Goal: Task Accomplishment & Management: Use online tool/utility

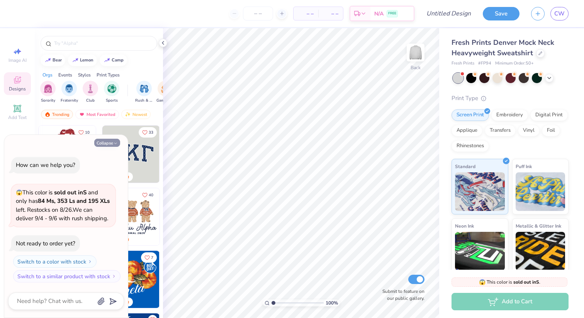
click at [108, 141] on button "Collapse" at bounding box center [107, 143] width 26 height 8
type textarea "x"
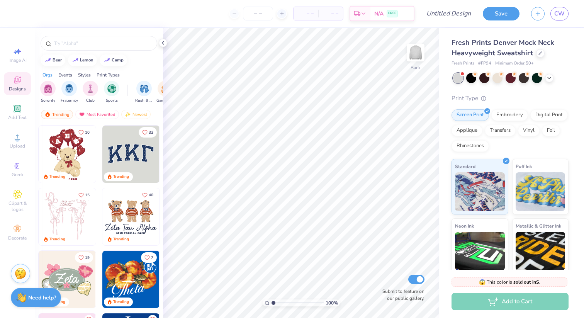
click at [128, 155] on img at bounding box center [130, 153] width 57 height 57
click at [82, 152] on img at bounding box center [67, 153] width 57 height 57
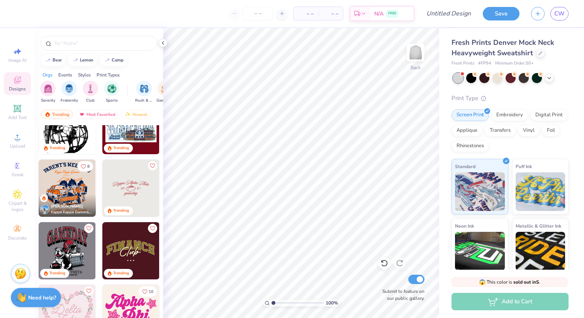
scroll to position [845, 0]
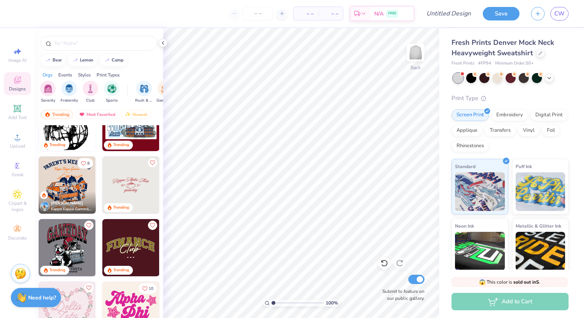
click at [122, 89] on div "Sorority Fraternity Club Sports" at bounding box center [84, 92] width 88 height 23
click at [118, 90] on div "filter for Sports" at bounding box center [111, 88] width 15 height 15
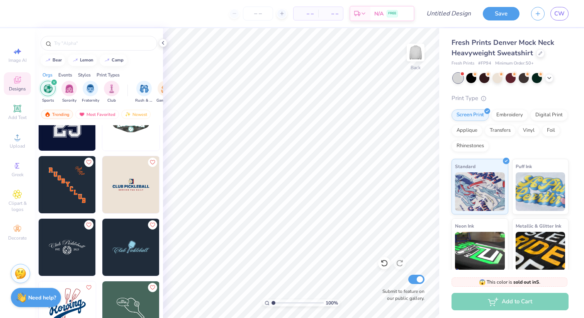
scroll to position [346, 0]
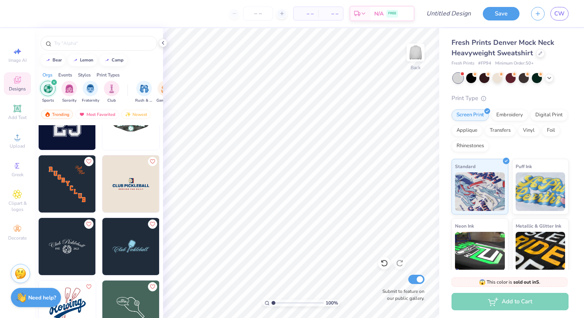
click at [70, 240] on img at bounding box center [67, 246] width 57 height 57
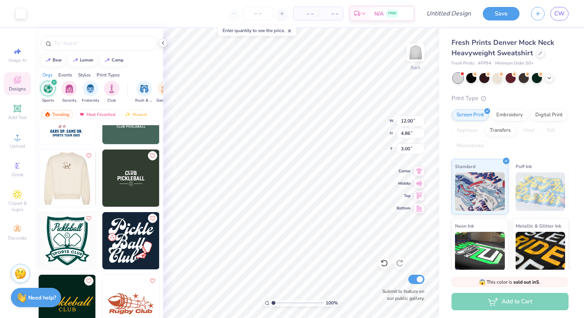
scroll to position [540, 0]
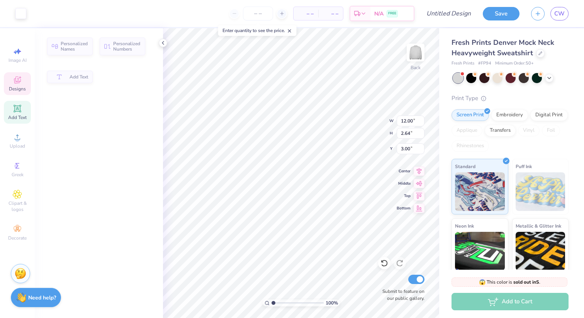
type input "2.64"
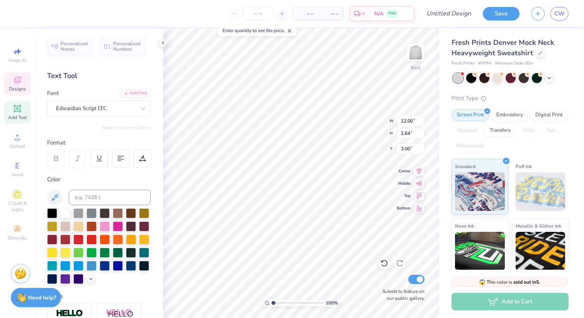
scroll to position [0, 0]
type textarea "P"
type textarea "Girls Varsity Tennis"
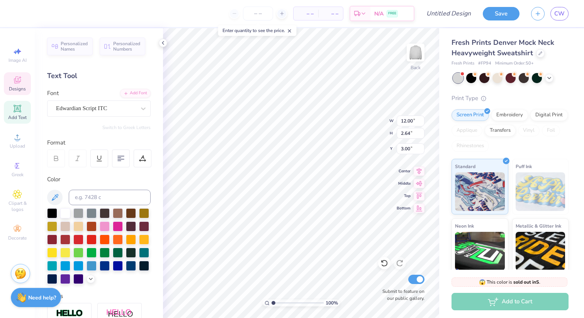
click at [155, 122] on div "Personalized Names Personalized Numbers Text Tool Add Font Font Edwardian Scrip…" at bounding box center [99, 173] width 128 height 290
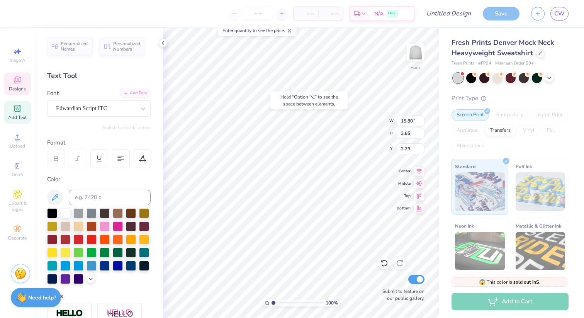
click at [156, 132] on div "Personalized Names Personalized Numbers Text Tool Add Font Font Edwardian Scrip…" at bounding box center [99, 173] width 128 height 290
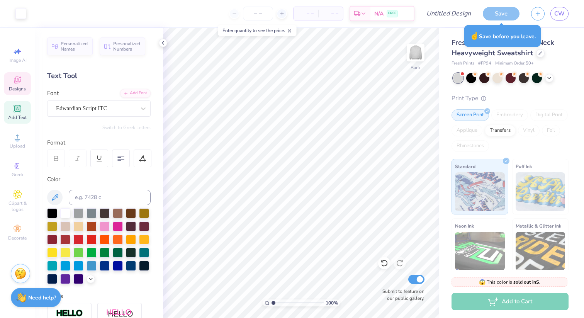
click at [18, 75] on icon at bounding box center [17, 79] width 9 height 9
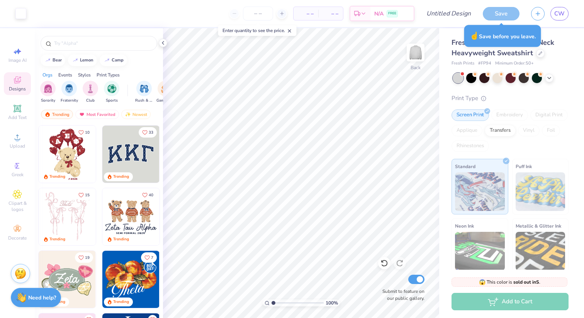
click at [102, 93] on div "Sorority Fraternity Club Sports" at bounding box center [84, 92] width 88 height 23
click at [111, 91] on img "filter for Sports" at bounding box center [111, 87] width 9 height 9
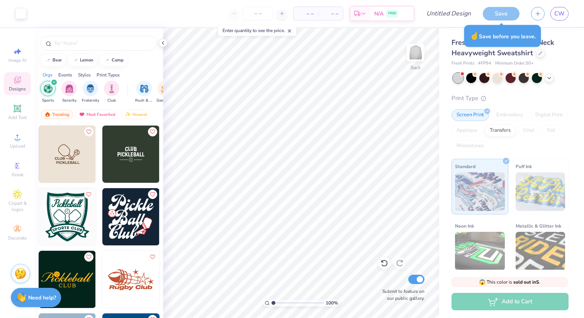
scroll to position [561, 0]
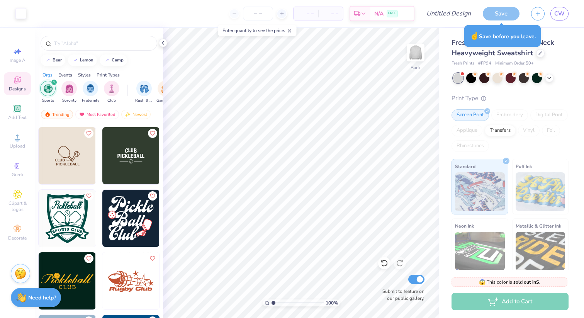
click at [70, 219] on img at bounding box center [67, 218] width 57 height 57
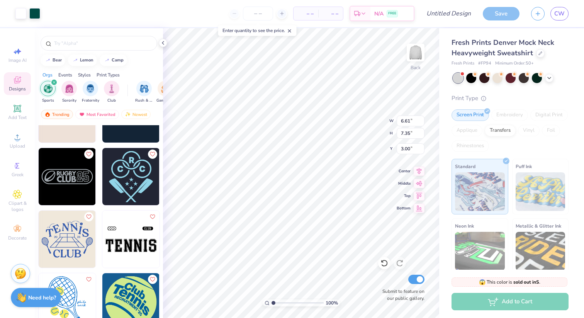
scroll to position [1055, 0]
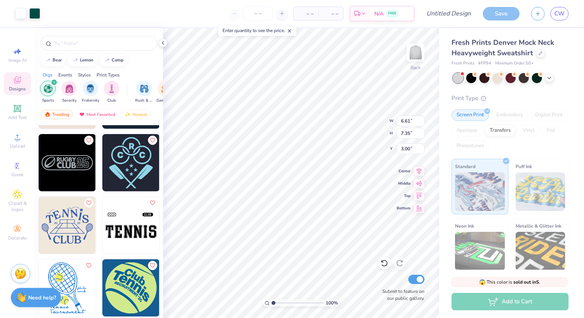
click at [121, 230] on img at bounding box center [130, 225] width 57 height 57
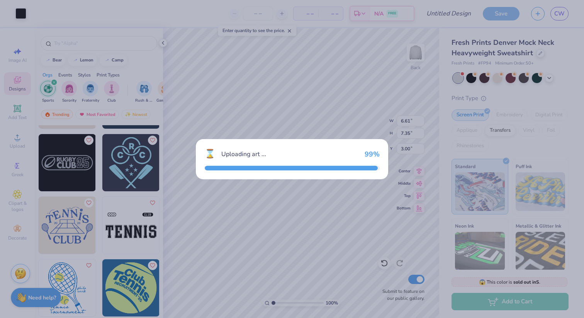
type input "12.11"
type input "3.07"
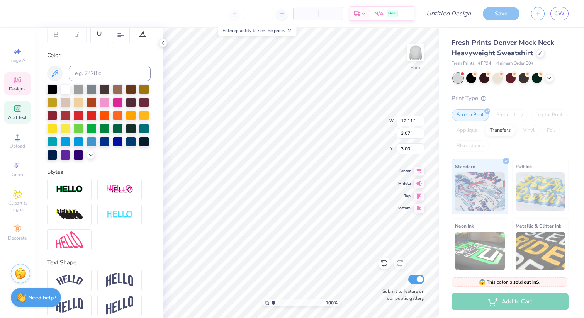
scroll to position [131, 0]
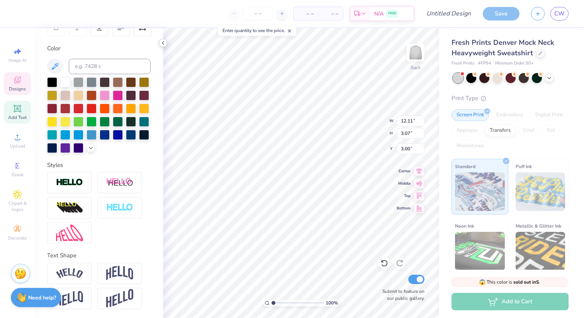
click at [164, 46] on div at bounding box center [163, 43] width 8 height 8
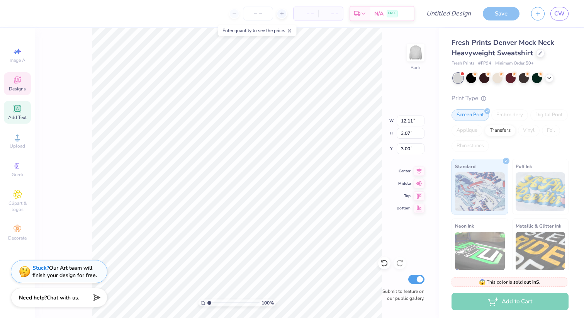
click at [22, 86] on span "Designs" at bounding box center [17, 89] width 17 height 6
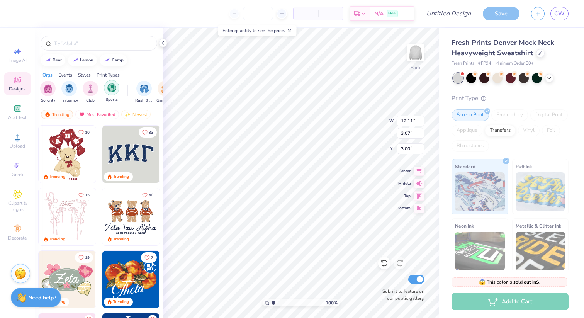
click at [113, 90] on img "filter for Sports" at bounding box center [111, 87] width 9 height 9
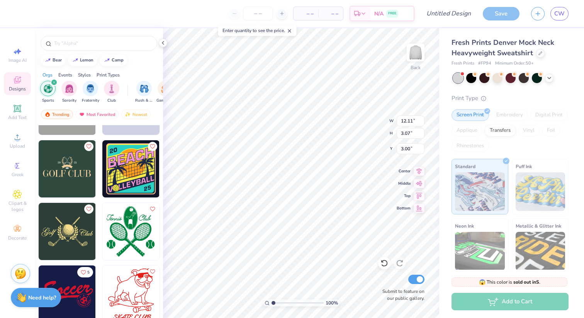
scroll to position [1766, 0]
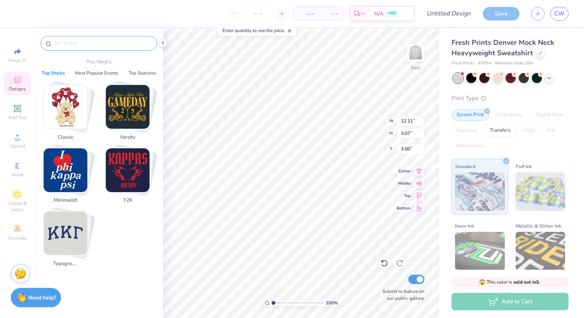
click at [65, 46] on input "text" at bounding box center [102, 43] width 99 height 8
type input "r"
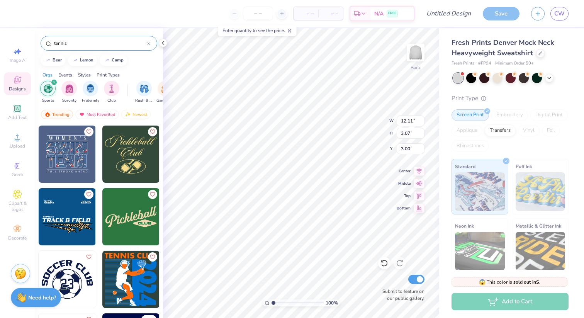
type input "tennis"
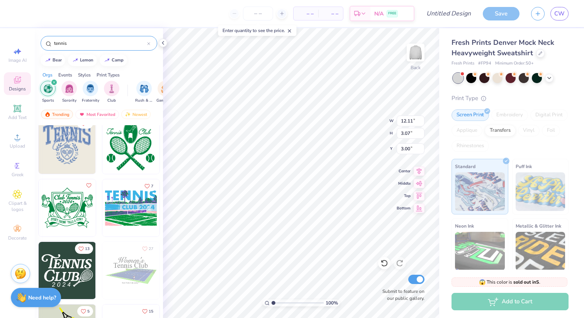
scroll to position [256, 0]
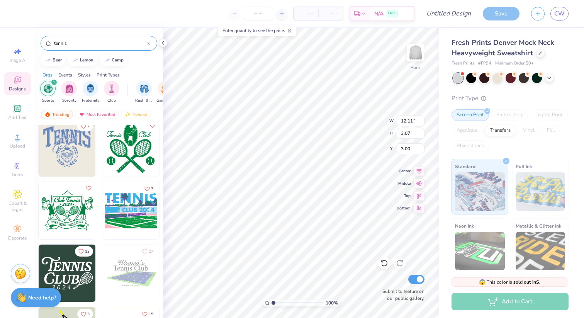
click at [122, 151] on img at bounding box center [130, 147] width 57 height 57
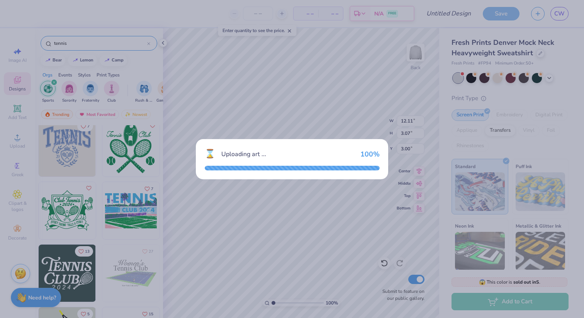
type input "8.18"
type input "8.60"
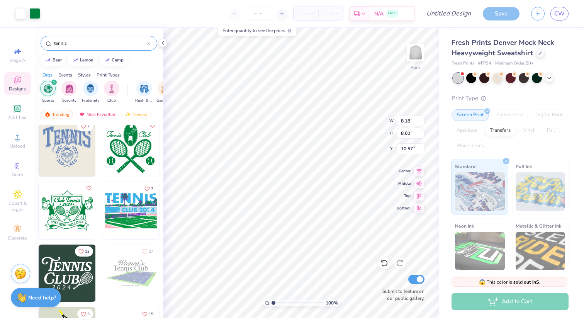
type input "10.57"
type input "6.42"
type input "6.75"
type input "12.43"
click at [12, 80] on div "Designs" at bounding box center [17, 83] width 27 height 23
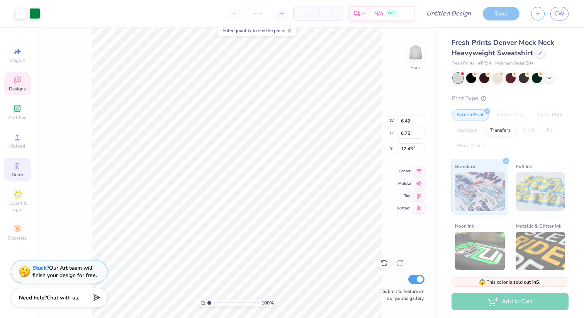
click at [15, 178] on div "Greek" at bounding box center [17, 169] width 27 height 23
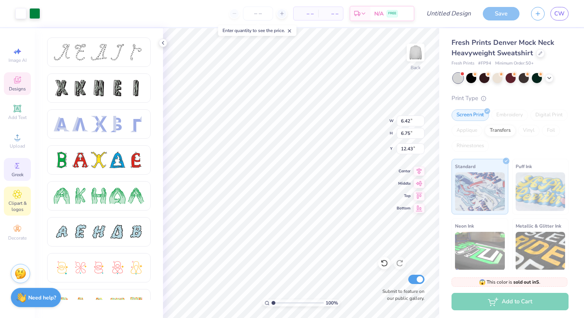
click at [17, 206] on span "Clipart & logos" at bounding box center [17, 206] width 27 height 12
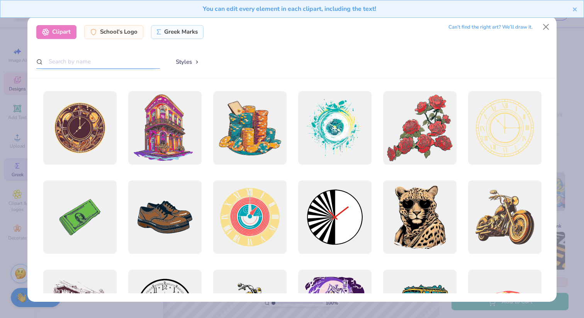
click at [99, 64] on input "text" at bounding box center [98, 61] width 124 height 14
type input "tennis"
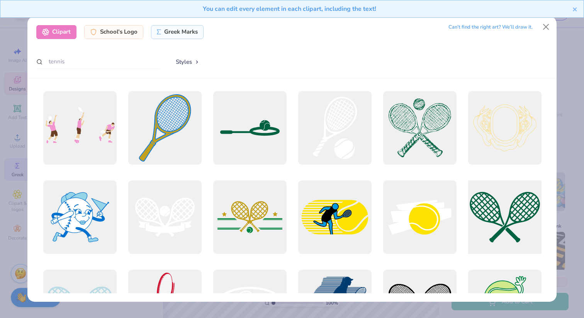
click at [507, 208] on div at bounding box center [504, 216] width 81 height 81
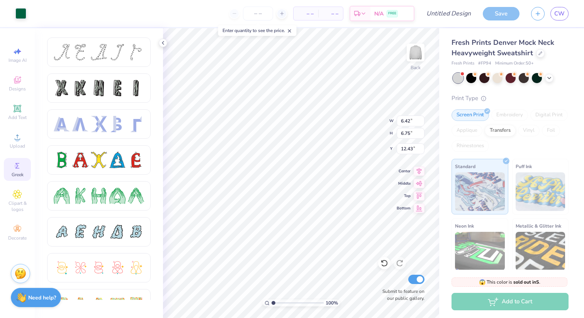
type input "15.00"
type input "10.81"
type input "3.00"
click at [24, 194] on div "Clipart & logos" at bounding box center [17, 200] width 27 height 29
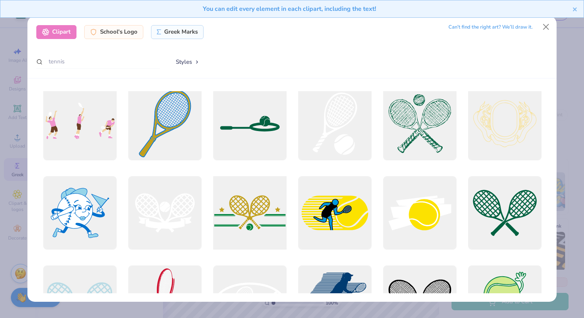
scroll to position [0, 0]
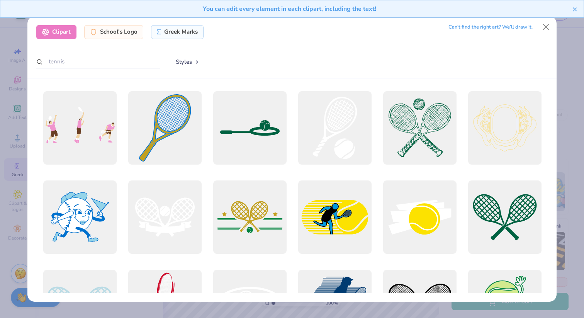
click at [127, 41] on div "Clipart School's Logo Greek Marks Can’t find the right art? We’ll draw it. tenn…" at bounding box center [291, 47] width 529 height 62
click at [126, 36] on div "School's Logo" at bounding box center [113, 31] width 59 height 14
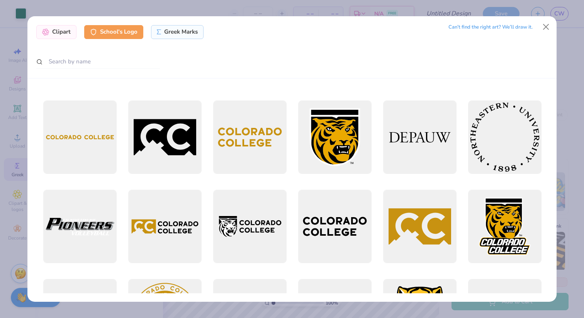
scroll to position [3204, 0]
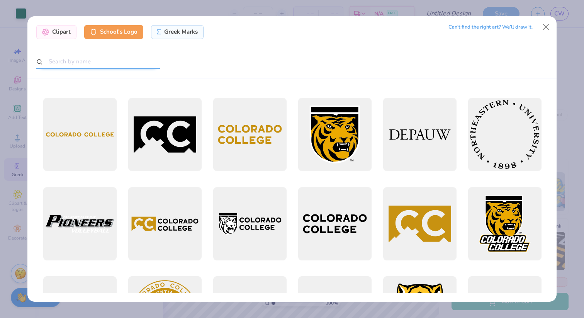
click at [73, 56] on input "text" at bounding box center [98, 61] width 124 height 14
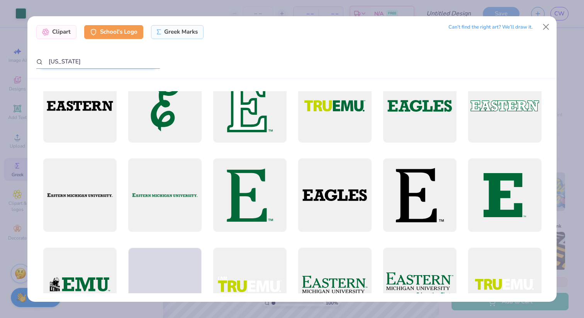
scroll to position [373, 0]
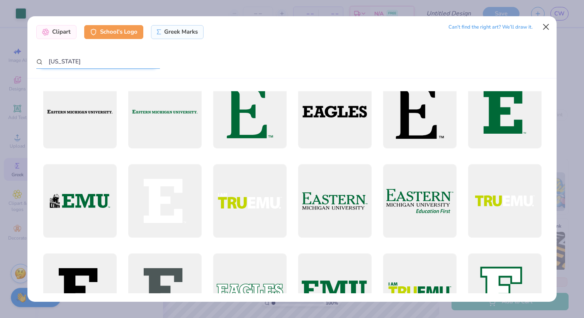
type input "[US_STATE]"
click at [548, 25] on button "Close" at bounding box center [546, 27] width 15 height 15
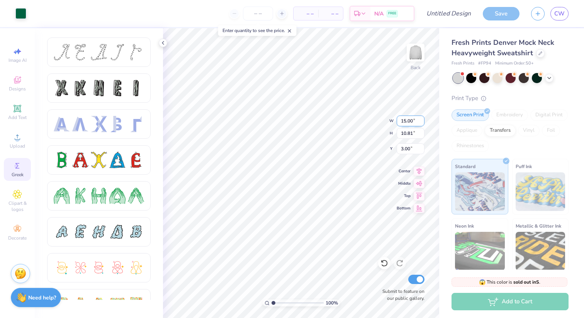
type input "6.42"
type input "6.75"
type input "12.44"
type input "7.13"
type input "12.11"
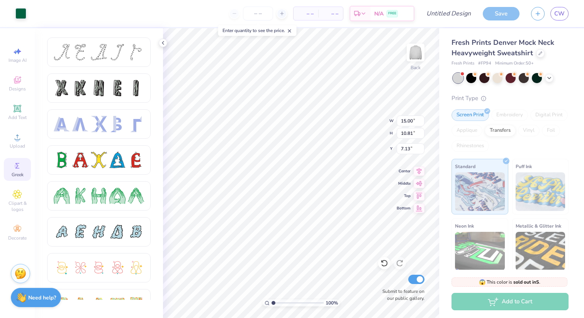
type input "3.07"
type input "3.00"
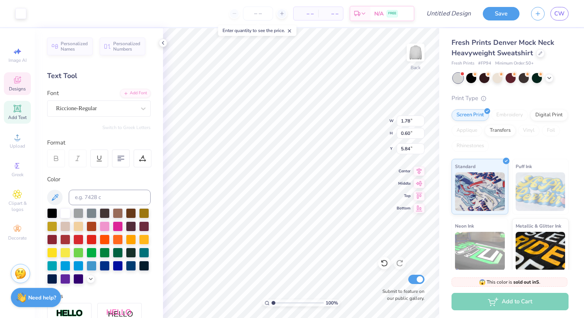
type input "1.78"
type input "0.60"
type input "5.84"
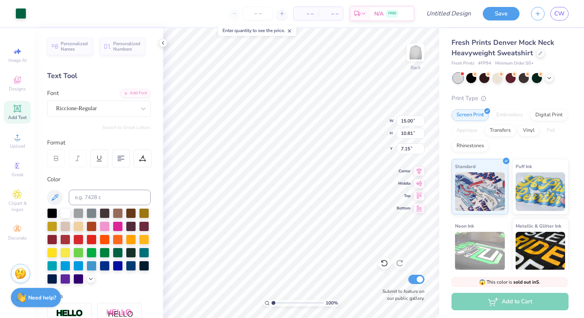
type input "7.15"
type input "4.90"
type input "3.53"
type input "0.50"
click at [12, 92] on div "Designs" at bounding box center [17, 83] width 27 height 23
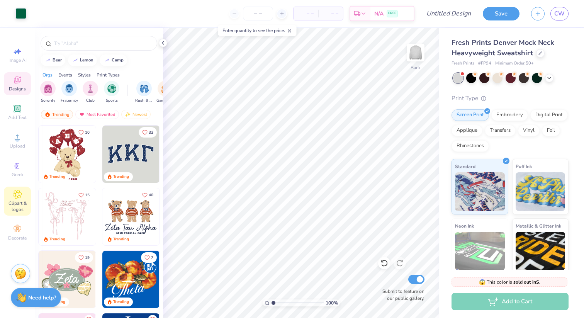
click at [17, 210] on span "Clipart & logos" at bounding box center [17, 206] width 27 height 12
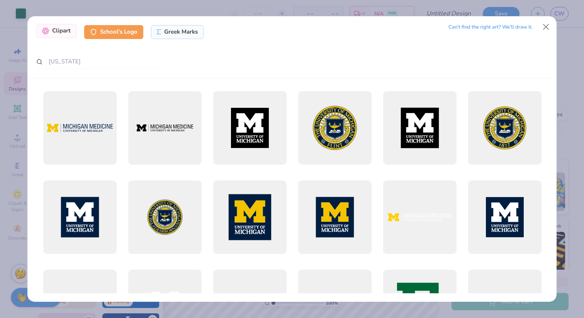
click at [58, 34] on div "Clipart" at bounding box center [56, 31] width 40 height 14
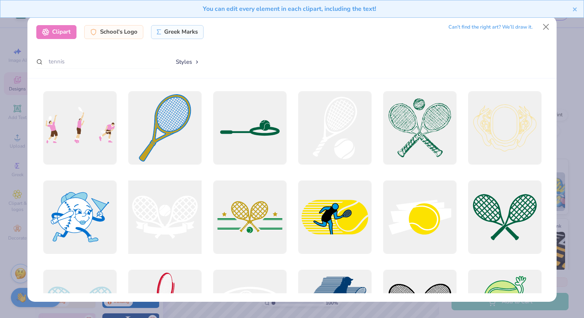
click at [156, 217] on div at bounding box center [164, 216] width 81 height 81
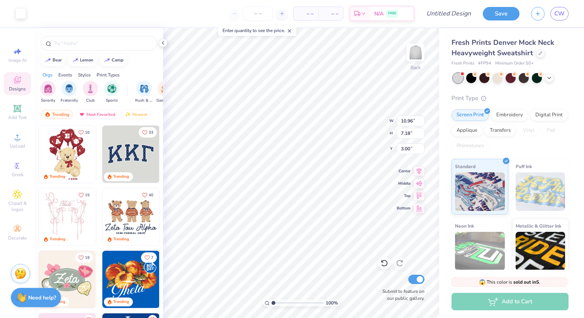
type input "10.96"
type input "7.18"
click at [115, 88] on img "filter for Sports" at bounding box center [111, 87] width 9 height 9
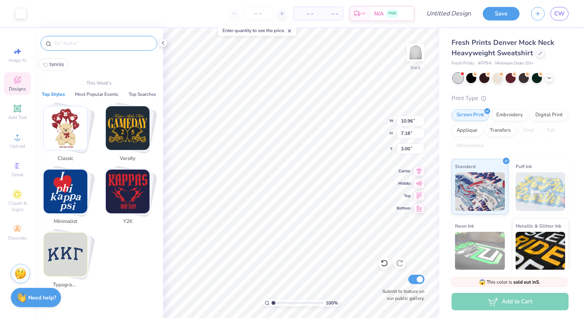
click at [96, 41] on input "text" at bounding box center [102, 43] width 99 height 8
type input "t"
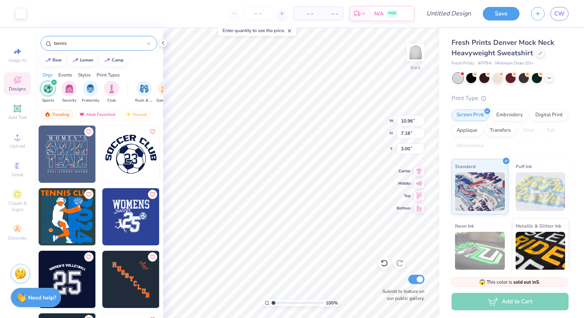
type input "tennis"
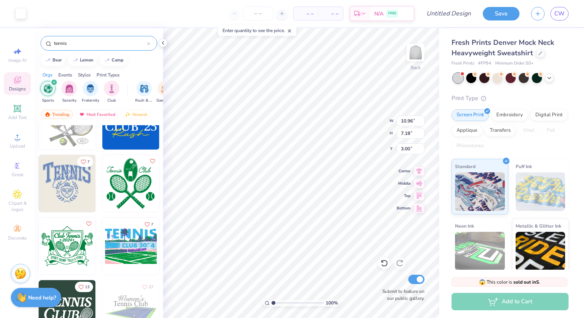
scroll to position [169, 0]
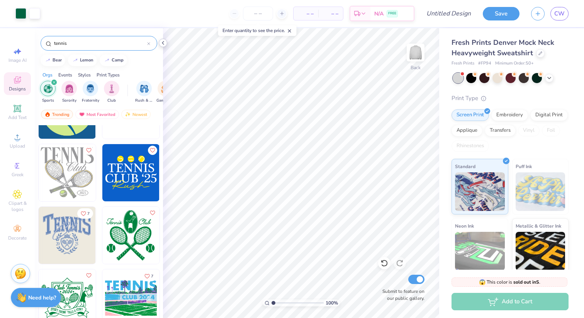
click at [164, 41] on icon at bounding box center [163, 43] width 6 height 6
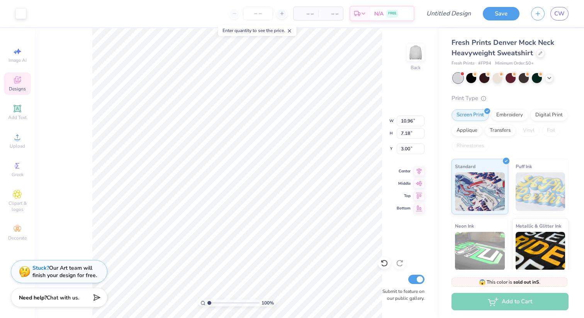
type input "5.47"
type input "4.90"
type input "3.53"
type input "0.50"
type input "5.33"
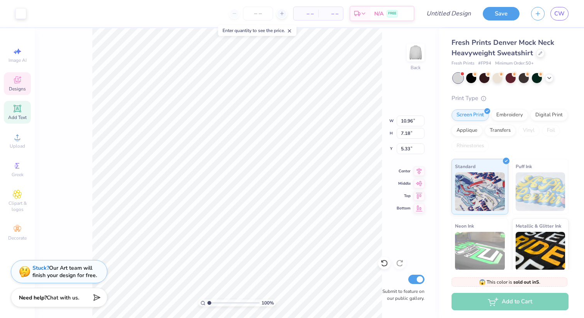
click at [26, 112] on div "Add Text" at bounding box center [17, 112] width 27 height 23
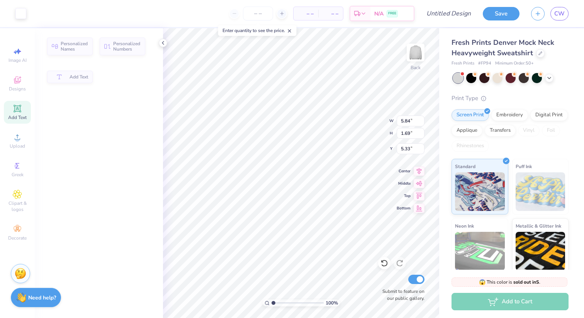
type input "5.84"
type input "1.69"
type input "9.15"
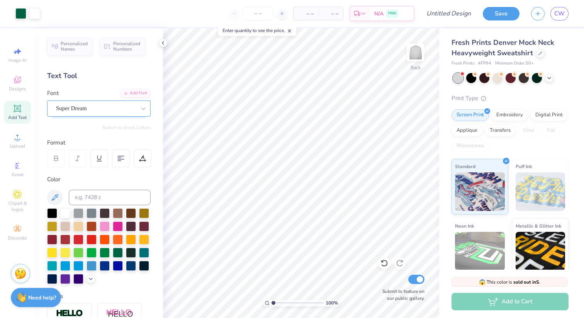
click at [115, 110] on div "Super Dream" at bounding box center [95, 108] width 81 height 12
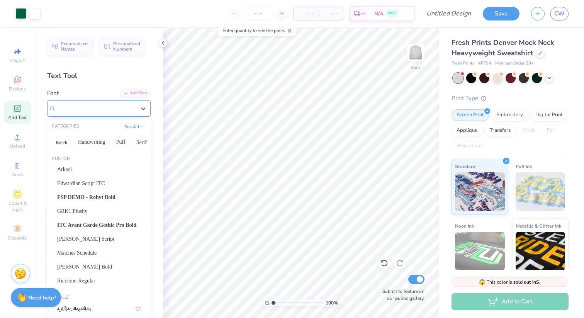
click at [130, 114] on div "Super Dream" at bounding box center [98, 108] width 103 height 16
click at [134, 100] on div "Super Dream" at bounding box center [98, 108] width 103 height 16
click at [134, 95] on div "Add Font" at bounding box center [135, 92] width 30 height 9
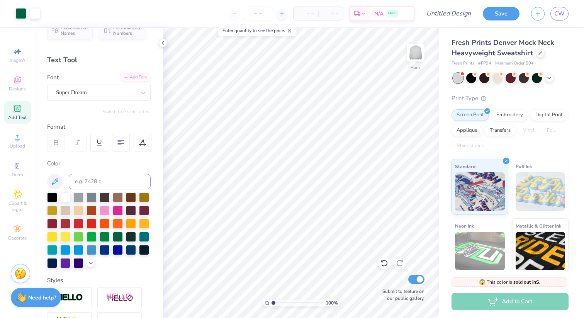
scroll to position [0, 0]
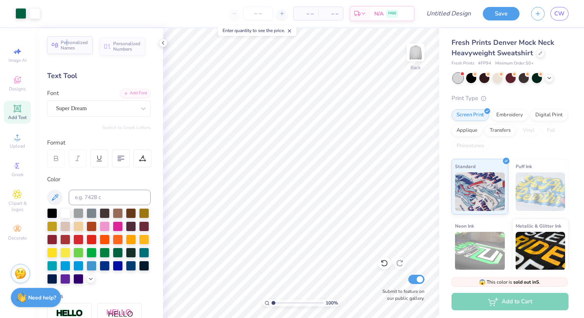
click at [66, 44] on span "Personalized Names" at bounding box center [74, 45] width 27 height 11
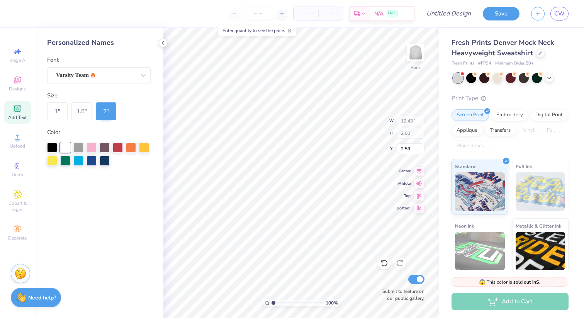
type input "2.59"
click at [13, 116] on span "Add Text" at bounding box center [17, 117] width 19 height 6
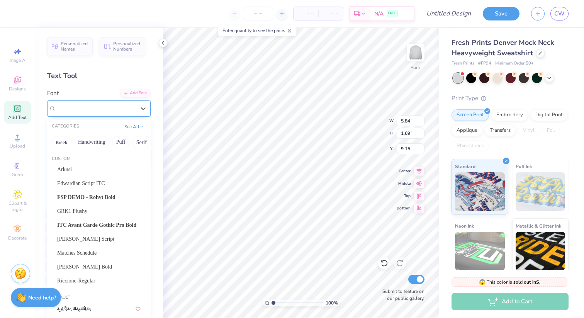
click at [97, 102] on div "Super Dream" at bounding box center [98, 108] width 103 height 16
click at [96, 103] on div at bounding box center [96, 108] width 80 height 10
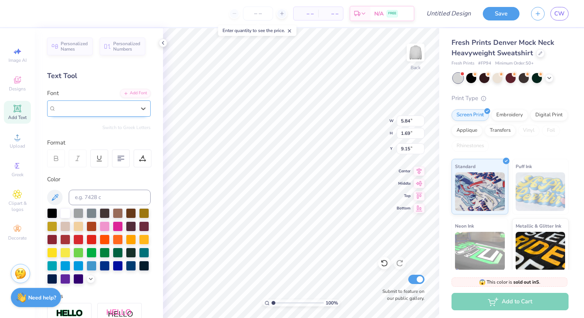
click at [95, 103] on div at bounding box center [96, 108] width 80 height 10
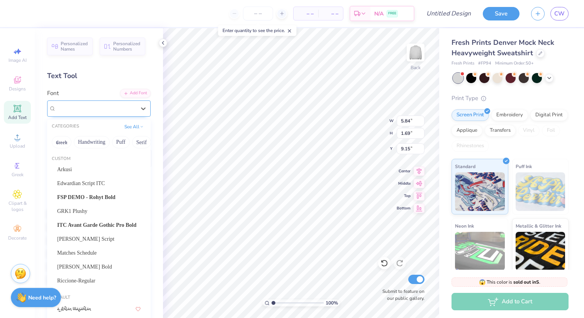
click at [98, 113] on div at bounding box center [96, 108] width 80 height 10
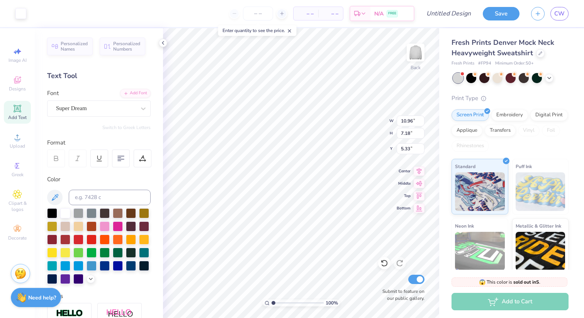
type input "5.84"
type input "1.69"
type input "9.15"
type input "1.93"
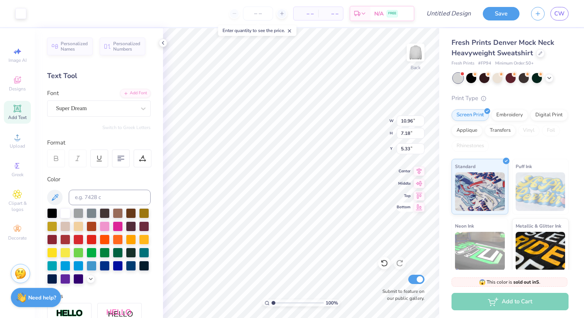
type input "6.99"
click at [104, 222] on div at bounding box center [105, 225] width 10 height 10
click at [105, 222] on div at bounding box center [105, 225] width 10 height 10
type textarea "GVT"
type input "10.96"
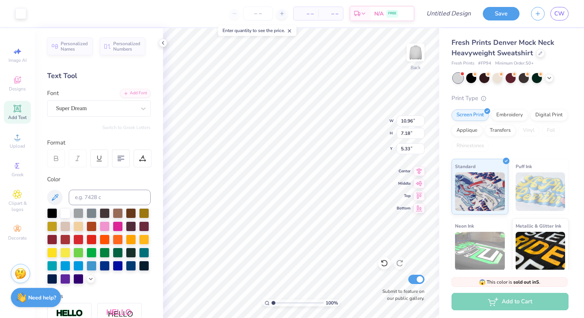
type input "7.18"
type input "5.33"
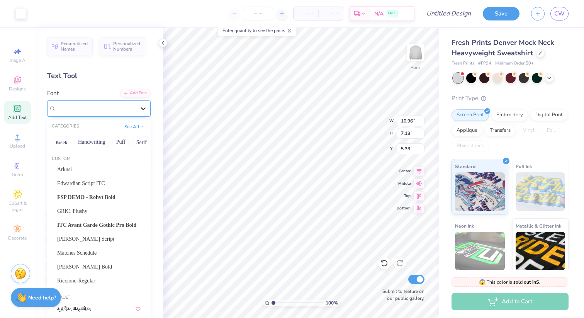
click at [136, 110] on div at bounding box center [143, 109] width 14 height 14
click at [90, 263] on div "[PERSON_NAME] Bold" at bounding box center [98, 267] width 83 height 8
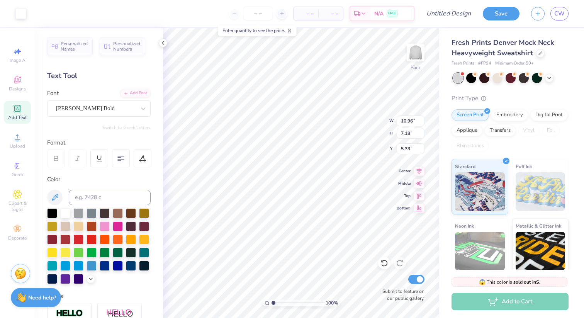
type input "4.67"
type input "1.76"
type input "0.76"
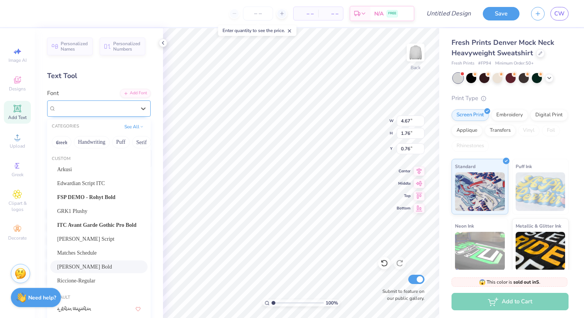
click at [88, 108] on div "[PERSON_NAME] Bold" at bounding box center [95, 108] width 81 height 12
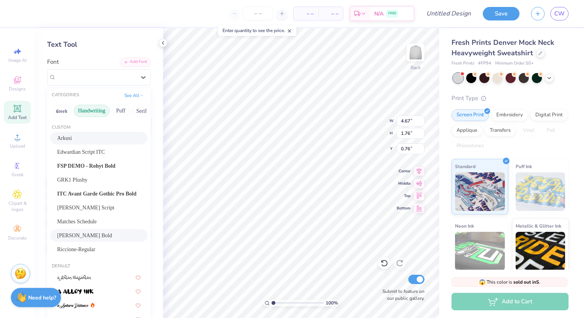
scroll to position [32, 0]
click at [116, 109] on button "Puff" at bounding box center [121, 110] width 18 height 12
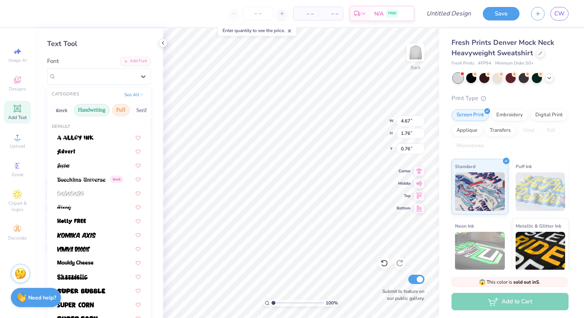
click at [93, 108] on button "Handwriting" at bounding box center [92, 110] width 36 height 12
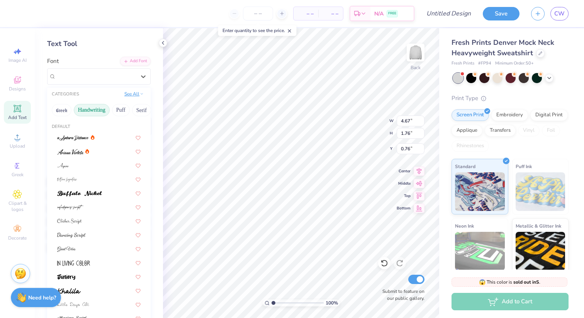
click at [130, 97] on button "See All" at bounding box center [134, 94] width 24 height 8
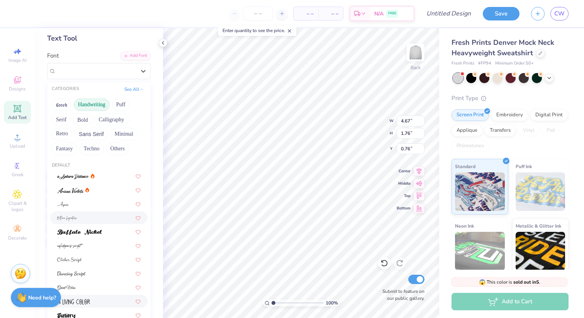
scroll to position [0, 0]
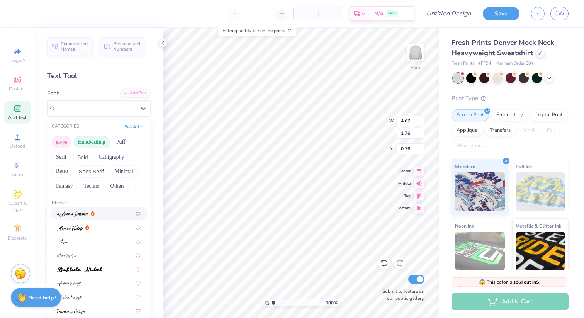
click at [58, 145] on button "Greek" at bounding box center [62, 142] width 20 height 12
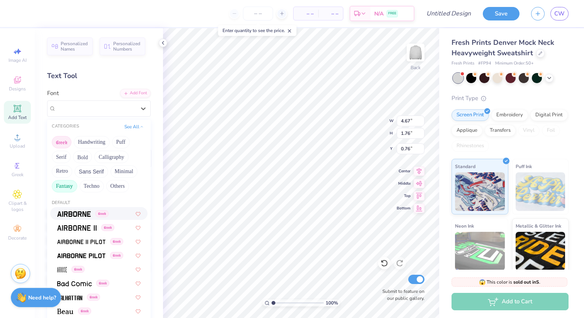
click at [64, 183] on button "Fantasy" at bounding box center [64, 186] width 25 height 12
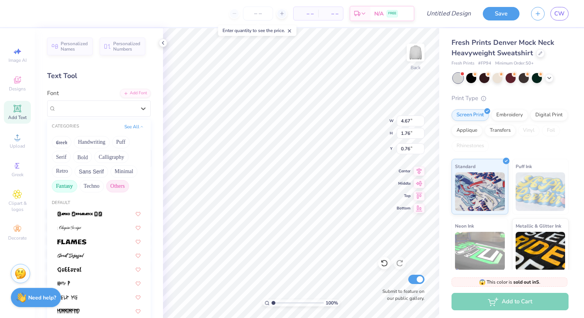
click at [121, 184] on button "Others" at bounding box center [117, 186] width 23 height 12
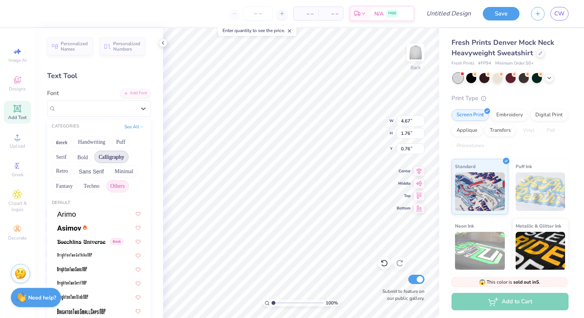
click at [109, 158] on button "Calligraphy" at bounding box center [111, 157] width 34 height 12
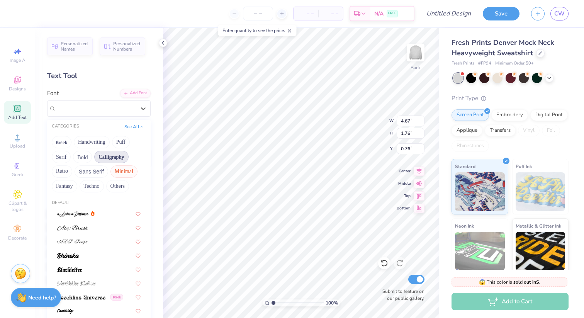
click at [113, 172] on button "Minimal" at bounding box center [123, 171] width 27 height 12
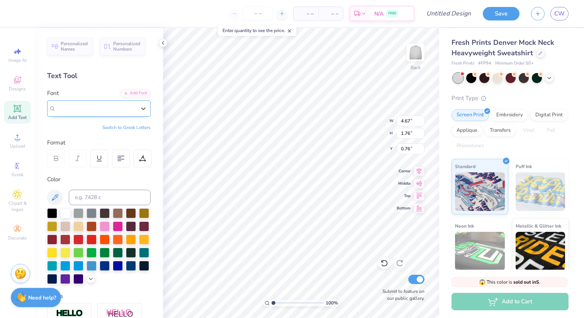
click at [81, 102] on div "[PERSON_NAME] Bold" at bounding box center [98, 108] width 103 height 16
click at [142, 111] on icon at bounding box center [143, 109] width 8 height 8
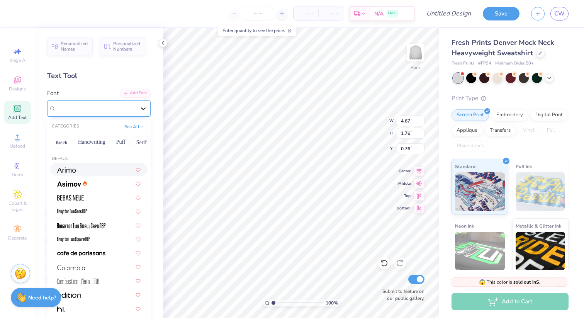
click at [142, 111] on icon at bounding box center [143, 109] width 8 height 8
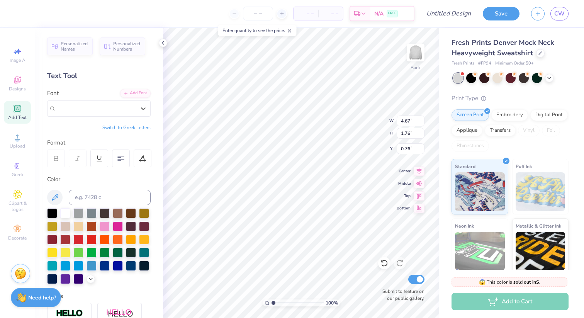
click at [92, 99] on div "Font Select is focused ,type to refine list, press Down to open the menu, [PERS…" at bounding box center [98, 103] width 103 height 28
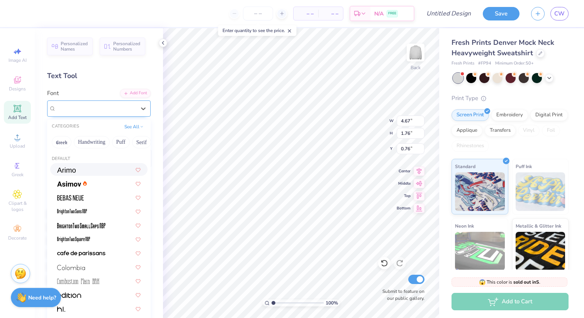
click at [92, 107] on div "[PERSON_NAME] Bold" at bounding box center [95, 108] width 81 height 12
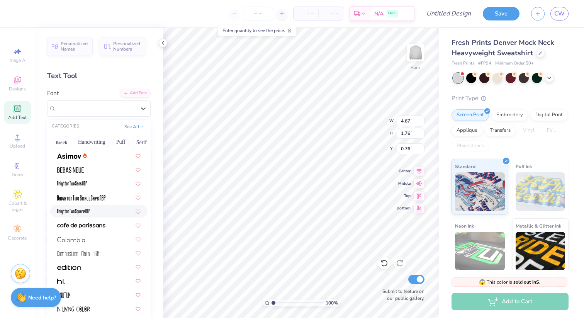
scroll to position [31, 0]
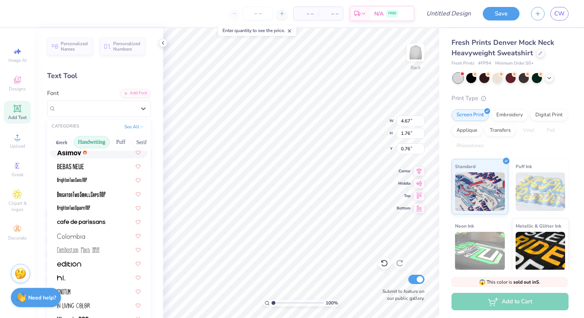
click at [94, 139] on button "Handwriting" at bounding box center [92, 142] width 36 height 12
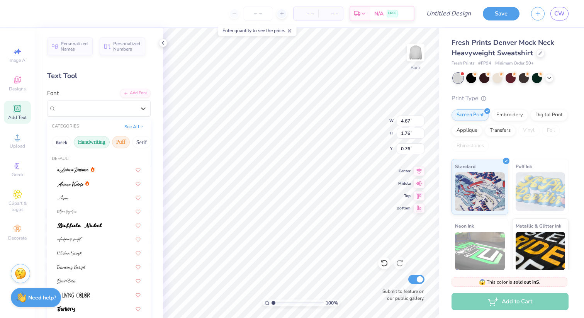
click at [117, 142] on button "Puff" at bounding box center [121, 142] width 18 height 12
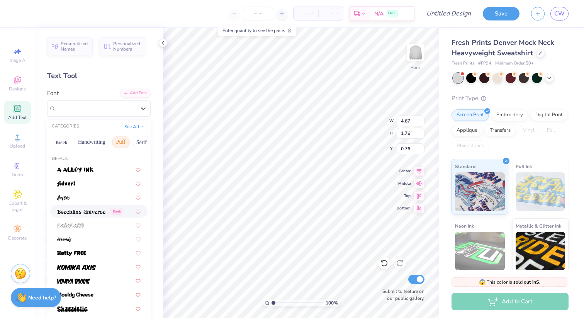
click at [83, 214] on img at bounding box center [81, 211] width 48 height 5
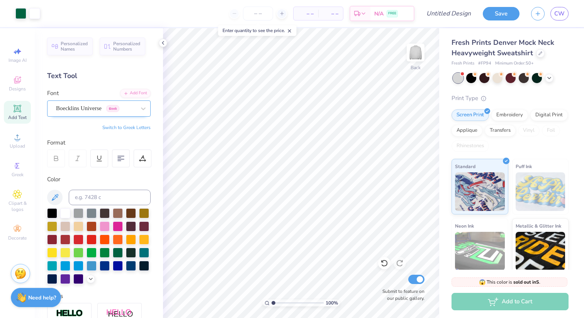
click at [114, 112] on div "Boecklins Universe Greek" at bounding box center [95, 108] width 81 height 12
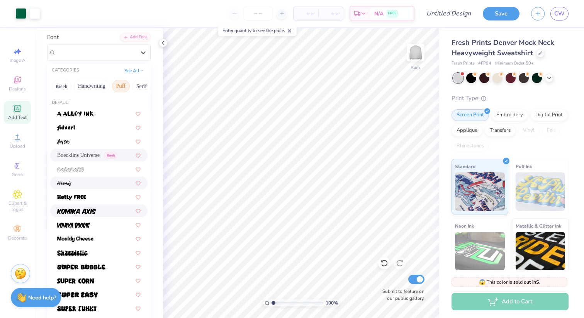
scroll to position [58, 0]
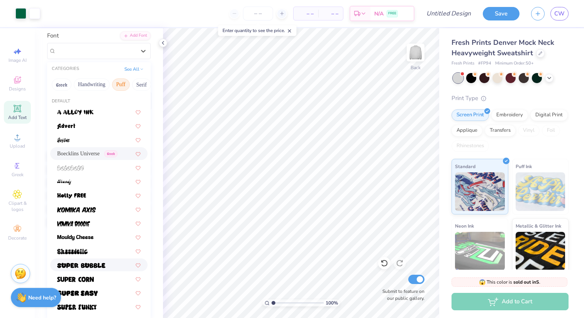
click at [96, 272] on div "Boecklins Universe Greek" at bounding box center [98, 208] width 103 height 207
click at [95, 269] on div at bounding box center [98, 264] width 97 height 13
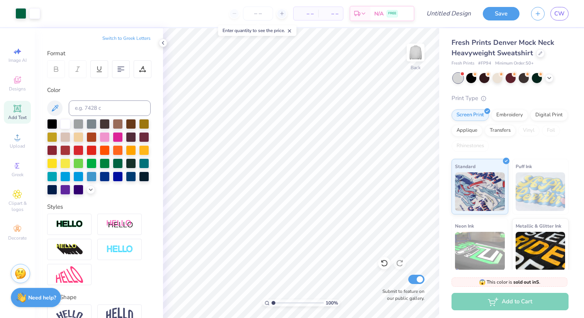
scroll to position [0, 0]
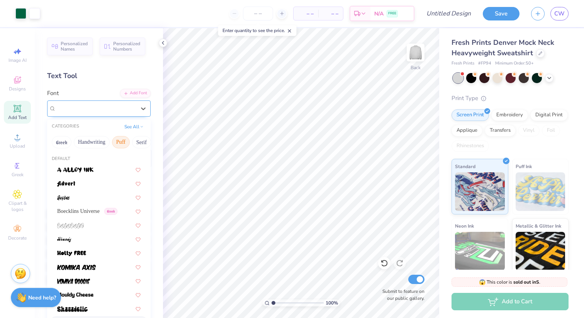
click at [88, 106] on div "Super Bubble" at bounding box center [95, 108] width 81 height 12
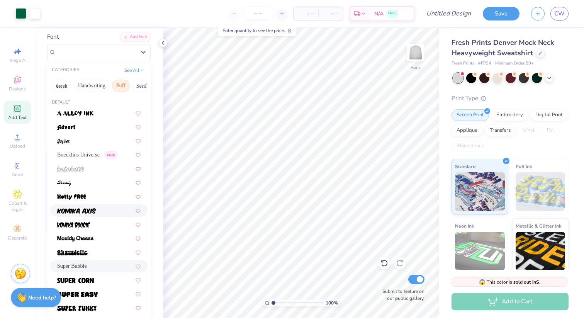
scroll to position [131, 0]
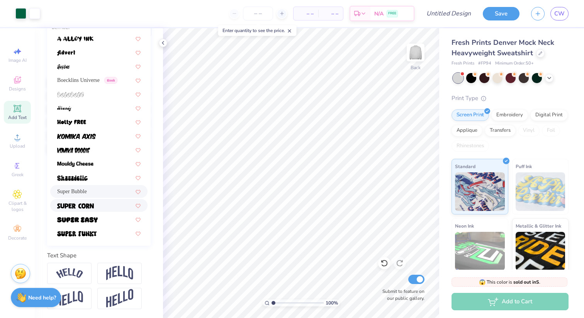
click at [87, 202] on span at bounding box center [75, 205] width 37 height 8
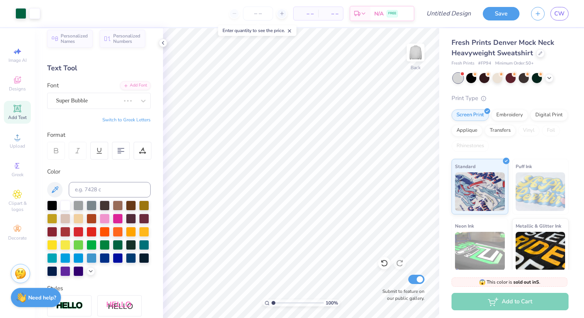
scroll to position [0, 0]
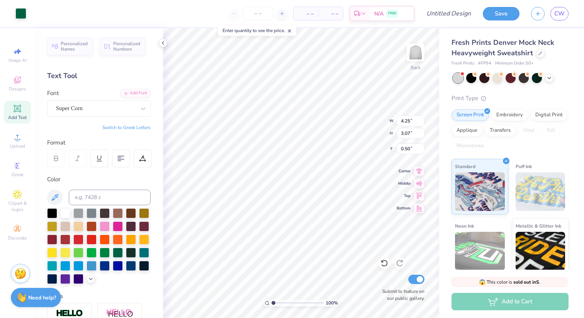
type input "4.25"
type input "3.07"
type input "3.44"
type input "1.61"
type input "6.66"
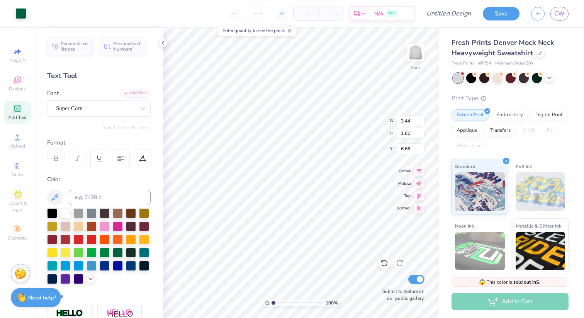
type input "4.25"
type input "3.07"
type input "0.88"
type input "3.95"
type input "10.96"
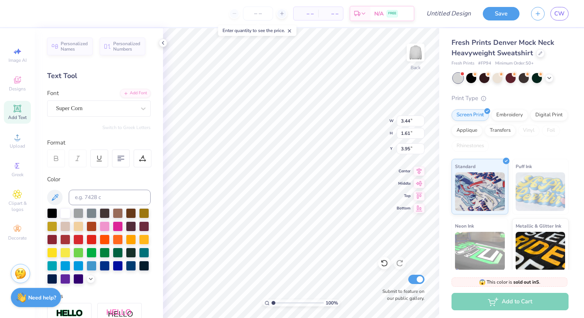
type input "7.18"
type input "5.33"
type input "1.93"
type input "6.99"
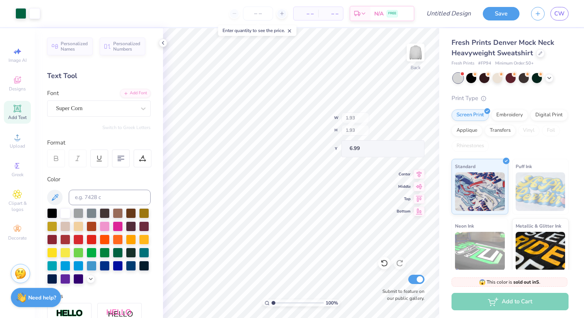
type input "10.96"
type input "7.18"
type input "5.33"
type input "3.44"
type input "1.61"
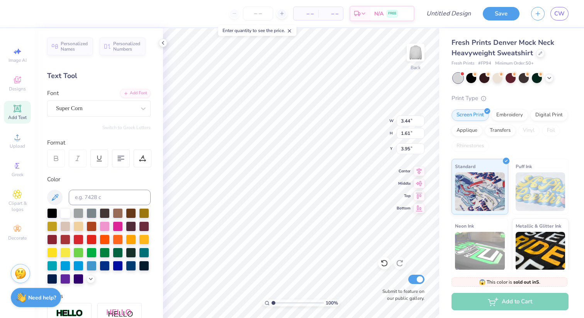
type input "4.75"
type input "4.25"
type input "3.07"
type input "0.88"
type input "10.96"
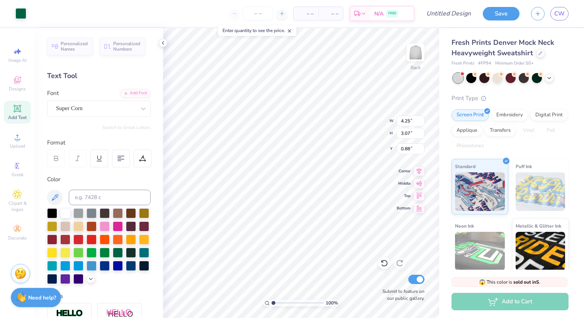
type input "7.18"
type input "5.33"
click at [24, 17] on div at bounding box center [20, 12] width 11 height 11
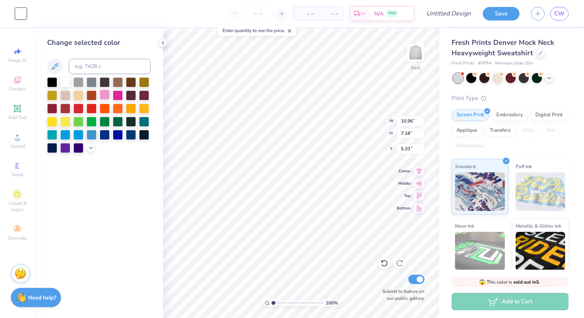
click at [101, 96] on div at bounding box center [105, 95] width 10 height 10
click at [96, 117] on div at bounding box center [91, 121] width 10 height 10
click at [104, 122] on div at bounding box center [105, 121] width 10 height 10
click at [114, 123] on div at bounding box center [118, 121] width 10 height 10
type input "1.93"
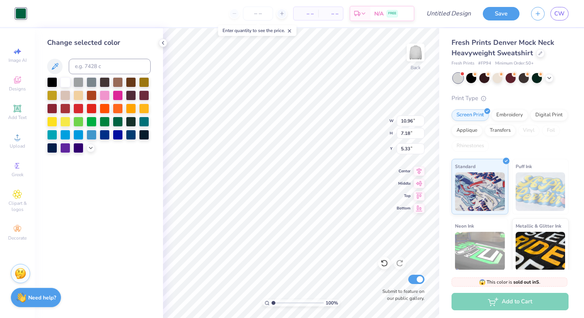
type input "1.93"
type input "6.99"
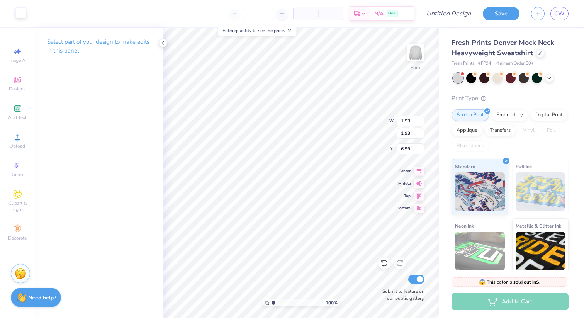
click at [18, 14] on div at bounding box center [20, 12] width 11 height 11
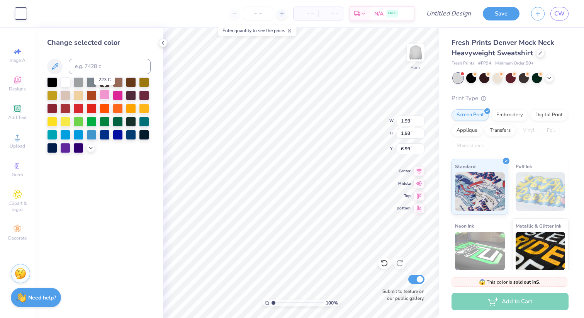
click at [104, 97] on div at bounding box center [105, 95] width 10 height 10
click at [86, 120] on div at bounding box center [91, 121] width 10 height 10
click at [78, 118] on div at bounding box center [78, 121] width 10 height 10
click at [70, 122] on div at bounding box center [65, 122] width 10 height 10
click at [83, 121] on div at bounding box center [78, 122] width 10 height 10
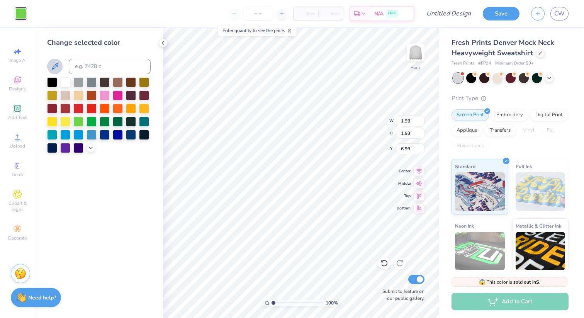
click at [54, 69] on icon at bounding box center [54, 66] width 9 height 9
click at [56, 67] on icon at bounding box center [54, 66] width 9 height 9
click at [56, 64] on icon at bounding box center [54, 66] width 9 height 9
click at [56, 65] on icon at bounding box center [55, 66] width 7 height 7
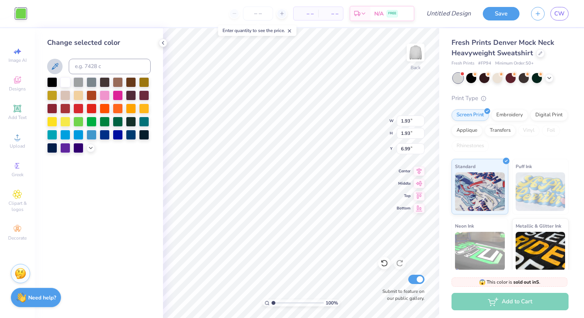
click at [56, 65] on icon at bounding box center [55, 66] width 7 height 7
click at [89, 145] on icon at bounding box center [91, 147] width 6 height 6
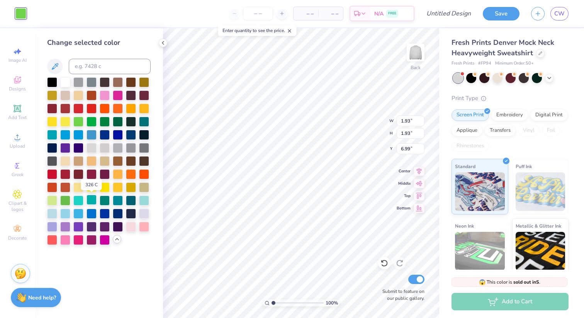
click at [90, 200] on div at bounding box center [91, 200] width 10 height 10
click at [107, 200] on div at bounding box center [105, 200] width 10 height 10
click at [117, 200] on div at bounding box center [118, 200] width 10 height 10
click at [65, 214] on div at bounding box center [65, 213] width 10 height 10
click at [53, 197] on div at bounding box center [52, 200] width 10 height 10
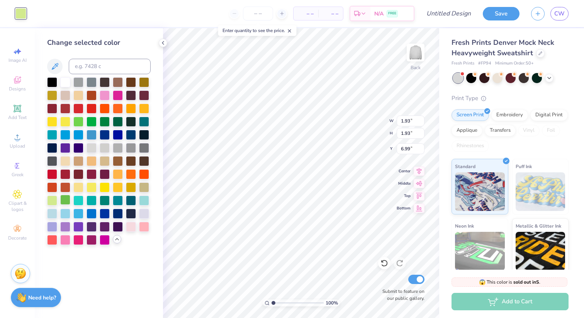
click at [61, 202] on div at bounding box center [65, 200] width 10 height 10
click at [73, 202] on div at bounding box center [78, 200] width 10 height 10
click at [62, 205] on div at bounding box center [65, 200] width 10 height 10
click at [131, 223] on div at bounding box center [131, 226] width 10 height 10
click at [66, 202] on div at bounding box center [65, 200] width 10 height 10
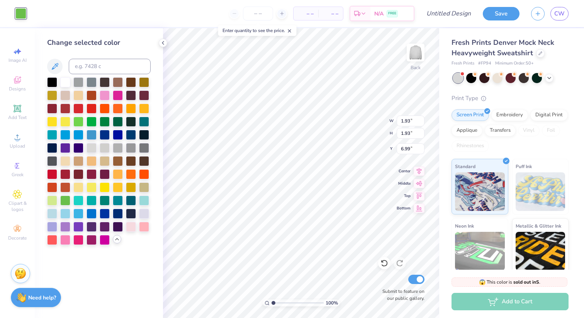
click at [115, 237] on icon at bounding box center [117, 239] width 6 height 6
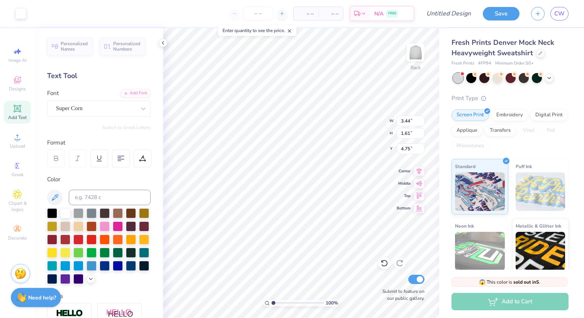
type input "4.76"
type input "10.90"
type input "7.14"
type input "6.88"
type input "4.51"
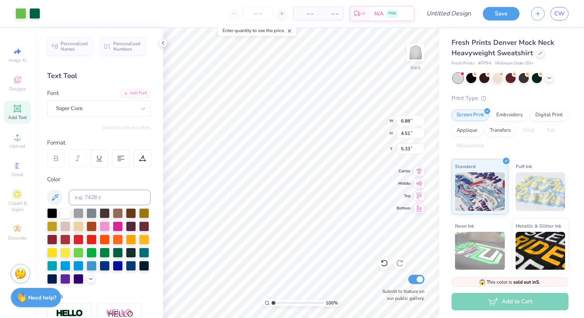
type input "0.50"
type input "1.22"
type input "3.79"
click at [385, 261] on icon at bounding box center [384, 263] width 7 height 7
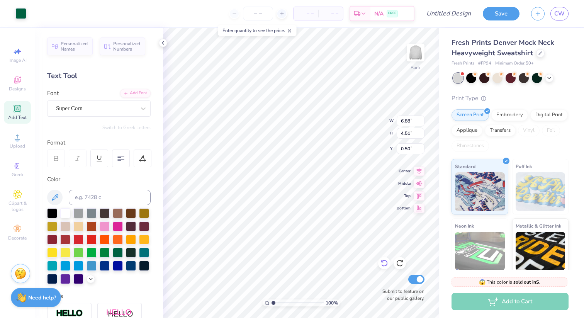
click at [385, 261] on icon at bounding box center [384, 263] width 7 height 7
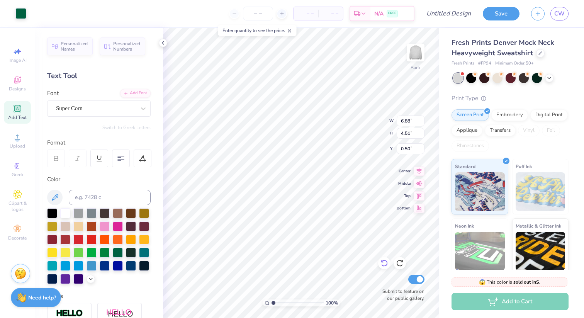
click at [385, 261] on icon at bounding box center [384, 263] width 7 height 7
type input "10.96"
type input "7.18"
type input "5.33"
type input "1.93"
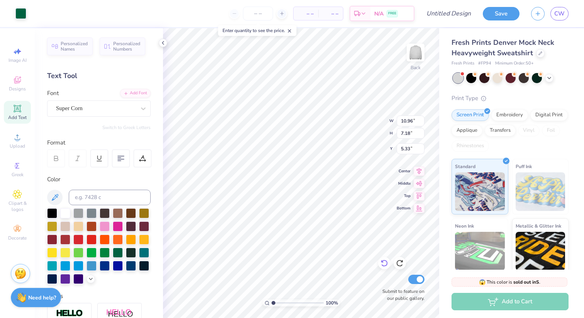
type input "1.93"
type input "1.69"
type input "8.86"
type input "6.38"
type input "0.89"
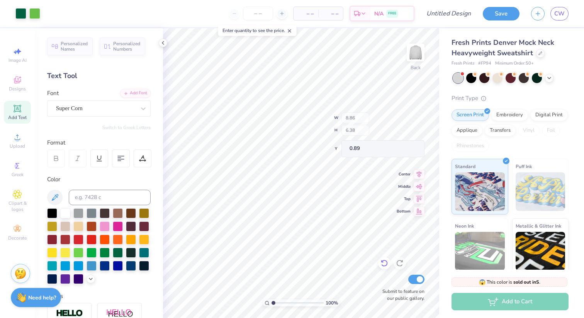
type input "1.93"
type input "1.52"
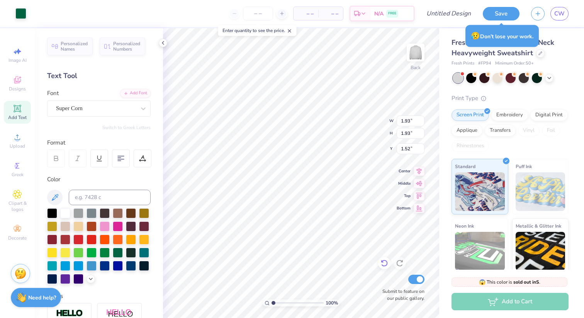
type input "8.86"
type input "6.38"
type input "7.95"
type input "1.18"
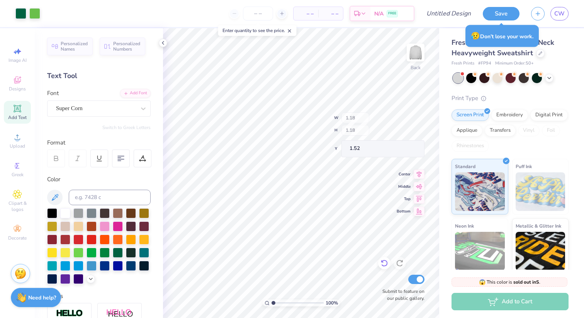
type input "8.82"
type input "2.15"
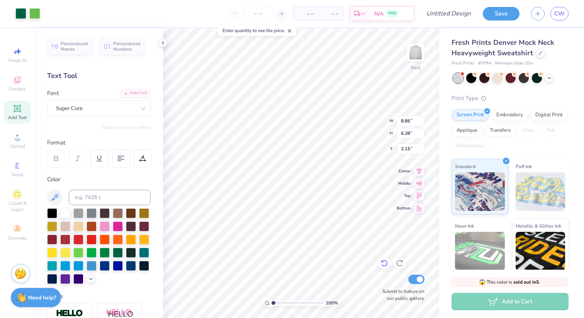
type input "5.39"
type input "3.88"
type input "0.50"
click at [413, 58] on img at bounding box center [415, 52] width 31 height 31
click at [87, 47] on span "Personalized Names" at bounding box center [74, 45] width 27 height 11
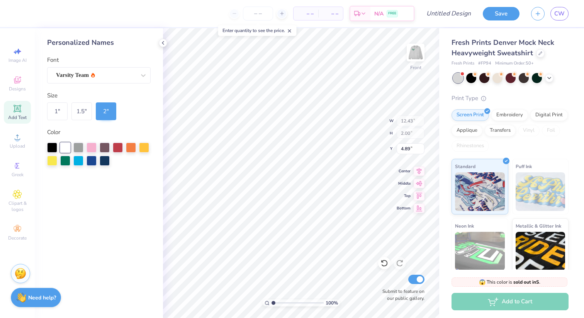
type input "5.51"
click at [418, 169] on icon at bounding box center [418, 169] width 11 height 9
click at [421, 187] on div "100 % Front W 12.43 H 2.00 Y 5.51 Center Middle Top Bottom Submit to feature on…" at bounding box center [301, 173] width 276 height 290
type input "4.65"
click at [93, 110] on div "1 " 1.5 " 2 "" at bounding box center [98, 111] width 103 height 18
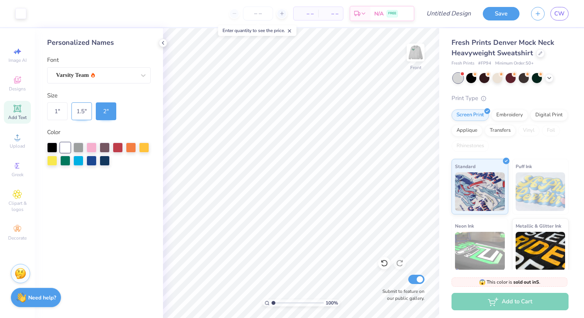
click at [79, 110] on div "1.5 "" at bounding box center [81, 111] width 20 height 18
click at [69, 112] on div "1 " 1.5 " 2 "" at bounding box center [98, 111] width 103 height 18
click at [60, 112] on div "1 "" at bounding box center [57, 111] width 20 height 18
click at [106, 114] on div "2 "" at bounding box center [106, 111] width 20 height 18
click at [500, 113] on div "Embroidery" at bounding box center [509, 114] width 37 height 12
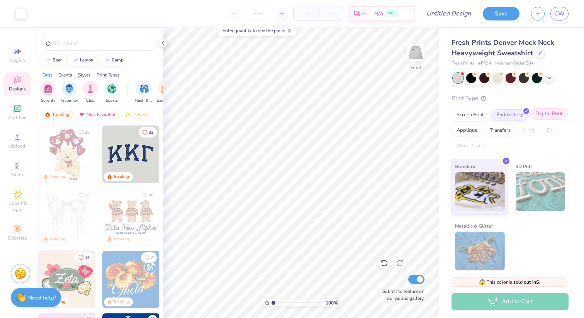
click at [547, 119] on div "Digital Print" at bounding box center [548, 114] width 37 height 12
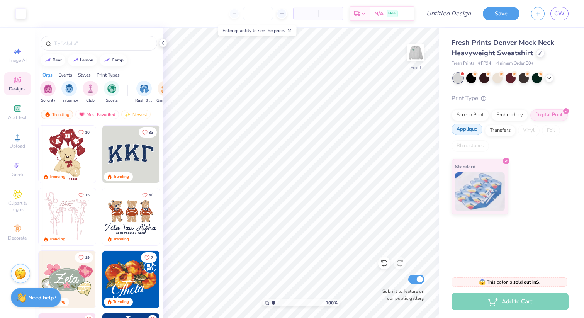
click at [469, 135] on div "Applique" at bounding box center [466, 130] width 31 height 12
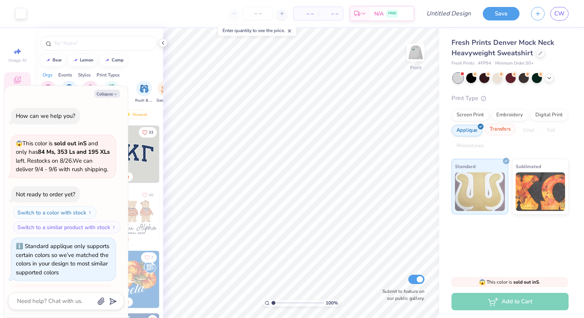
scroll to position [176, 0]
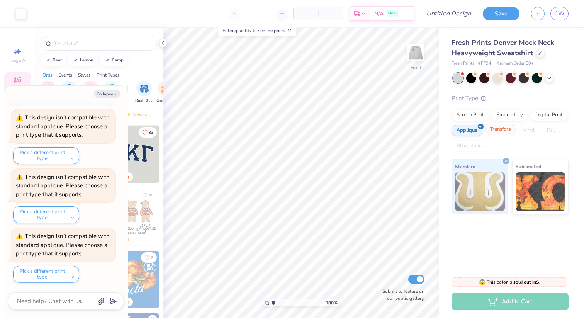
click at [495, 134] on div "Transfers" at bounding box center [500, 130] width 31 height 12
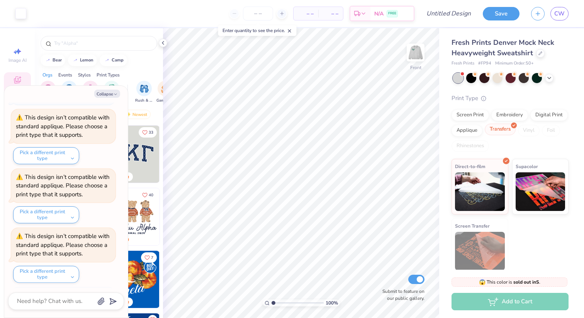
scroll to position [223, 0]
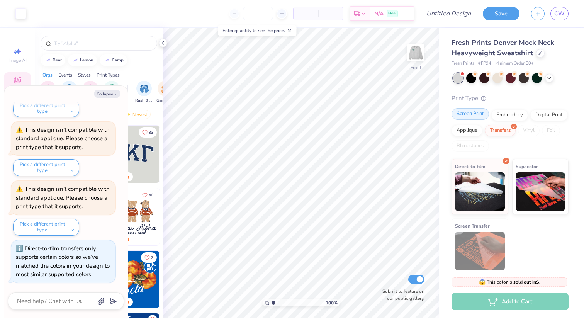
click at [464, 117] on div "Screen Print" at bounding box center [469, 114] width 37 height 12
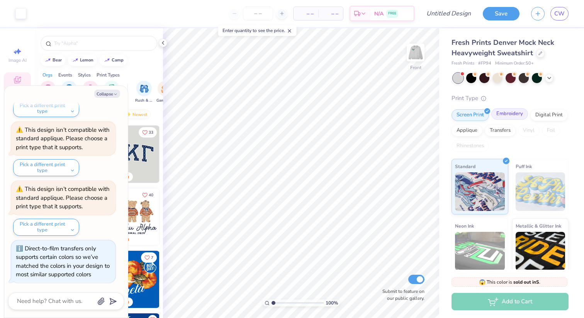
click at [500, 117] on div "Embroidery" at bounding box center [509, 114] width 37 height 12
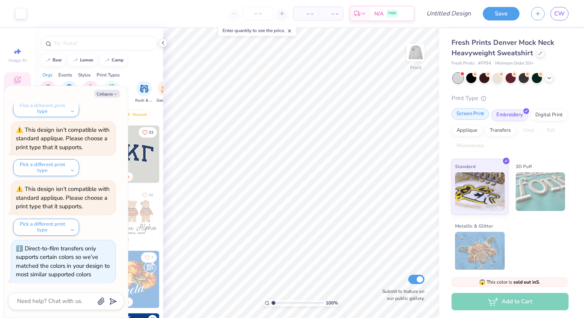
click at [469, 112] on div "Screen Print" at bounding box center [469, 114] width 37 height 12
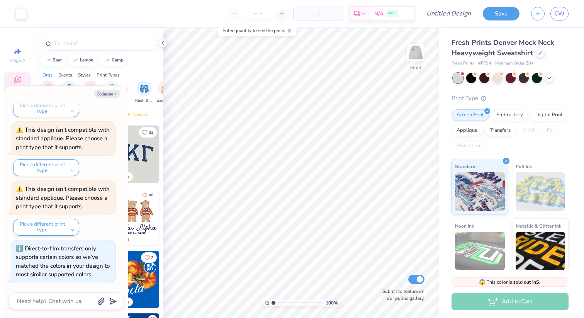
click at [128, 92] on div "Sorority Fraternity Club Sports Rush & Bid Game Day Parent's Weekend PR & Gener…" at bounding box center [99, 92] width 128 height 29
click at [159, 94] on div "Game Day" at bounding box center [165, 91] width 18 height 23
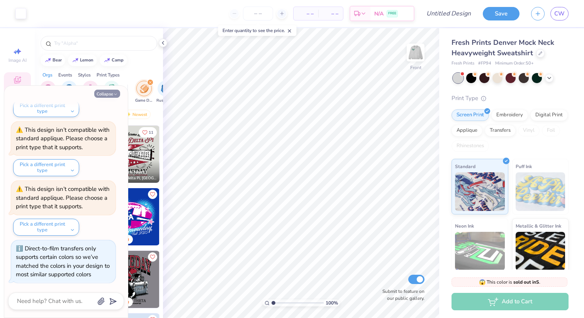
click at [111, 91] on button "Collapse" at bounding box center [107, 94] width 26 height 8
type textarea "x"
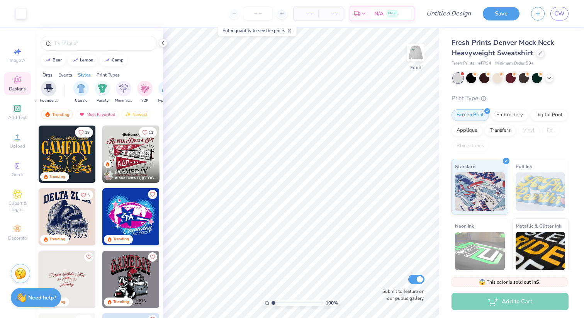
scroll to position [0, 378]
click at [95, 92] on div "filter for Varsity" at bounding box center [95, 87] width 15 height 15
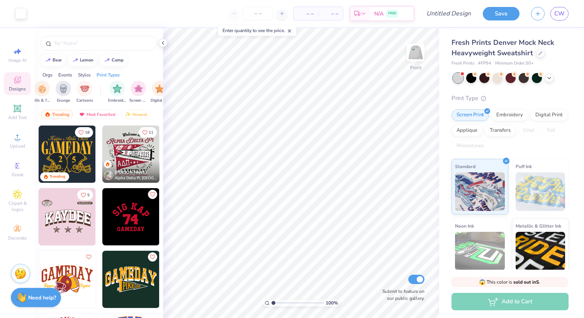
scroll to position [0, 604]
click at [71, 88] on img "filter for Embroidery" at bounding box center [72, 87] width 9 height 9
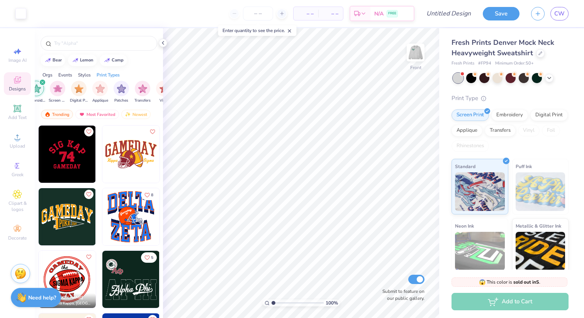
scroll to position [0, 654]
click at [108, 88] on img "filter for Patches" at bounding box center [107, 87] width 9 height 9
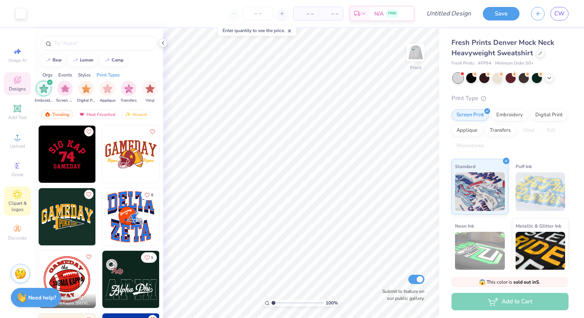
click at [15, 199] on div "Clipart & logos" at bounding box center [17, 200] width 27 height 29
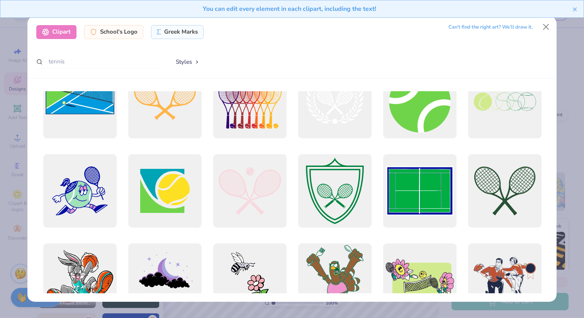
scroll to position [295, 0]
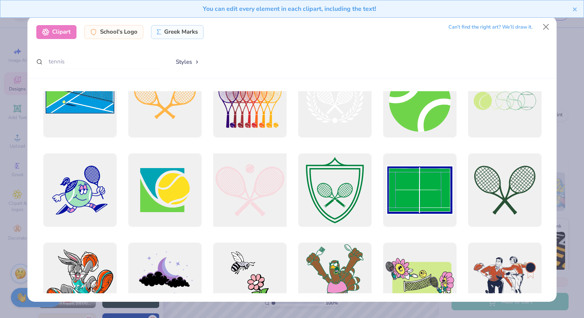
click at [228, 186] on div at bounding box center [249, 189] width 81 height 81
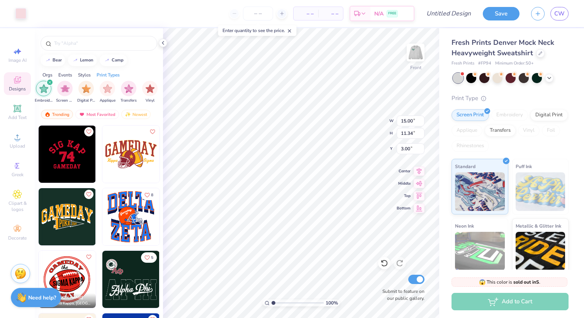
type input "9.80"
click at [414, 48] on img at bounding box center [415, 52] width 31 height 31
type input "5.27"
type input "5.39"
type input "3.88"
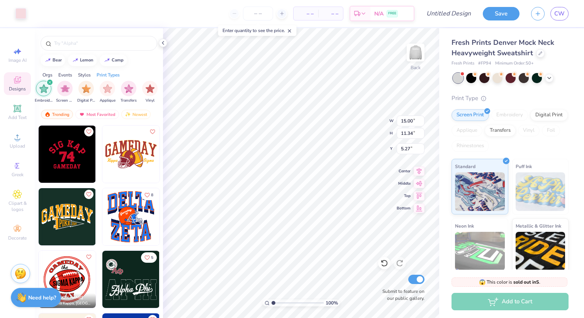
type input "0.50"
type input "6.14"
type input "4.64"
type input "0.68"
type input "4.18"
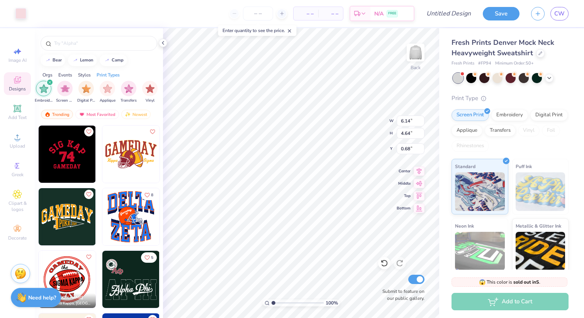
type input "3.16"
type input "0.50"
click at [418, 52] on img at bounding box center [415, 52] width 31 height 31
click at [418, 52] on img at bounding box center [415, 52] width 15 height 15
type input "14.74"
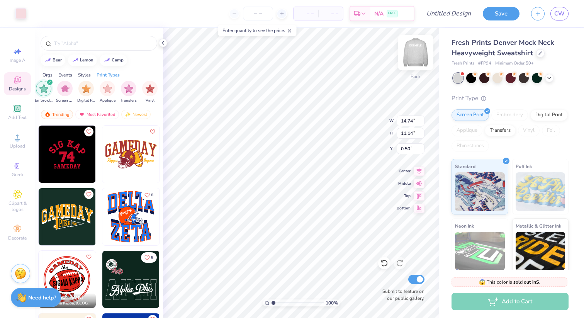
type input "11.14"
type input "3.00"
type input "6.20"
type input "4.69"
type input "0.66"
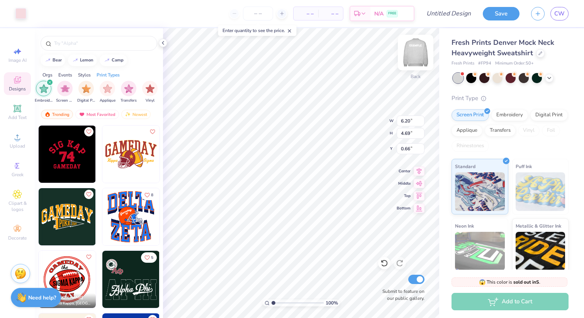
type input "6.02"
type input "4.55"
type input "5.18"
type input "3.91"
type input "0.50"
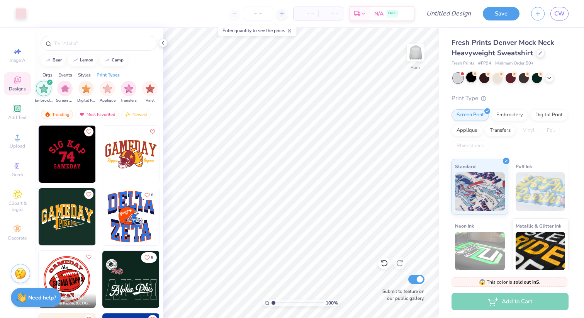
click at [473, 80] on div at bounding box center [471, 77] width 10 height 10
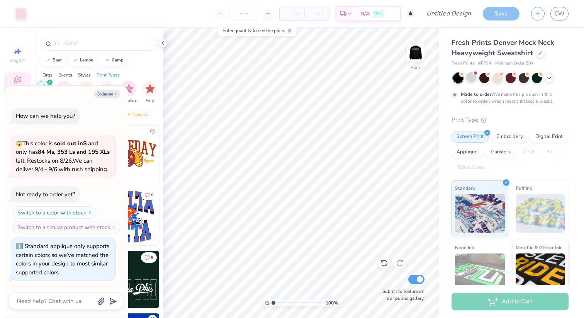
scroll to position [287, 0]
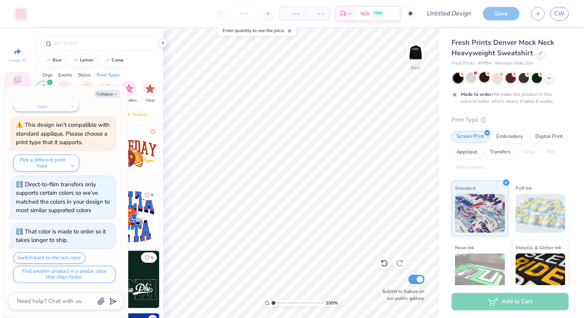
click at [481, 78] on div at bounding box center [484, 77] width 10 height 10
click at [549, 78] on polyline at bounding box center [548, 77] width 3 height 2
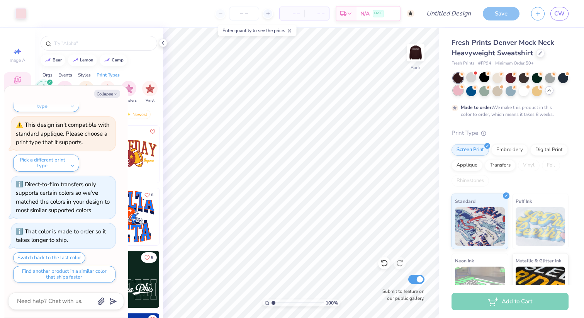
click at [456, 92] on div at bounding box center [458, 90] width 10 height 10
click at [522, 91] on div at bounding box center [523, 90] width 10 height 10
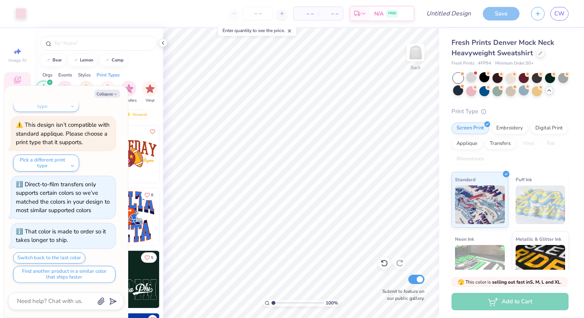
scroll to position [426, 0]
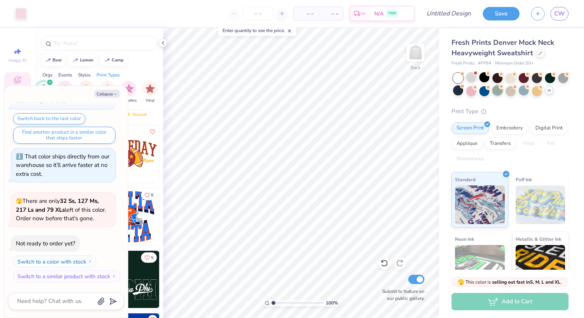
drag, startPoint x: 507, startPoint y: 93, endPoint x: 499, endPoint y: 92, distance: 7.7
click at [507, 93] on div at bounding box center [510, 91] width 10 height 10
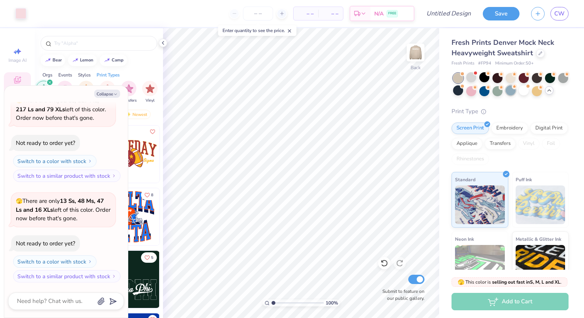
click at [483, 91] on div at bounding box center [484, 91] width 10 height 10
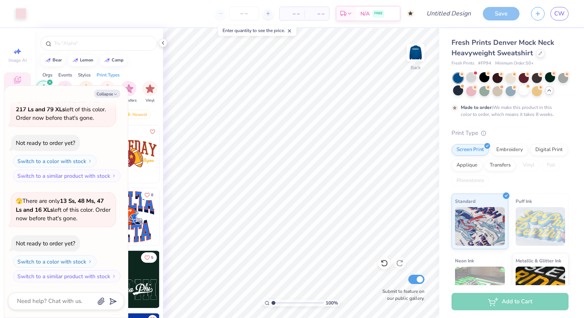
scroll to position [590, 0]
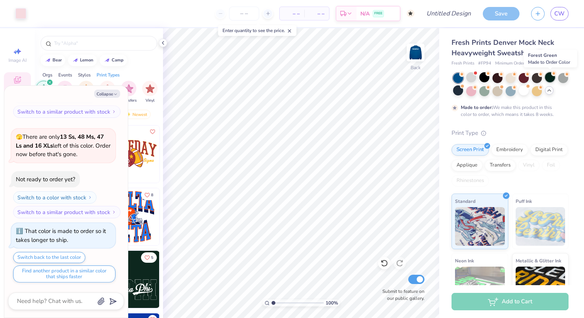
click at [551, 78] on div at bounding box center [550, 77] width 10 height 10
click at [494, 79] on div at bounding box center [497, 77] width 10 height 10
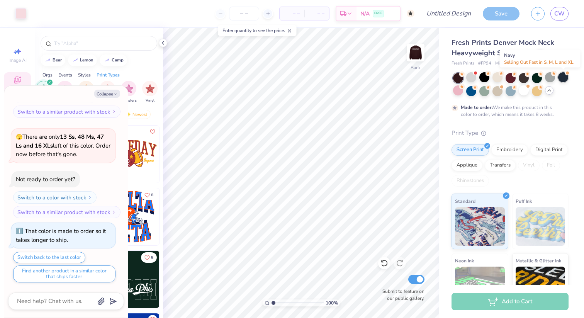
click at [562, 77] on div at bounding box center [563, 77] width 10 height 10
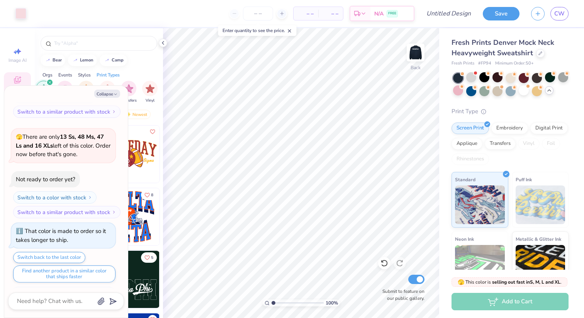
scroll to position [729, 0]
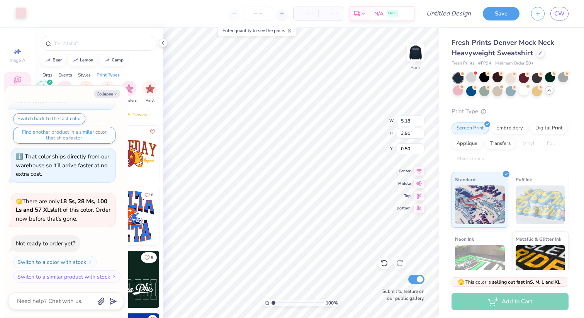
click at [22, 13] on div at bounding box center [20, 12] width 11 height 11
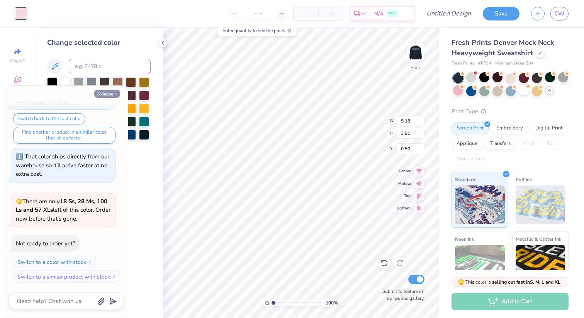
click at [110, 91] on button "Collapse" at bounding box center [107, 94] width 26 height 8
type textarea "x"
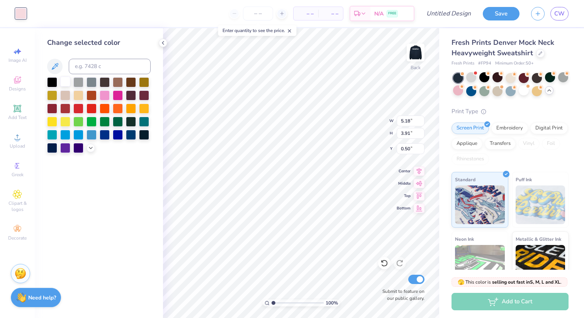
click at [66, 85] on div at bounding box center [65, 81] width 10 height 10
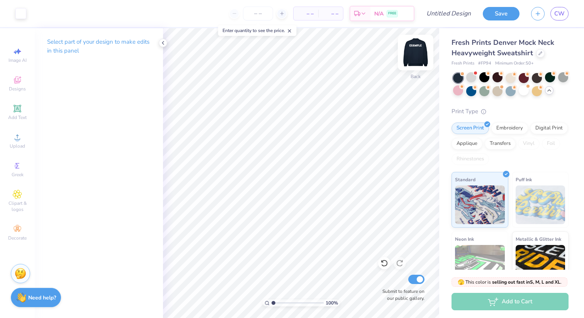
click at [410, 54] on img at bounding box center [415, 52] width 31 height 31
click at [406, 58] on img at bounding box center [415, 52] width 31 height 31
type input "4.23"
type input "3.20"
type input "4.54"
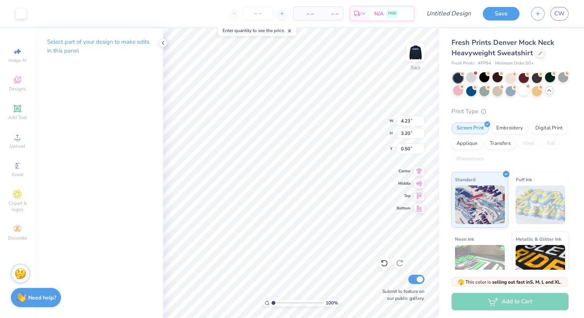
type input "3.43"
click at [15, 94] on div "Designs" at bounding box center [17, 83] width 27 height 23
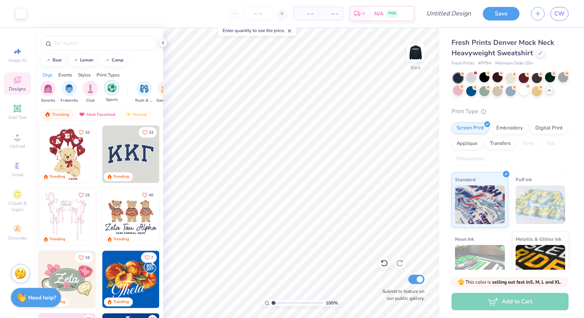
click at [107, 88] on div "filter for Sports" at bounding box center [111, 87] width 15 height 15
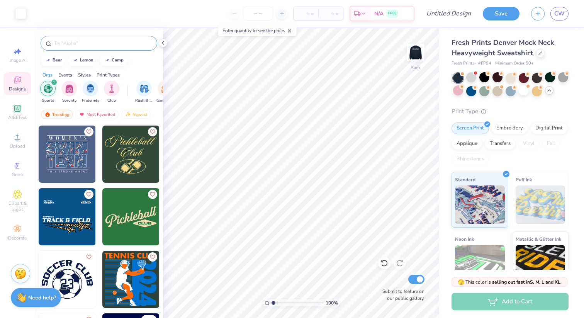
click at [86, 36] on div at bounding box center [99, 43] width 117 height 15
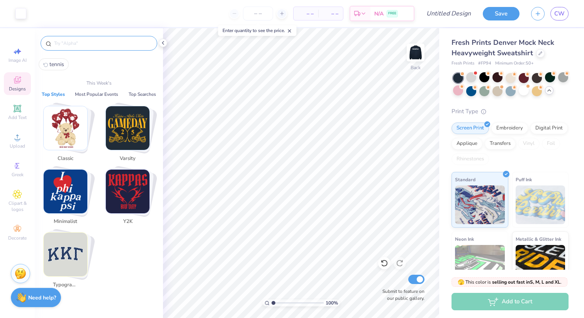
click at [84, 42] on input "text" at bounding box center [102, 43] width 99 height 8
click at [53, 59] on button "tennis" at bounding box center [54, 64] width 30 height 12
type input "tennis"
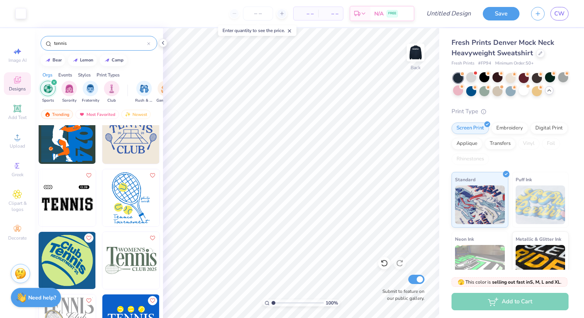
scroll to position [0, 0]
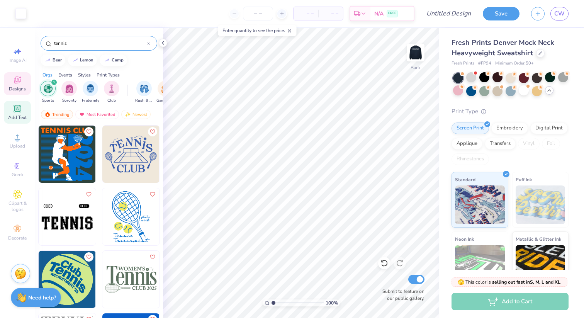
click at [23, 108] on div "Add Text" at bounding box center [17, 112] width 27 height 23
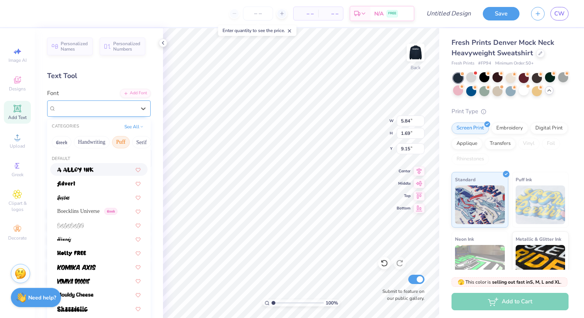
click at [76, 105] on div "Super Dream" at bounding box center [95, 108] width 81 height 12
click at [140, 123] on button "See All" at bounding box center [134, 126] width 24 height 8
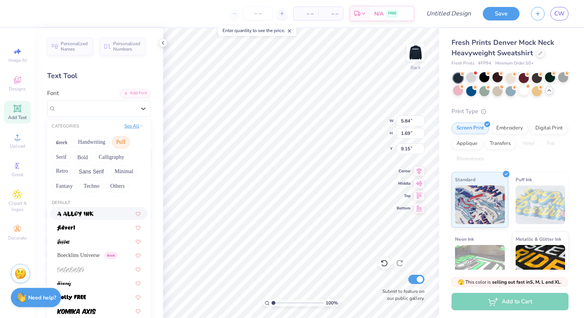
click at [136, 123] on button "See All" at bounding box center [134, 126] width 24 height 8
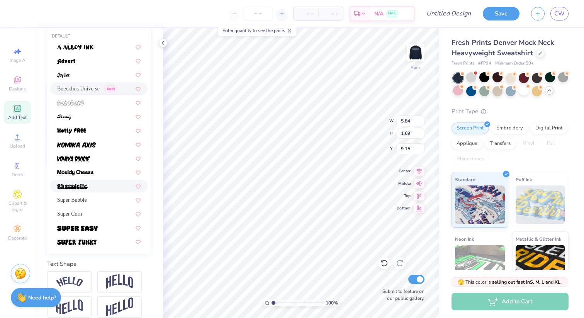
scroll to position [131, 0]
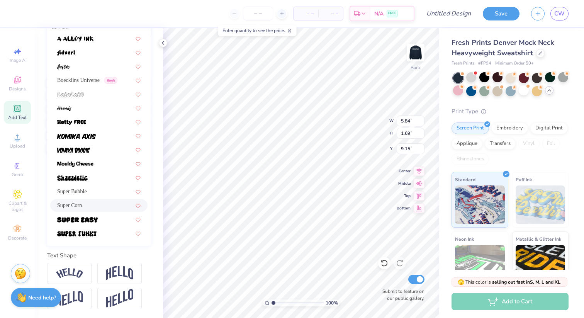
click at [89, 203] on div "Super Corn" at bounding box center [98, 205] width 83 height 8
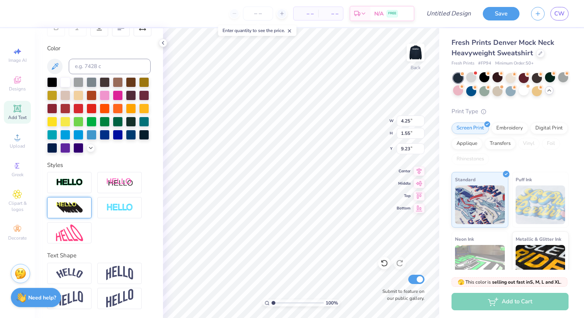
type input "4.25"
type input "1.55"
type input "9.23"
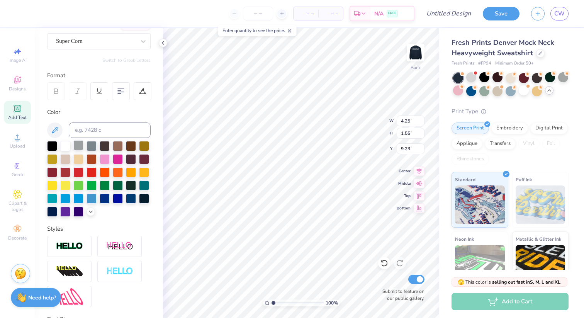
scroll to position [0, 0]
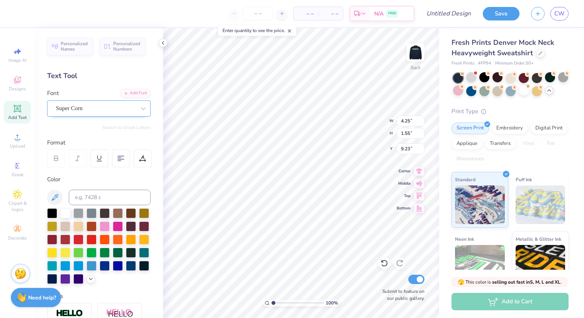
click at [81, 112] on div "Super Corn" at bounding box center [95, 108] width 81 height 12
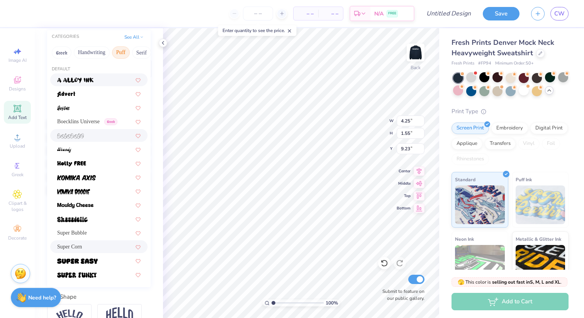
scroll to position [97, 0]
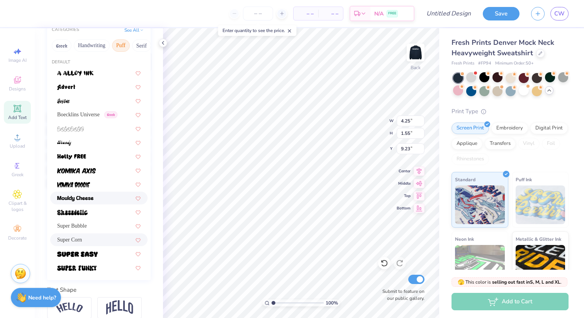
click at [85, 199] on img at bounding box center [75, 198] width 36 height 5
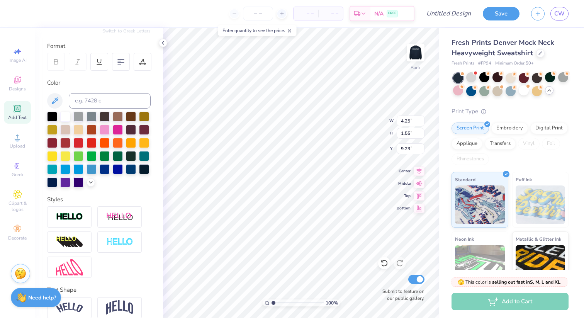
type input "5.30"
type input "1.82"
type input "9.09"
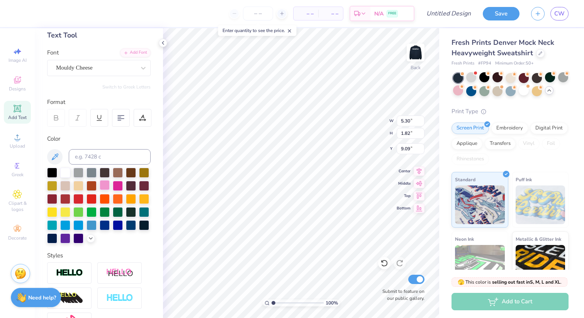
scroll to position [0, 0]
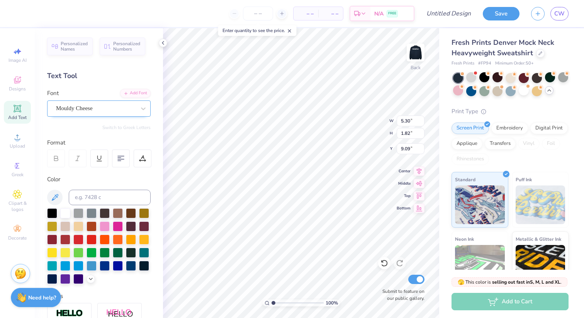
click at [88, 106] on div "Mouldy Cheese" at bounding box center [95, 108] width 81 height 12
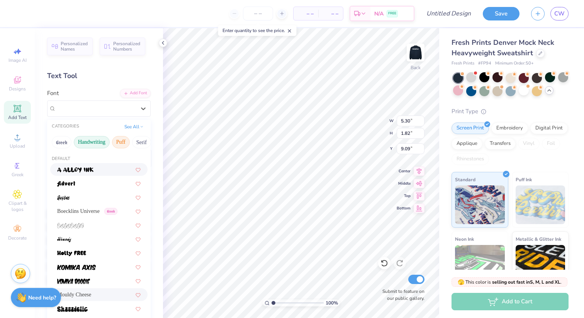
click at [84, 141] on button "Handwriting" at bounding box center [92, 142] width 36 height 12
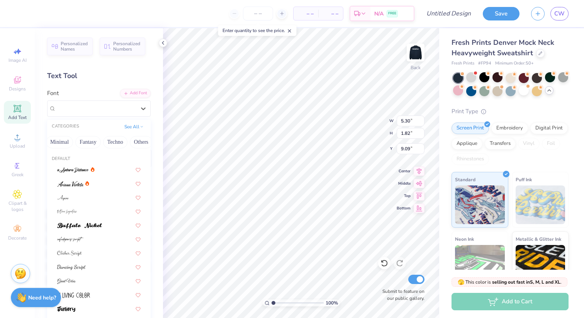
scroll to position [0, 229]
click at [136, 141] on button "Others" at bounding box center [135, 142] width 23 height 12
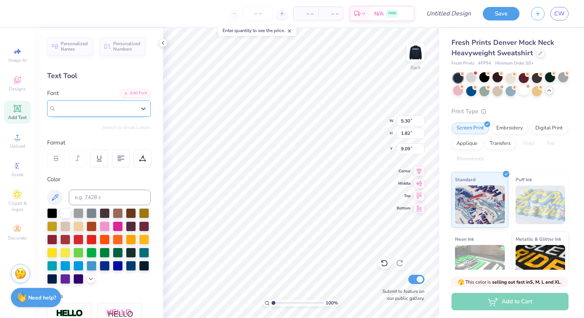
click at [97, 107] on div "Mouldy Cheese" at bounding box center [96, 108] width 80 height 9
type input "s"
type input "varsity"
click at [133, 95] on div "Add Font" at bounding box center [135, 92] width 30 height 9
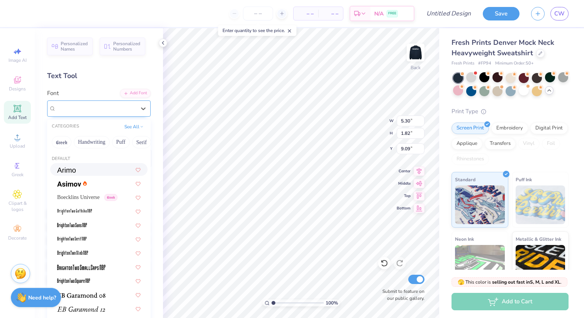
click at [69, 111] on div "Mouldy Cheese" at bounding box center [95, 108] width 81 height 12
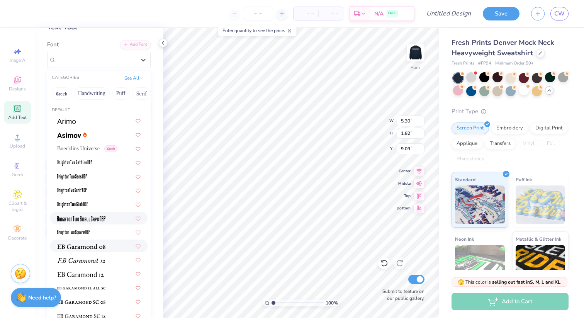
scroll to position [0, 0]
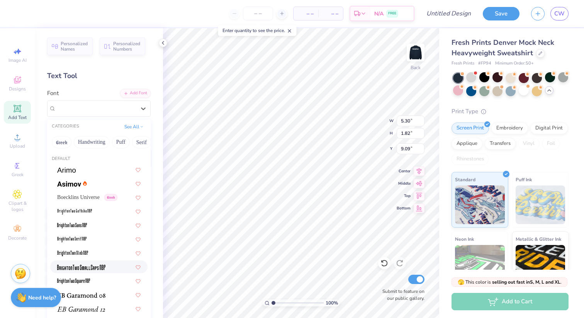
click at [126, 88] on div "Personalized Names Personalized Numbers Text Tool Add Font Font option Brighton…" at bounding box center [99, 173] width 128 height 290
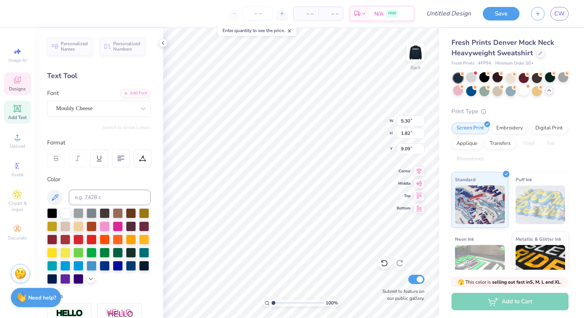
click at [11, 80] on div "Designs" at bounding box center [17, 83] width 27 height 23
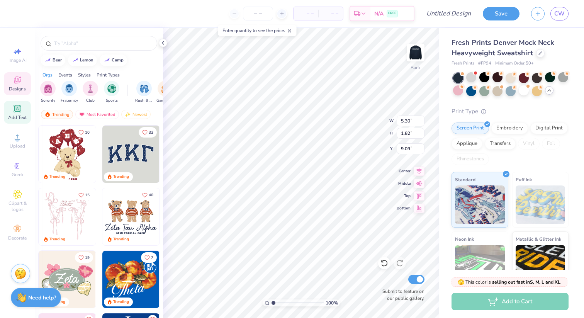
click at [8, 113] on div "Add Text" at bounding box center [17, 112] width 27 height 23
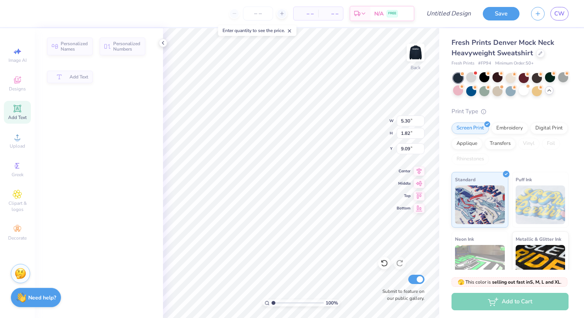
type input "5.84"
type input "1.69"
type input "9.15"
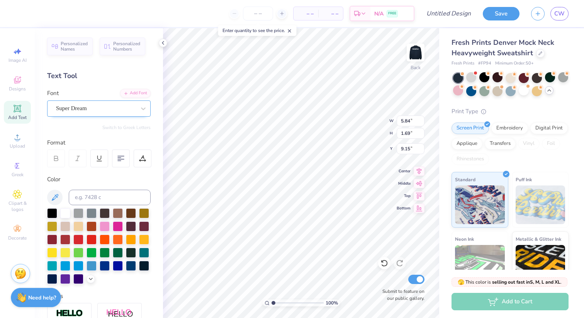
click at [80, 109] on div "Super Dream" at bounding box center [95, 108] width 81 height 12
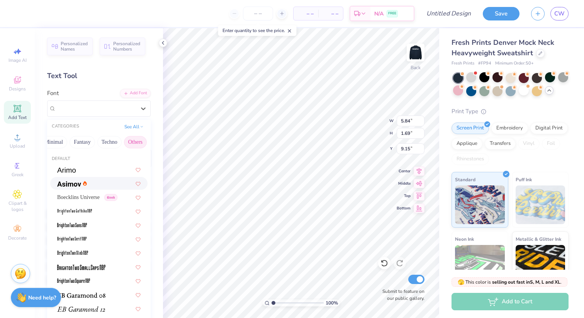
click at [133, 140] on button "Others" at bounding box center [135, 142] width 23 height 12
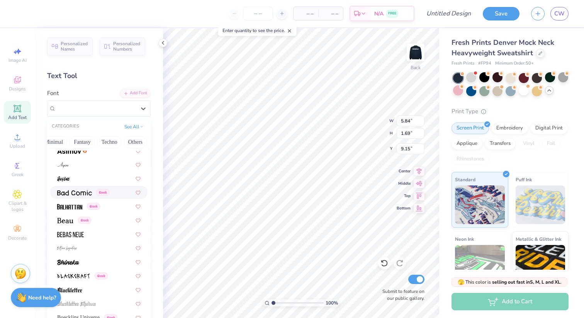
scroll to position [441, 0]
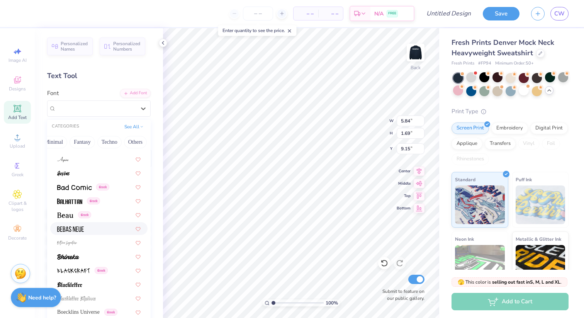
click at [93, 231] on div at bounding box center [98, 228] width 83 height 8
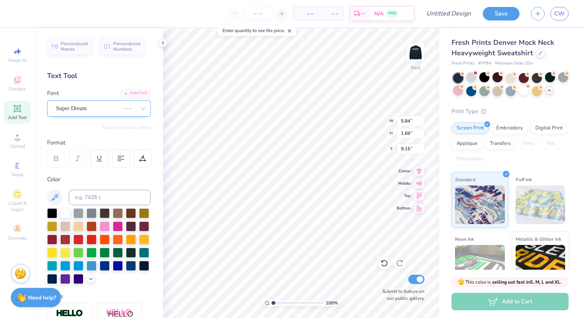
click at [76, 110] on div "Super Dream" at bounding box center [88, 108] width 66 height 12
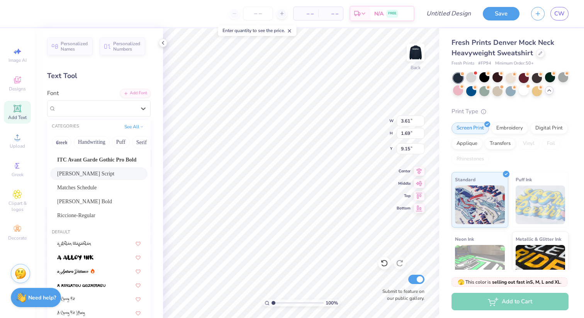
scroll to position [66, 0]
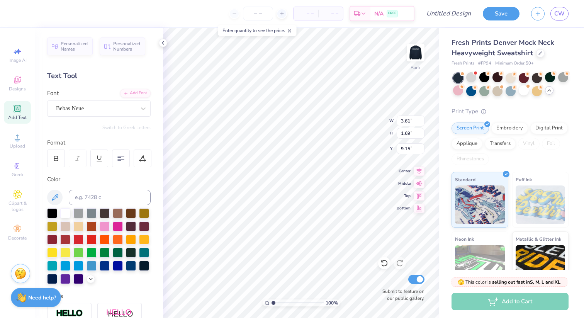
type input "5.30"
type input "1.82"
type input "9.09"
click at [130, 107] on div "Mouldy Cheese" at bounding box center [95, 108] width 81 height 12
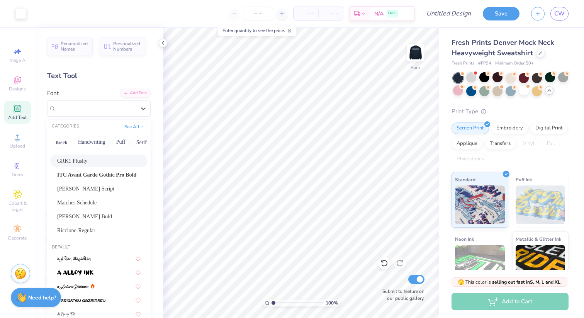
scroll to position [51, 0]
click at [102, 202] on div "Matches Schedule" at bounding box center [98, 201] width 83 height 8
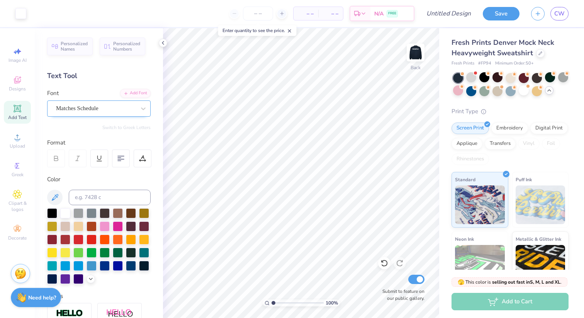
click at [109, 110] on div "Matches Schedule" at bounding box center [95, 108] width 81 height 12
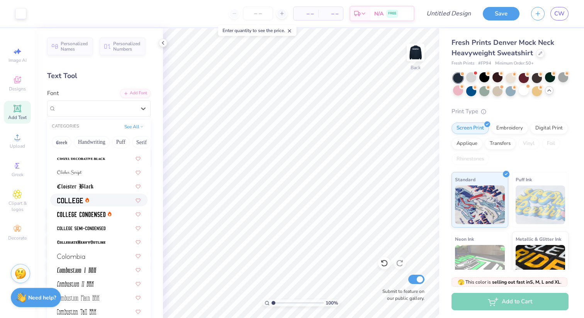
scroll to position [1115, 0]
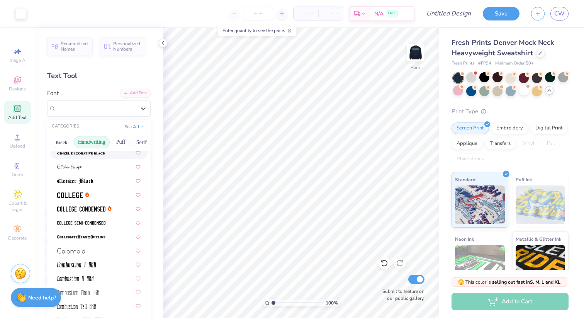
click at [85, 142] on button "Handwriting" at bounding box center [92, 142] width 36 height 12
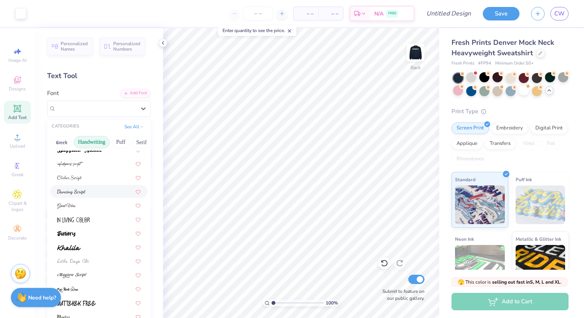
scroll to position [83, 0]
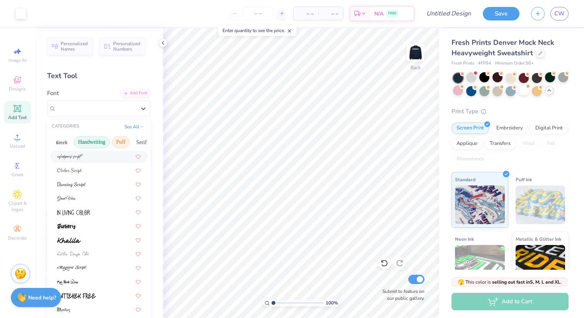
click at [124, 138] on button "Puff" at bounding box center [121, 142] width 18 height 12
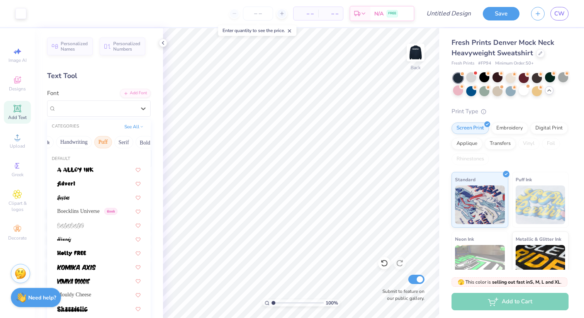
scroll to position [0, 21]
click at [122, 142] on button "Serif" at bounding box center [120, 142] width 19 height 12
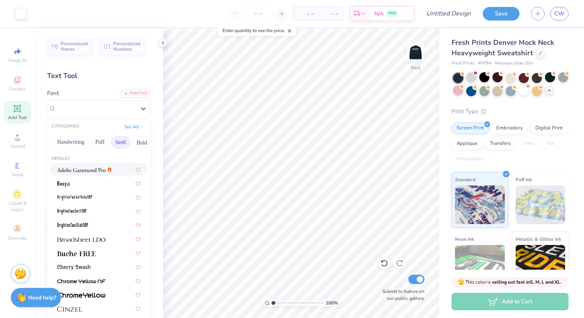
click at [119, 139] on button "Serif" at bounding box center [120, 142] width 19 height 12
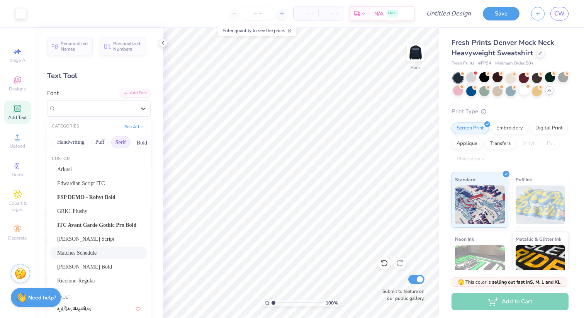
click at [118, 143] on button "Serif" at bounding box center [120, 142] width 19 height 12
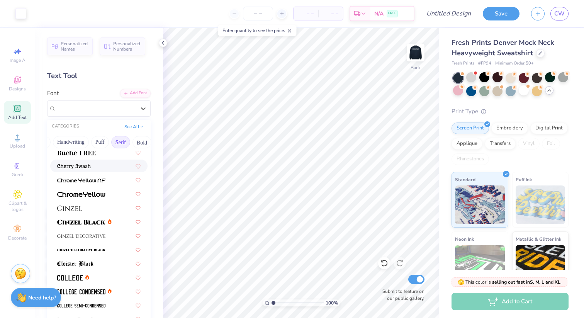
scroll to position [105, 0]
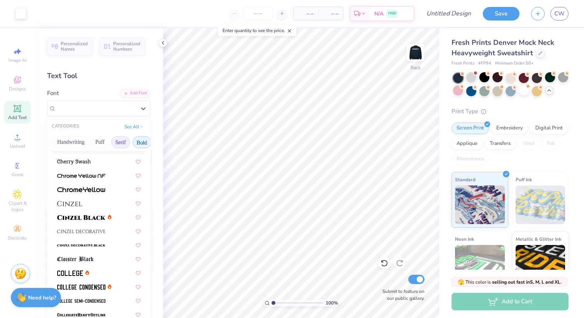
click at [139, 141] on button "Bold" at bounding box center [141, 142] width 19 height 12
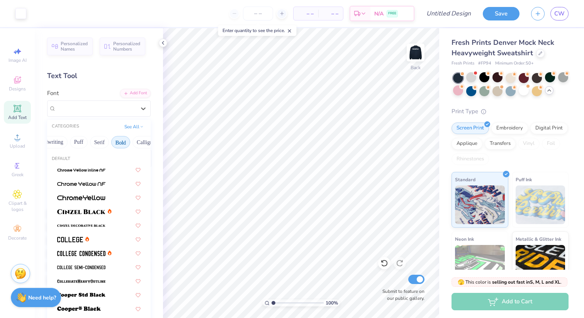
scroll to position [0, 66]
click at [127, 142] on button "Calligraphy" at bounding box center [125, 142] width 34 height 12
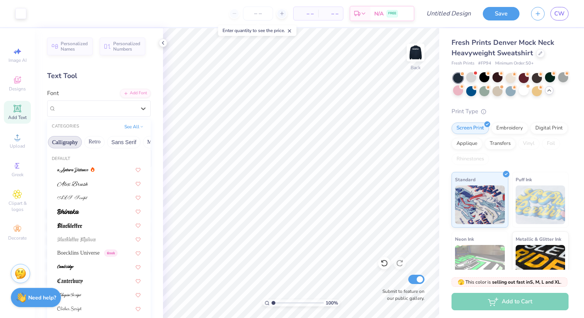
scroll to position [0, 128]
click at [129, 148] on div "Greek Handwriting Puff Serif Bold Calligraphy Retro Sans Serif Minimal Fantasy …" at bounding box center [98, 142] width 103 height 17
click at [123, 144] on button "Sans Serif" at bounding box center [123, 142] width 34 height 12
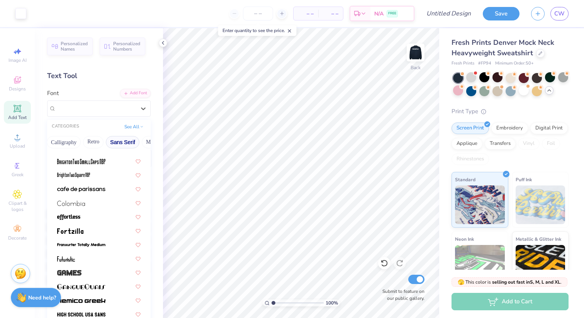
scroll to position [68, 0]
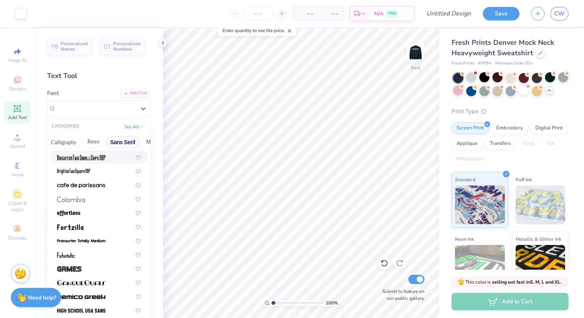
click at [117, 141] on button "Sans Serif" at bounding box center [123, 142] width 34 height 12
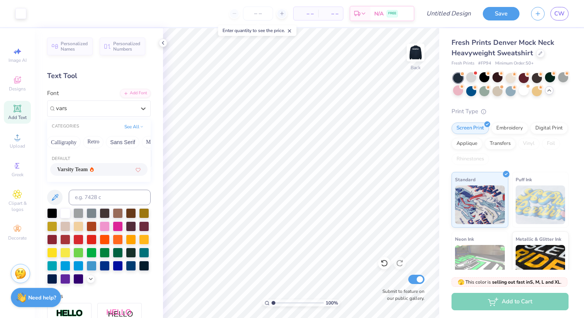
click at [76, 169] on span "Varsity Team" at bounding box center [72, 169] width 30 height 8
type input "vars"
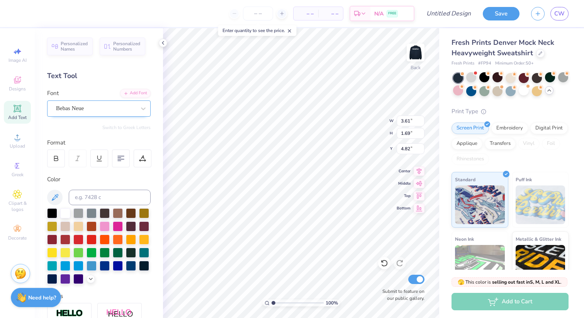
click at [100, 109] on div "Bebas Neue" at bounding box center [95, 108] width 81 height 12
click at [73, 168] on span "Varsity Team" at bounding box center [72, 169] width 30 height 8
type input "vars"
click at [51, 156] on div at bounding box center [56, 158] width 18 height 18
click at [51, 151] on div at bounding box center [56, 158] width 18 height 18
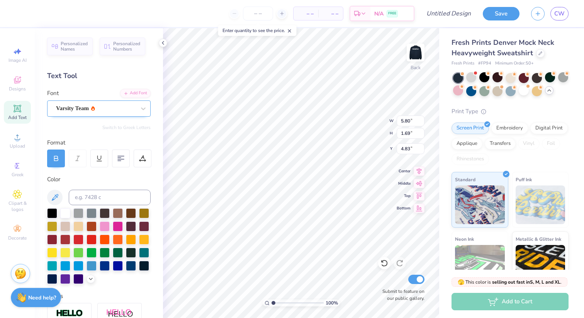
click at [70, 161] on div at bounding box center [78, 158] width 18 height 18
click at [45, 157] on div "Personalized Names Personalized Numbers Text Tool Add Font Font Varsity Team Sw…" at bounding box center [99, 173] width 128 height 290
click at [54, 158] on icon at bounding box center [56, 158] width 7 height 7
click at [99, 114] on div "Varsity Team" at bounding box center [95, 108] width 81 height 12
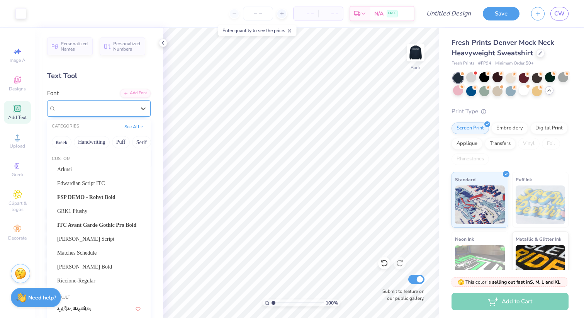
click at [61, 105] on div "Varsity Team" at bounding box center [95, 108] width 81 height 12
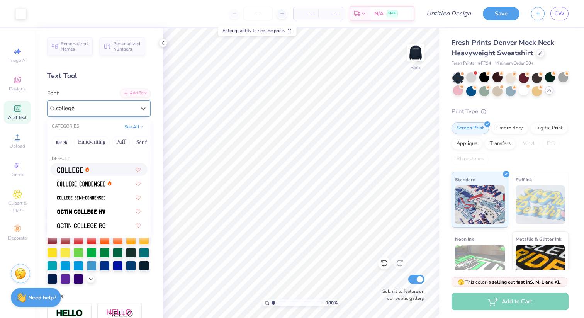
click at [83, 173] on div at bounding box center [73, 169] width 32 height 8
type input "college"
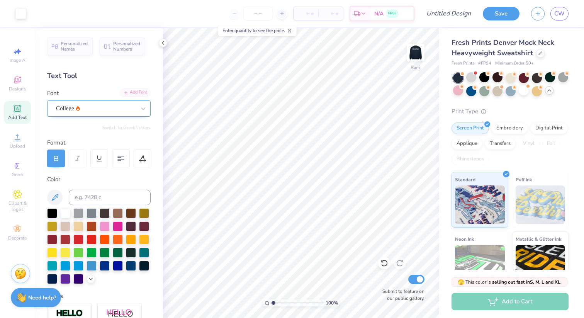
click at [136, 90] on div "Add Font" at bounding box center [135, 92] width 30 height 9
click at [385, 261] on icon at bounding box center [384, 263] width 8 height 8
click at [384, 263] on icon at bounding box center [384, 263] width 8 height 8
type input "6.88"
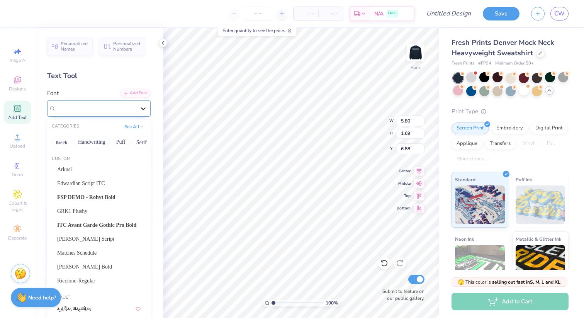
click at [142, 111] on icon at bounding box center [143, 109] width 8 height 8
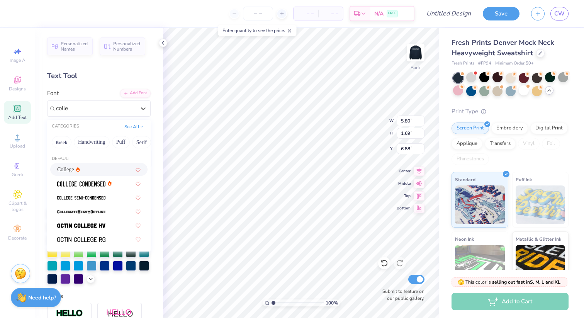
click at [105, 170] on div "College" at bounding box center [98, 169] width 83 height 8
type input "colle"
type input "5.82"
type input "1.65"
type input "6.90"
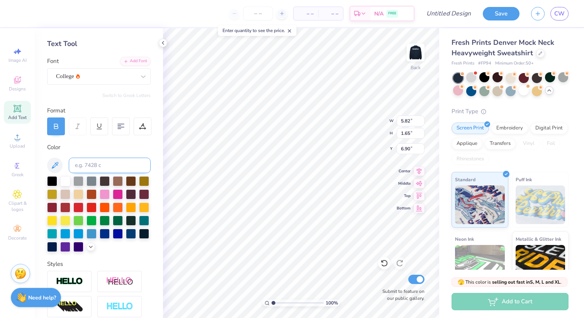
scroll to position [12, 0]
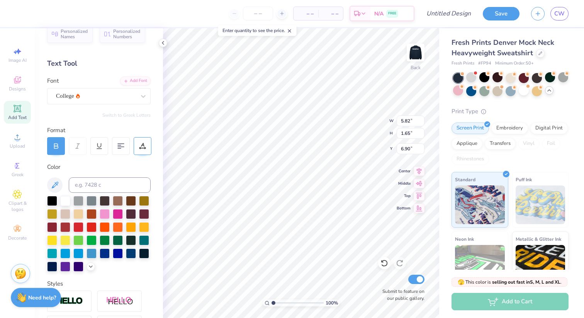
type textarea "packer tennis"
click at [147, 139] on div at bounding box center [143, 146] width 18 height 18
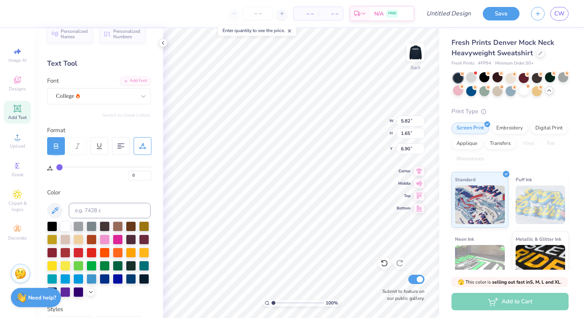
type input "2"
type input "3"
type input "4"
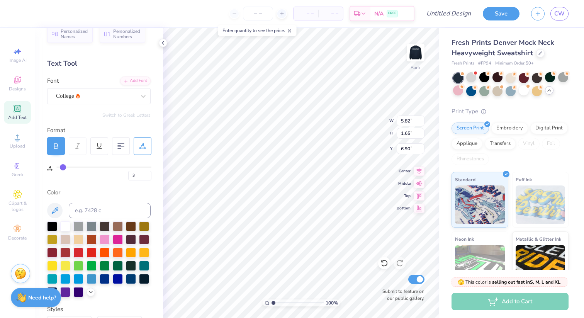
type input "4"
type input "5"
type input "6"
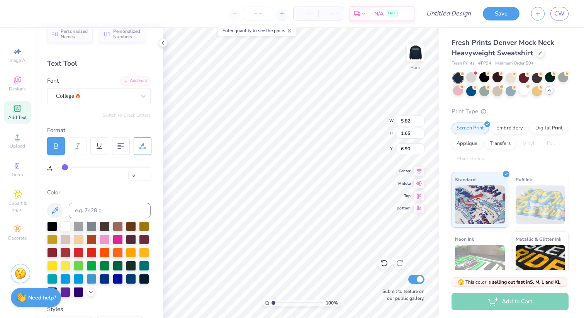
type input "7"
type input "9"
type input "11"
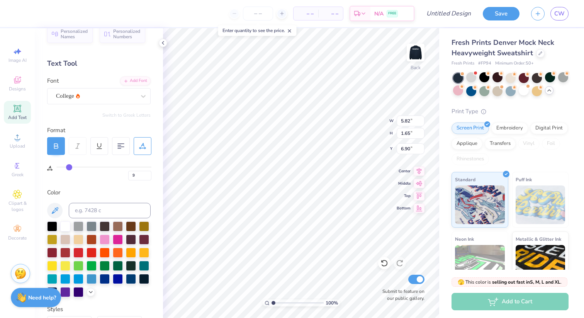
type input "11"
type input "14"
type input "17"
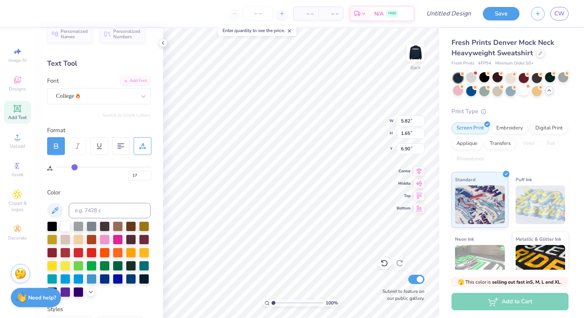
type input "19"
type input "22"
drag, startPoint x: 61, startPoint y: 164, endPoint x: 114, endPoint y: 166, distance: 52.9
click at [114, 166] on input "range" at bounding box center [103, 166] width 95 height 1
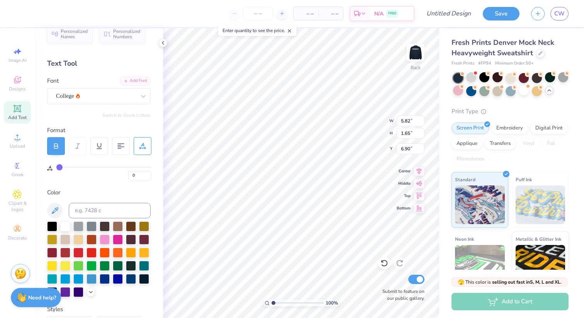
drag, startPoint x: 114, startPoint y: 166, endPoint x: 34, endPoint y: 169, distance: 80.0
click at [56, 168] on input "range" at bounding box center [103, 166] width 95 height 1
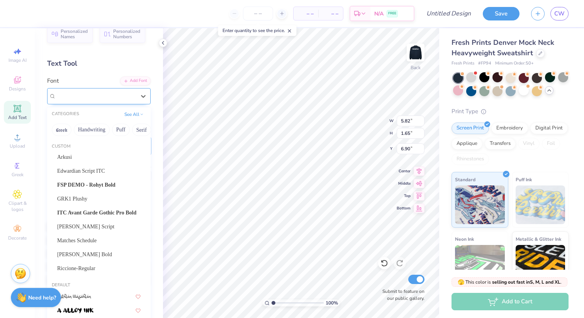
click at [95, 103] on div "College" at bounding box center [98, 96] width 103 height 16
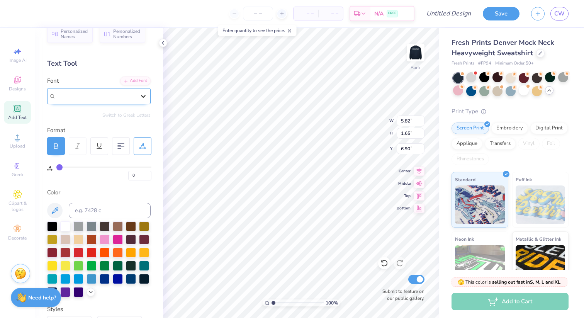
click at [139, 95] on div at bounding box center [143, 96] width 14 height 14
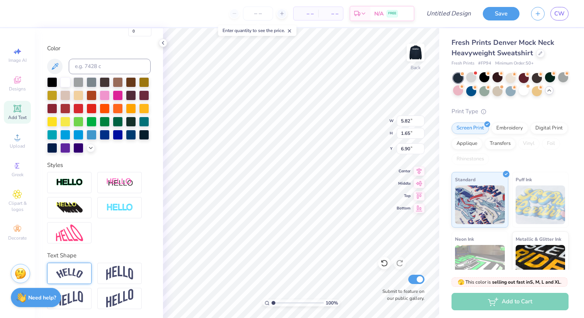
click at [74, 276] on img at bounding box center [69, 273] width 27 height 10
click at [80, 271] on img at bounding box center [69, 273] width 27 height 10
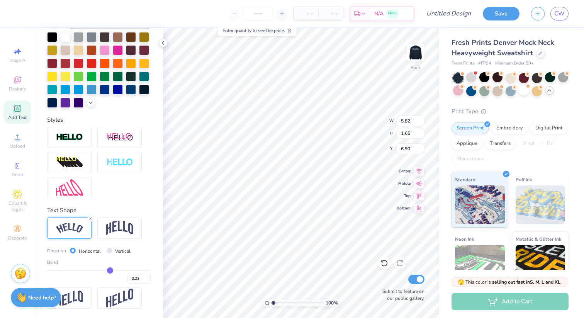
drag, startPoint x: 121, startPoint y: 270, endPoint x: 109, endPoint y: 270, distance: 11.6
click at [110, 270] on input "range" at bounding box center [98, 269] width 103 height 1
drag, startPoint x: 111, startPoint y: 270, endPoint x: 120, endPoint y: 270, distance: 8.9
click at [120, 270] on input "range" at bounding box center [98, 269] width 103 height 1
drag, startPoint x: 119, startPoint y: 268, endPoint x: 114, endPoint y: 268, distance: 5.4
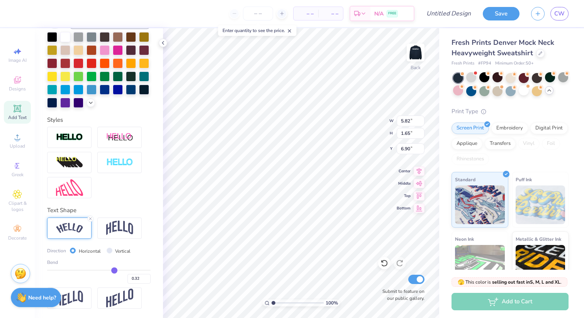
click at [114, 269] on input "range" at bounding box center [98, 269] width 103 height 1
click at [56, 228] on img at bounding box center [69, 228] width 27 height 10
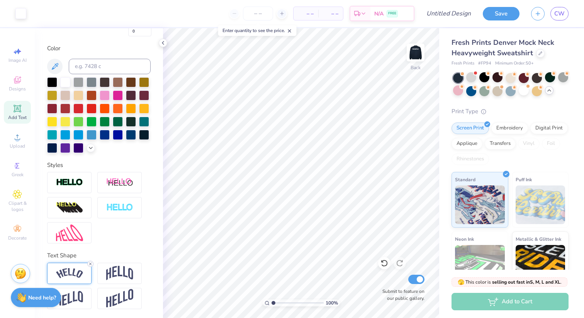
click at [90, 264] on icon at bounding box center [90, 263] width 5 height 5
click at [118, 267] on img at bounding box center [119, 273] width 27 height 15
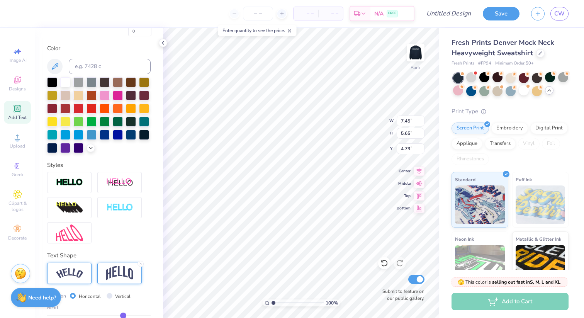
scroll to position [0, 0]
click at [413, 54] on img at bounding box center [415, 52] width 31 height 31
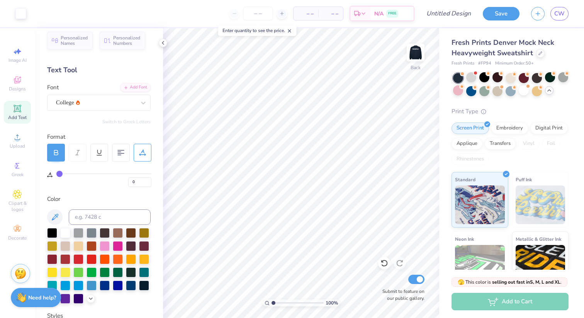
scroll to position [0, 0]
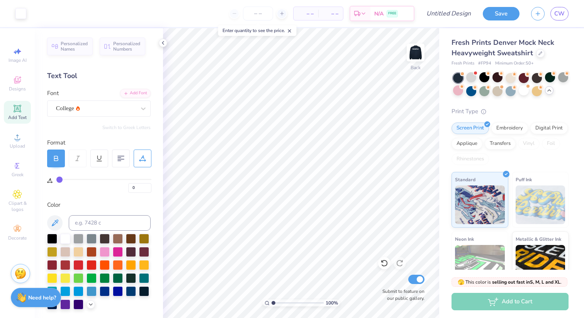
click at [2, 67] on div "Image AI Designs Add Text Upload Greek Clipart & logos Decorate" at bounding box center [17, 173] width 35 height 290
click at [13, 78] on icon at bounding box center [17, 79] width 9 height 9
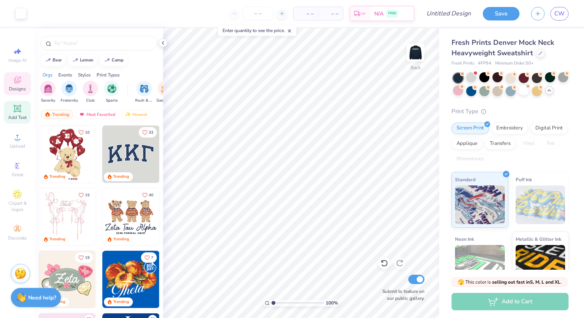
click at [19, 113] on icon at bounding box center [17, 108] width 9 height 9
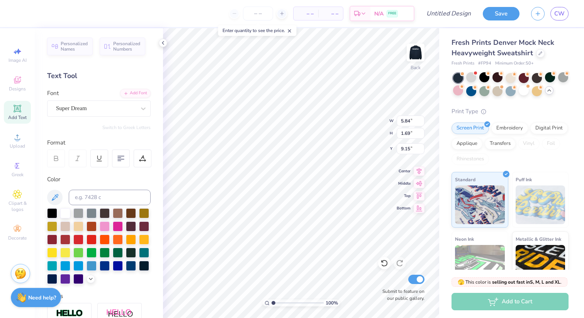
click at [119, 95] on div "Font Super Dream" at bounding box center [98, 103] width 103 height 28
click at [118, 105] on div "Super Dream" at bounding box center [95, 108] width 81 height 12
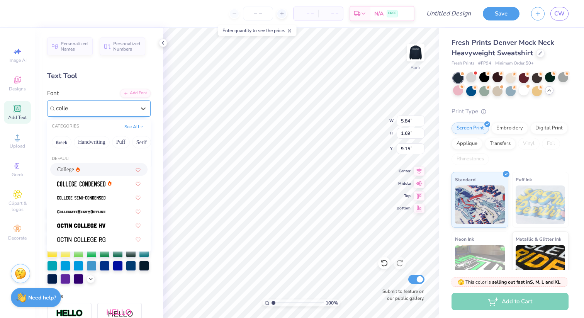
click at [90, 170] on div "College" at bounding box center [98, 169] width 83 height 8
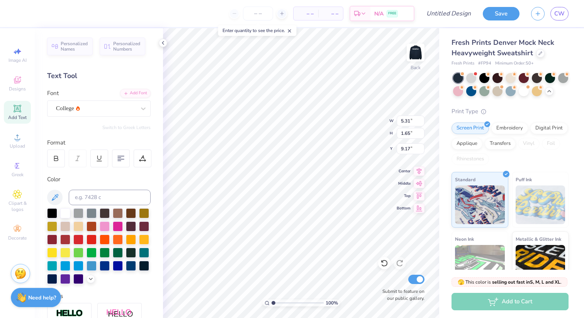
type textarea "tennis"
type input "6.37"
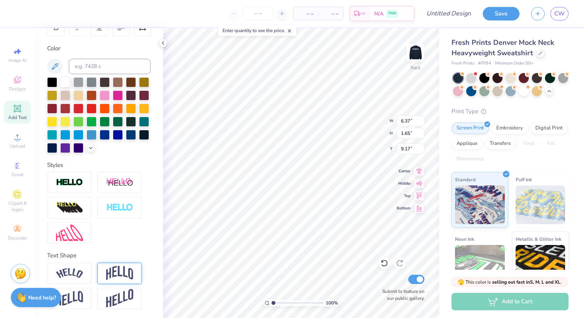
click at [117, 273] on img at bounding box center [119, 273] width 27 height 15
type input "2.79"
type input "8.60"
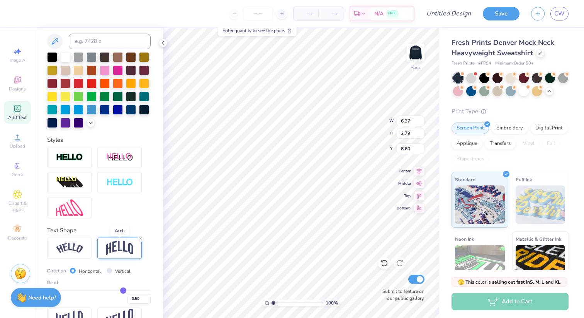
scroll to position [176, 0]
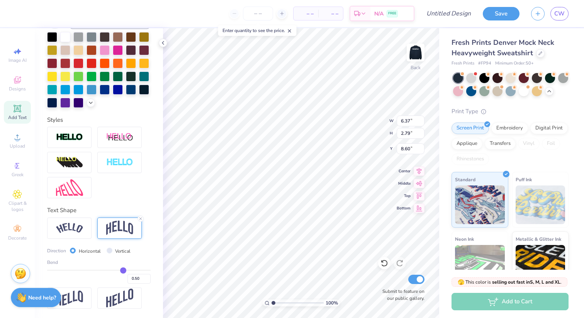
type input "0.48"
type input "0.47"
type input "0.44"
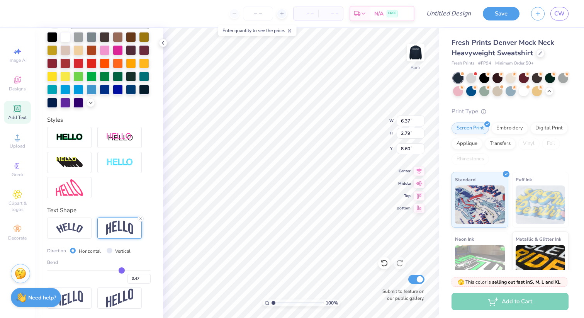
type input "0.44"
type input "0.37"
type input "0.35"
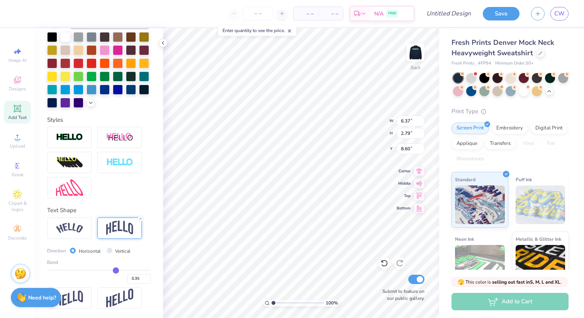
type input "0.29"
type input "0.28"
type input "0.27"
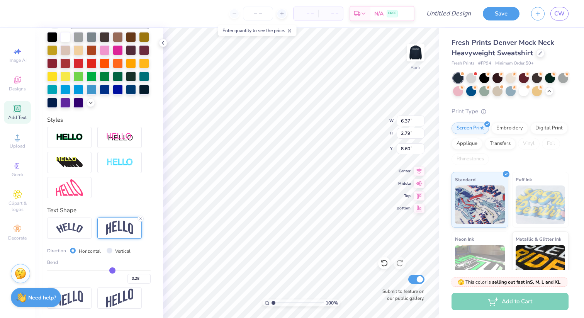
type input "0.27"
type input "0.25"
type input "0.23"
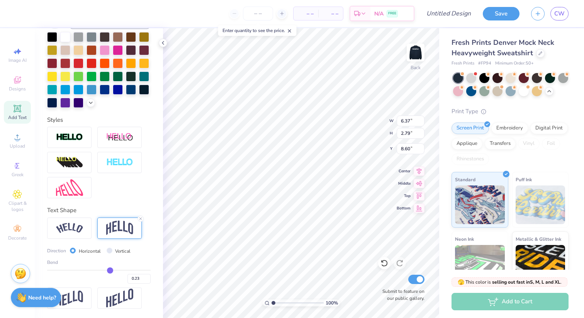
type input "0.22"
type input "0.21"
type input "0.2"
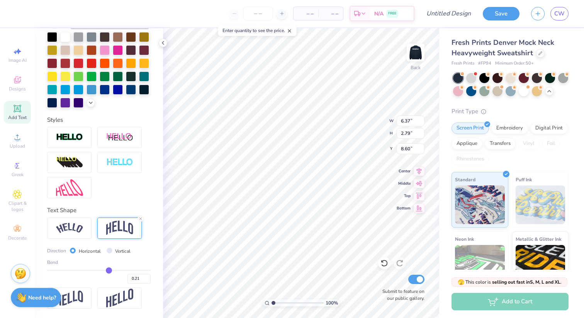
type input "0.20"
type input "0.19"
type input "0.17"
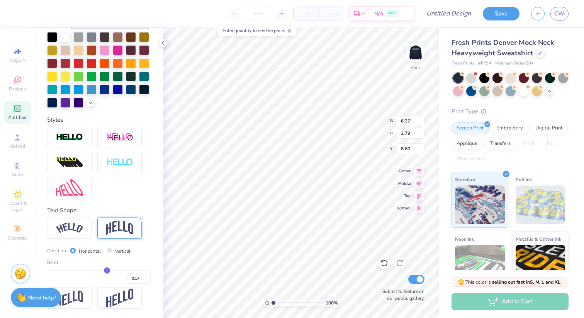
type input "0.14"
type input "0.1"
type input "0.10"
type input "0.09"
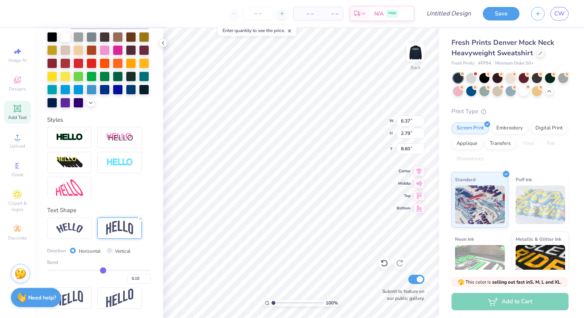
type input "0.09"
type input "0.07"
type input "0.05"
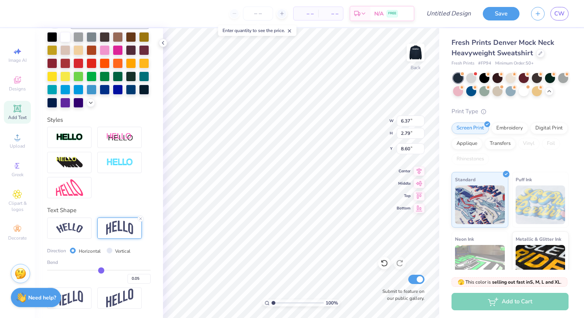
type input "0.02"
type input "0.01"
type input "0"
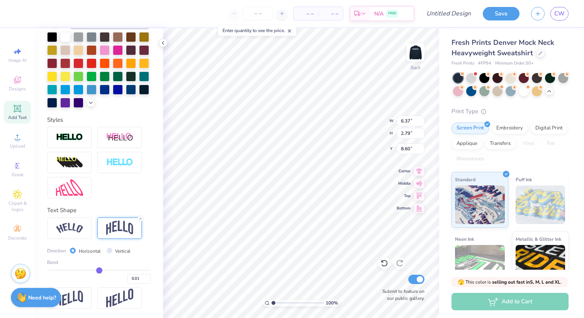
type input "0.00"
type input "-0.02"
type input "-0.15"
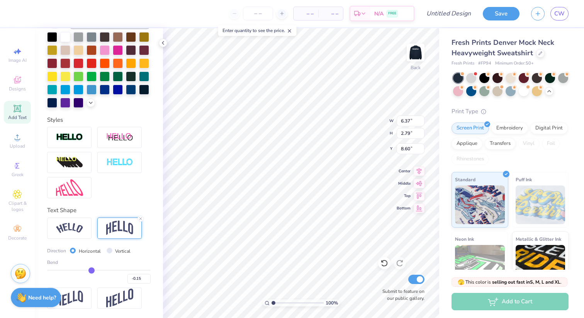
type input "-0.19"
type input "-0.21"
type input "-0.24"
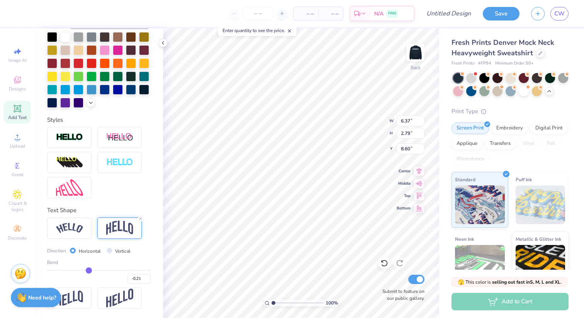
type input "-0.24"
type input "-0.26"
type input "-0.28"
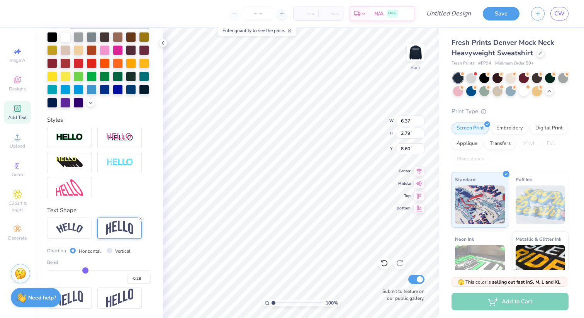
type input "-0.29"
type input "-0.31"
type input "-0.32"
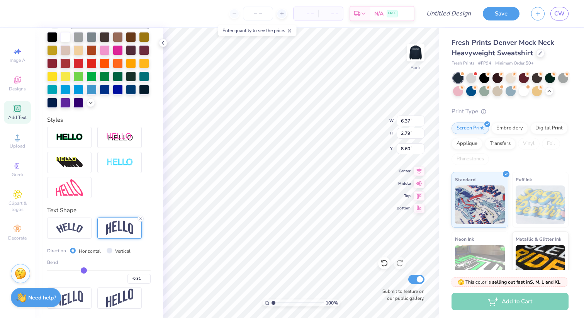
type input "-0.32"
type input "-0.33"
type input "-0.34"
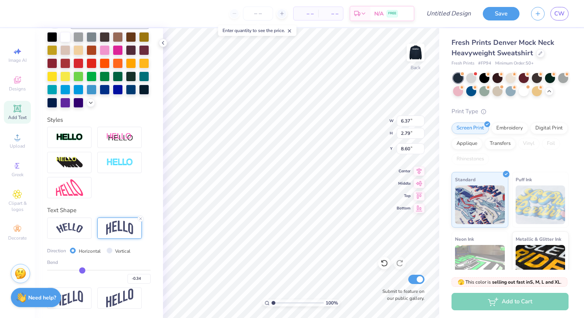
type input "-0.38"
type input "-0.39"
type input "-0.41"
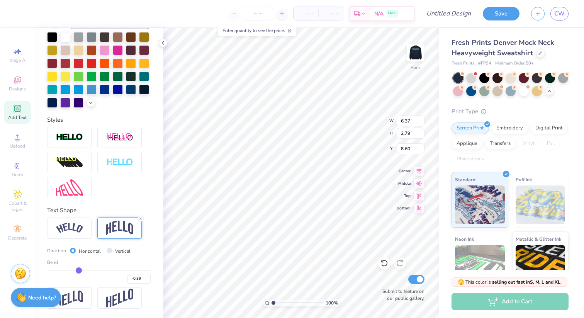
type input "-0.41"
type input "-0.43"
type input "-0.44"
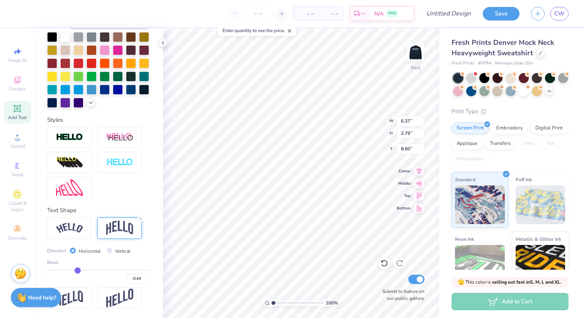
type input "-0.45"
type input "-0.46"
type input "-0.47"
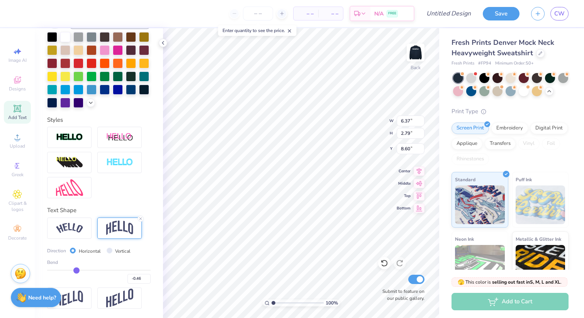
type input "-0.47"
drag, startPoint x: 122, startPoint y: 269, endPoint x: 76, endPoint y: 268, distance: 46.3
type input "-0.47"
click at [76, 269] on input "range" at bounding box center [98, 269] width 103 height 1
type input "2.88"
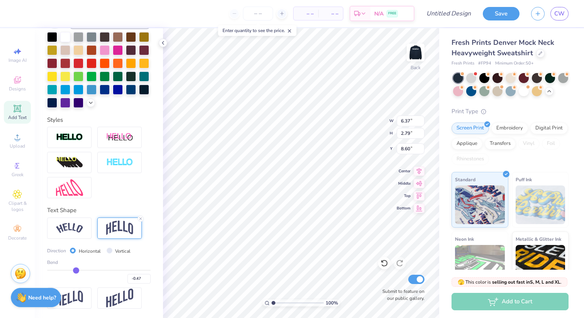
type input "8.56"
type input "3.00"
type input "4.26"
type input "1.83"
type input "0.50"
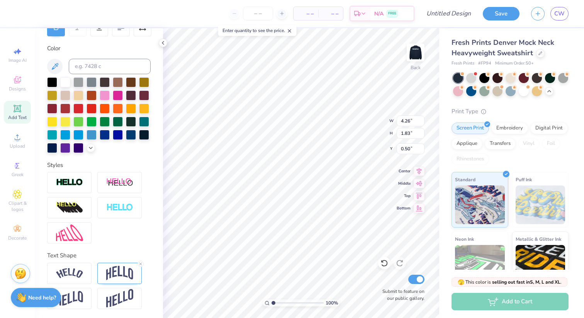
scroll to position [0, 0]
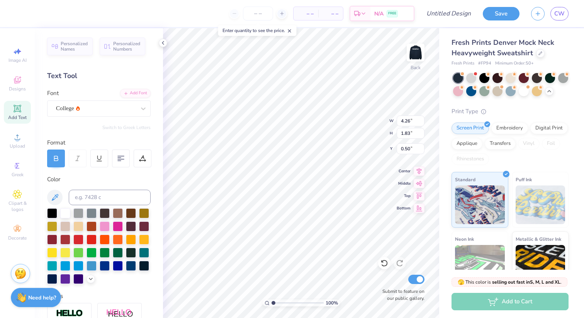
type input "4.65"
type input "2.10"
type input "3.25"
type input "4.26"
type input "1.83"
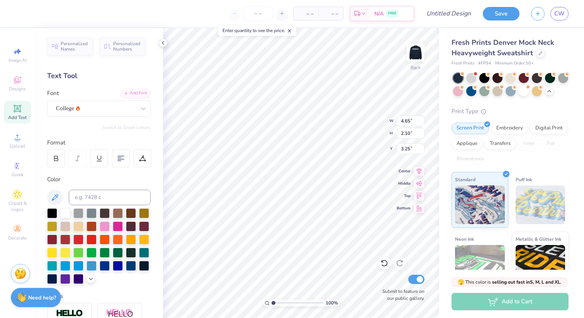
type input "0.50"
type input "4.65"
type input "2.10"
type input "3.26"
click at [36, 160] on div "Personalized Names Personalized Numbers Text Tool Add Font Font College Switch …" at bounding box center [99, 173] width 128 height 290
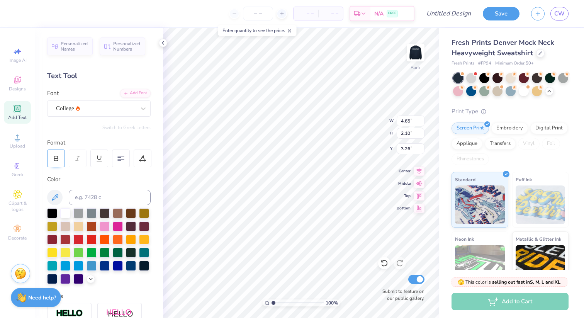
click at [54, 160] on icon at bounding box center [56, 158] width 7 height 7
type input "5.20"
type input "2.21"
type input "3.21"
type input "4.65"
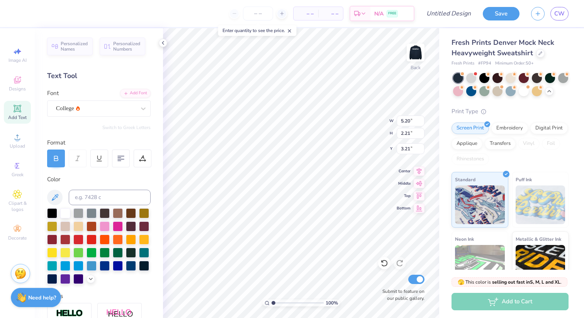
type input "1.98"
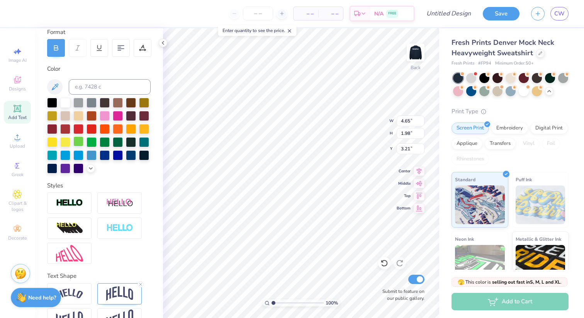
scroll to position [131, 0]
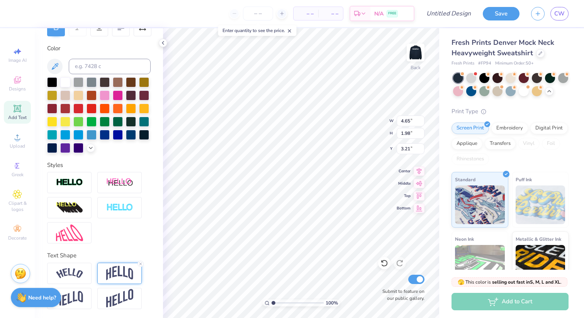
click at [115, 269] on img at bounding box center [119, 273] width 27 height 15
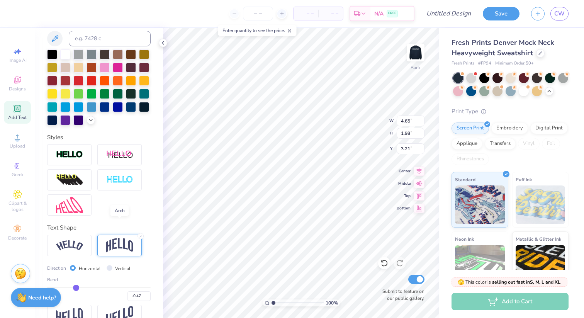
scroll to position [176, 0]
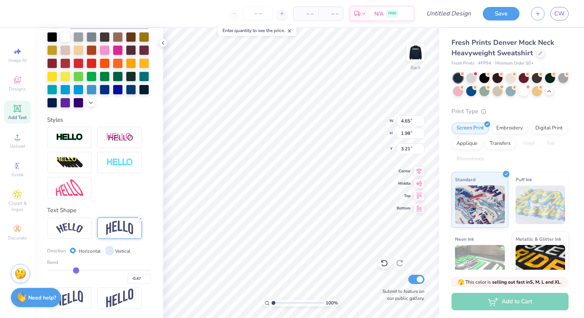
click at [109, 250] on input "Vertical" at bounding box center [110, 250] width 6 height 6
radio input "true"
type input "4.85"
type input "1.08"
type input "3.66"
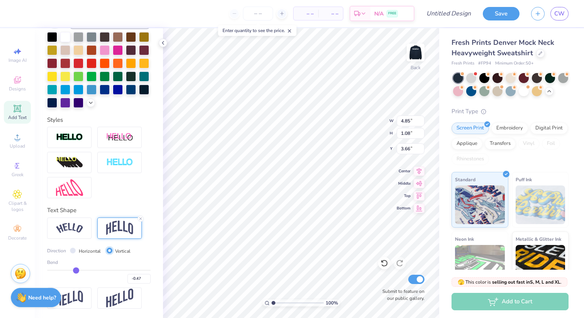
click at [109, 250] on input "Vertical" at bounding box center [110, 250] width 6 height 6
click at [76, 251] on div "Horizontal" at bounding box center [85, 250] width 31 height 9
click at [75, 251] on input "Horizontal" at bounding box center [73, 250] width 6 height 6
radio input "true"
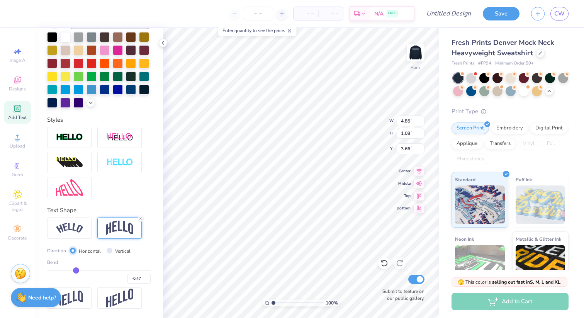
type input "4.65"
type input "1.98"
type input "3.21"
type input "-0.45"
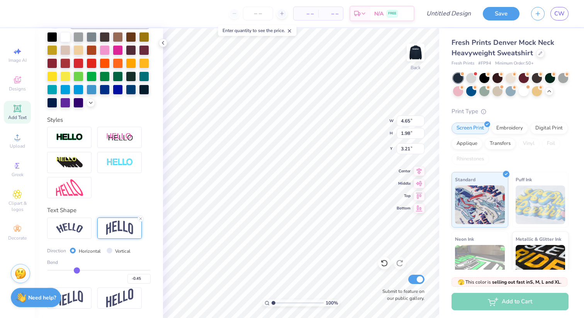
type input "-0.43"
type input "-0.42"
type input "-0.38"
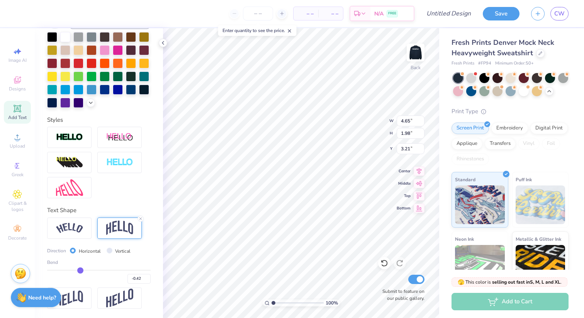
type input "-0.38"
type input "-0.34"
type input "-0.31"
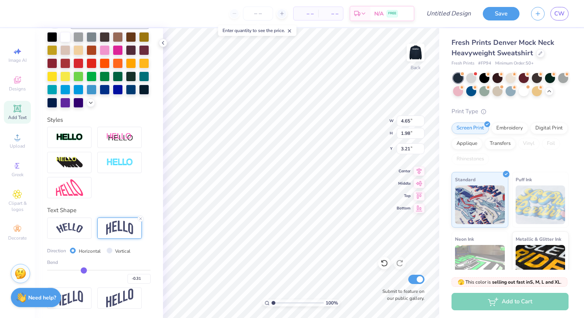
type input "-0.28"
type input "-0.26"
type input "-0.24"
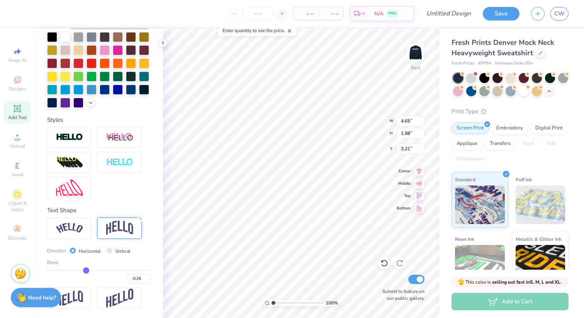
type input "-0.24"
type input "-0.22"
type input "-0.19"
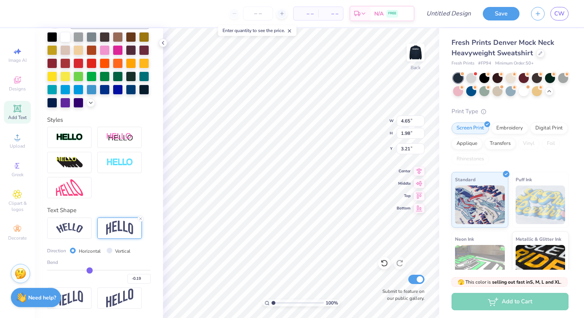
type input "-0.17"
type input "-0.14"
type input "-0.12"
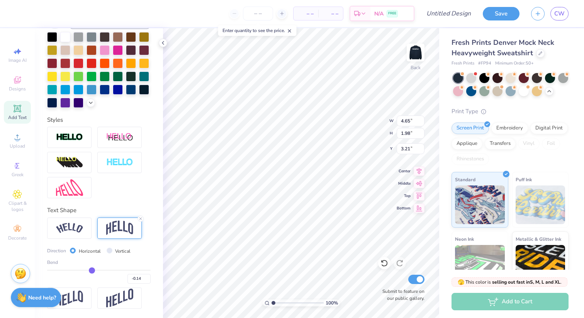
type input "-0.12"
type input "-0.1"
type input "-0.10"
type input "-0.08"
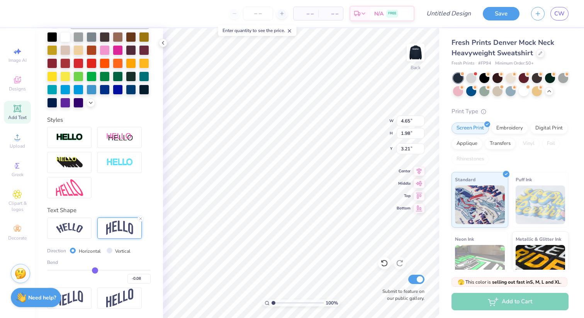
type input "-0.07"
type input "-0.06"
type input "-0.05"
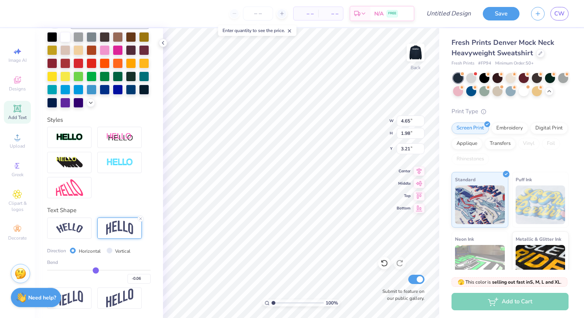
type input "-0.05"
type input "-0.04"
type input "-0.03"
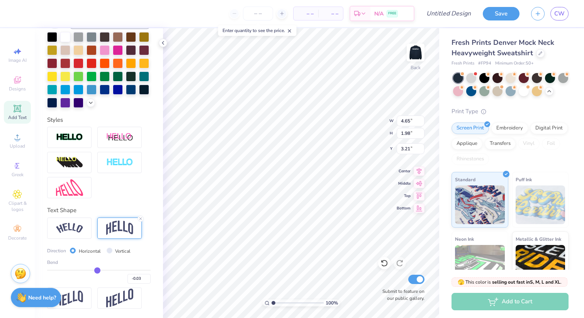
type input "0.03"
type input "0.06"
type input "0.08"
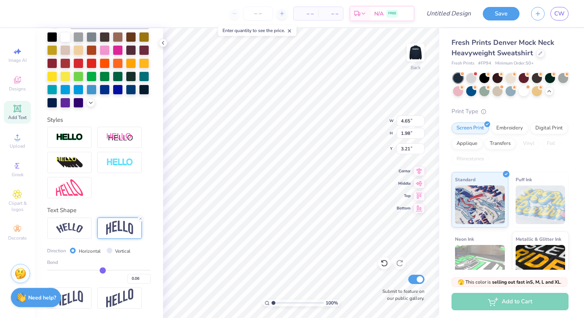
type input "0.08"
type input "0.1"
type input "0.10"
type input "0.12"
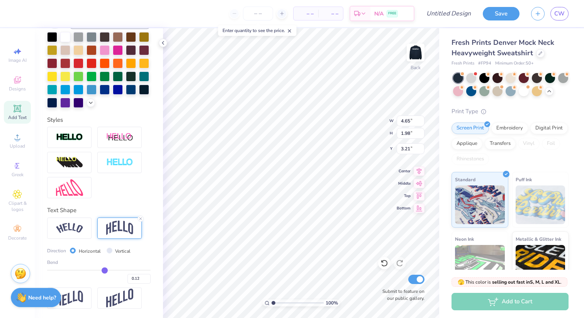
type input "0.13"
type input "0.14"
type input "0.15"
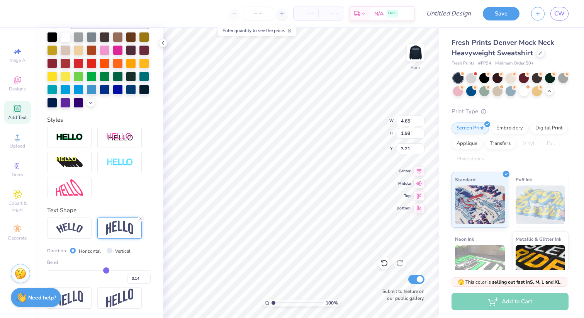
type input "0.15"
type input "0.16"
type input "0.17"
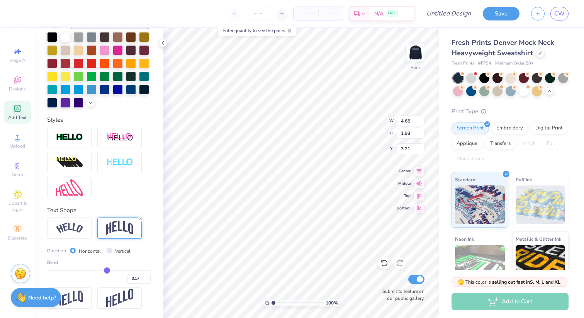
type input "0.19"
type input "0.21"
type input "0.23"
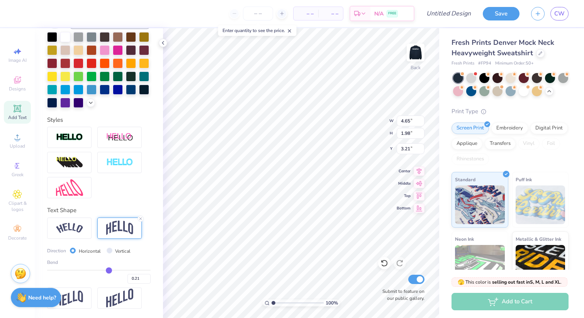
type input "0.23"
type input "0.25"
type input "0.27"
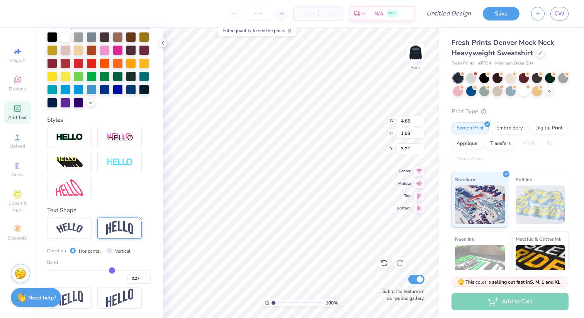
type input "0.28"
type input "0.31"
type input "0.32"
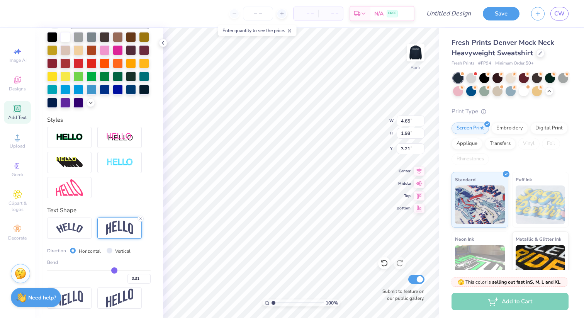
type input "0.32"
type input "0.33"
type input "0.34"
drag, startPoint x: 76, startPoint y: 269, endPoint x: 116, endPoint y: 266, distance: 40.3
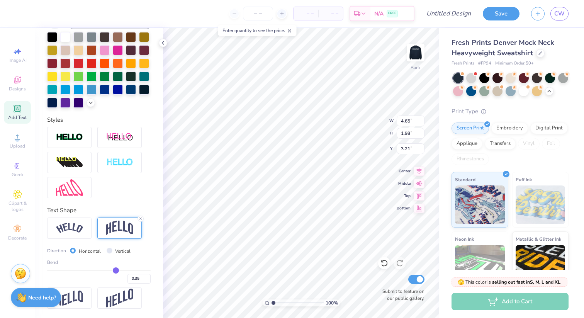
click at [116, 269] on input "range" at bounding box center [98, 269] width 103 height 1
click at [138, 217] on icon at bounding box center [140, 218] width 5 height 5
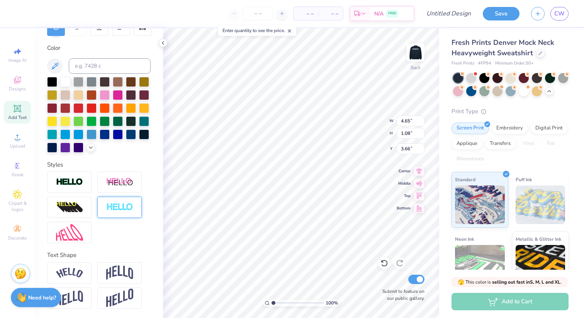
scroll to position [131, 0]
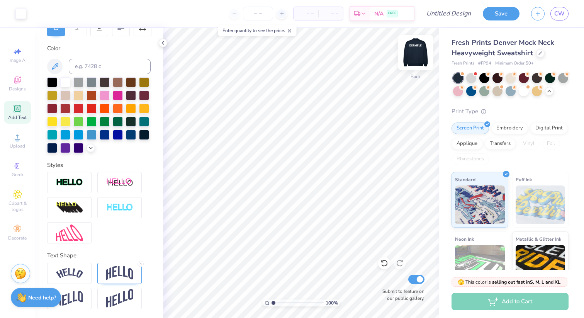
click at [413, 59] on img at bounding box center [415, 52] width 31 height 31
click at [413, 59] on img at bounding box center [415, 52] width 15 height 15
click at [418, 54] on img at bounding box center [415, 52] width 31 height 31
click at [412, 60] on img at bounding box center [415, 52] width 31 height 31
click at [457, 93] on div at bounding box center [458, 90] width 10 height 10
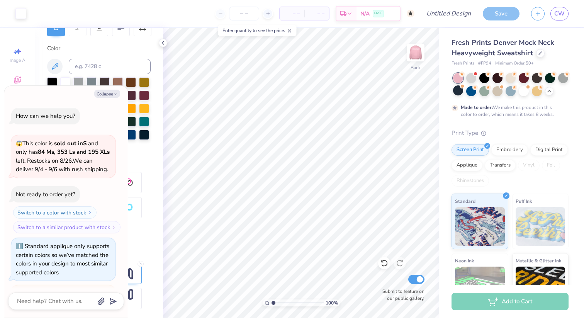
scroll to position [793, 0]
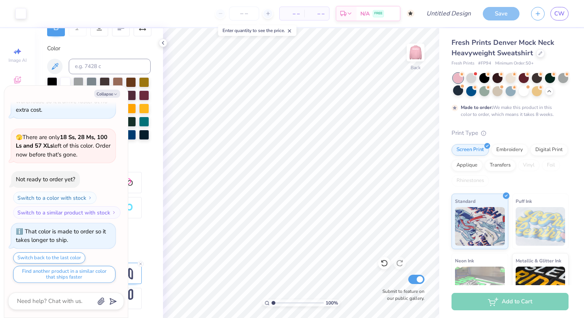
click at [458, 76] on div at bounding box center [458, 78] width 10 height 10
click at [462, 87] on div at bounding box center [462, 86] width 3 height 3
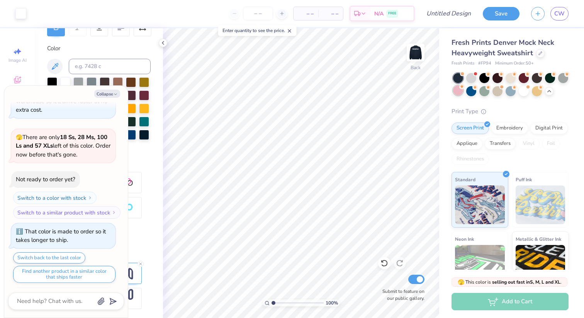
scroll to position [932, 0]
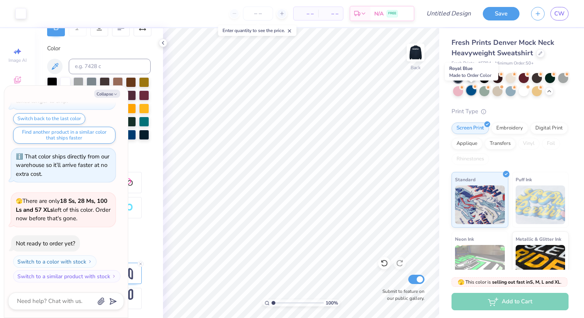
click at [471, 90] on div at bounding box center [471, 90] width 10 height 10
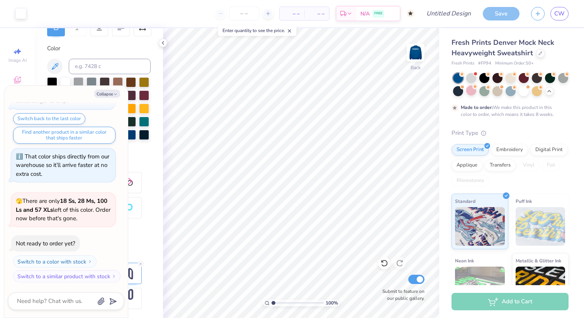
scroll to position [996, 0]
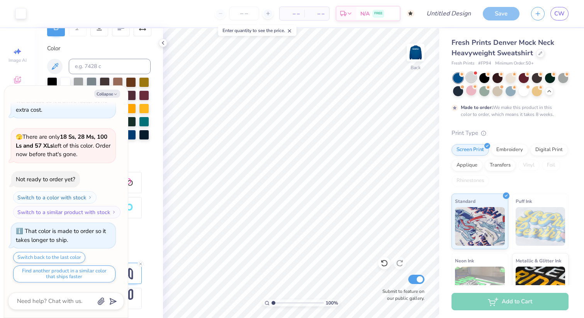
click at [474, 75] on div at bounding box center [471, 77] width 10 height 10
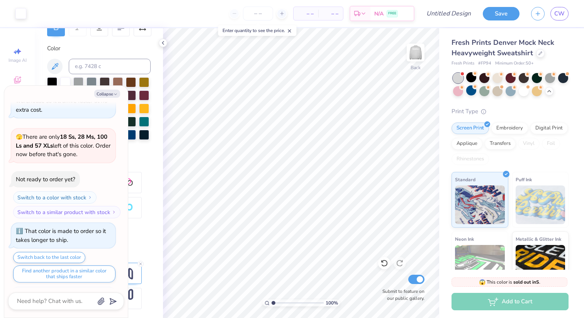
scroll to position [1144, 0]
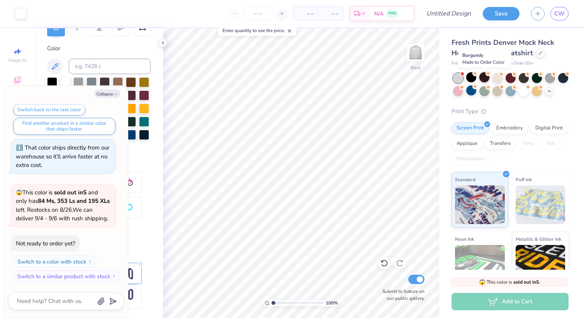
click at [484, 78] on div at bounding box center [484, 77] width 10 height 10
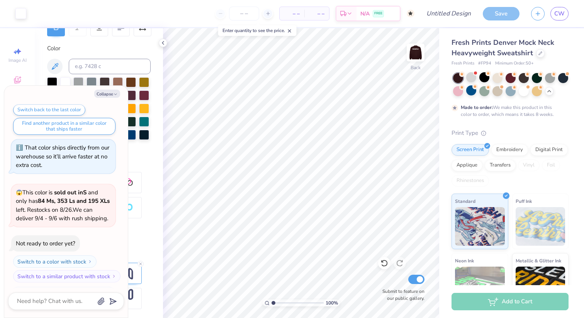
scroll to position [1208, 0]
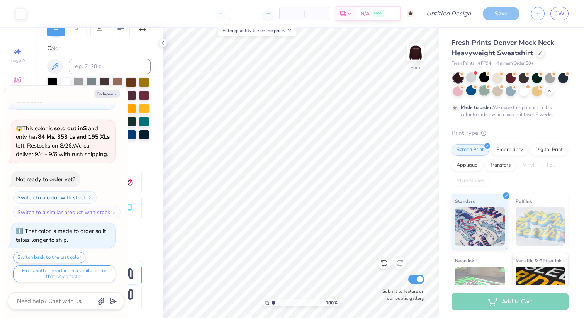
click at [486, 91] on div at bounding box center [484, 90] width 10 height 10
click at [550, 74] on div at bounding box center [550, 77] width 10 height 10
click at [511, 90] on div at bounding box center [510, 90] width 10 height 10
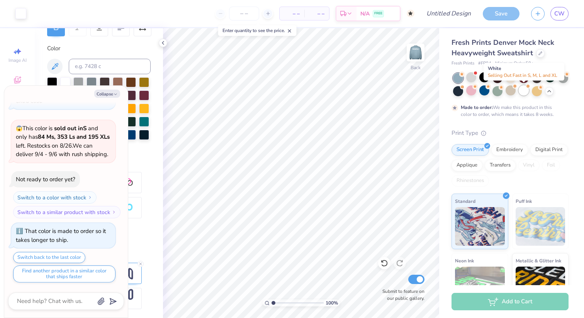
click at [526, 94] on div at bounding box center [523, 90] width 10 height 10
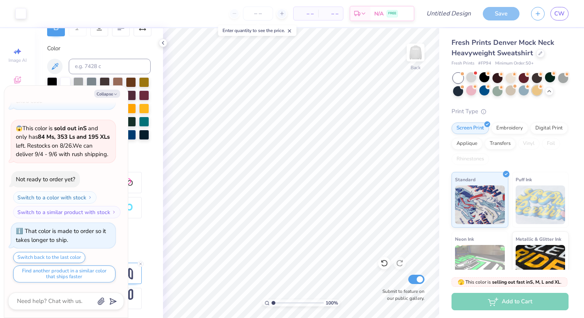
scroll to position [1346, 0]
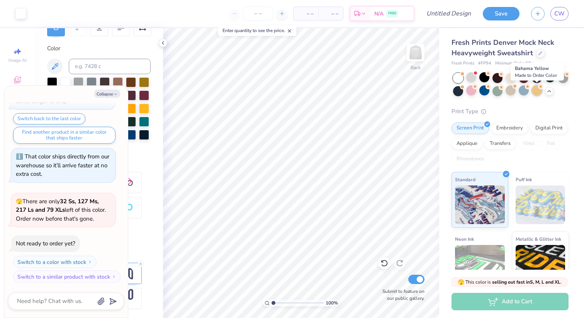
click at [534, 93] on div at bounding box center [537, 90] width 10 height 10
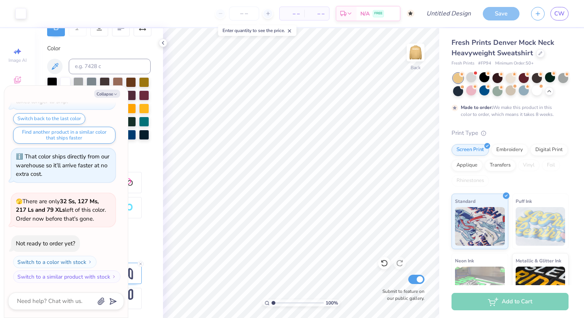
scroll to position [1410, 0]
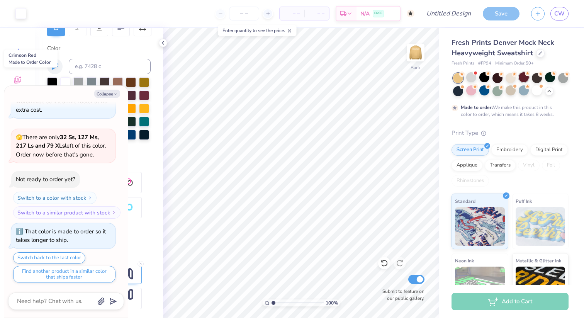
click at [525, 75] on icon at bounding box center [527, 73] width 5 height 5
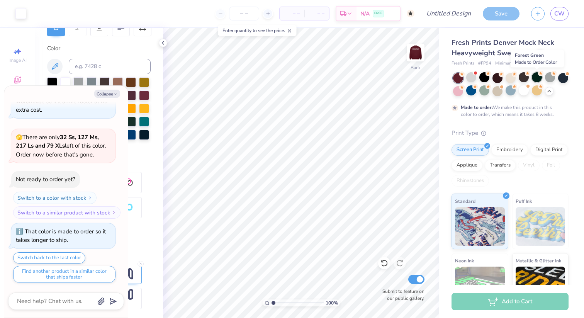
click at [535, 78] on div at bounding box center [537, 77] width 10 height 10
click at [521, 76] on div at bounding box center [523, 77] width 10 height 10
click at [409, 58] on img at bounding box center [415, 52] width 31 height 31
click at [472, 78] on div at bounding box center [471, 77] width 10 height 10
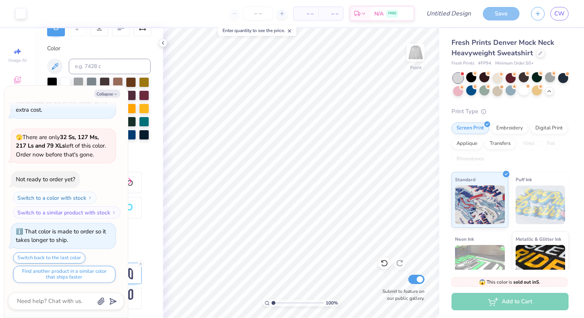
scroll to position [1558, 0]
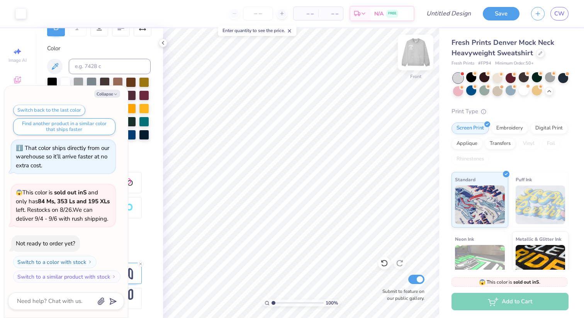
click at [420, 52] on img at bounding box center [415, 52] width 31 height 31
click at [12, 14] on div "Art colors" at bounding box center [13, 13] width 26 height 27
click at [15, 14] on div at bounding box center [20, 12] width 11 height 11
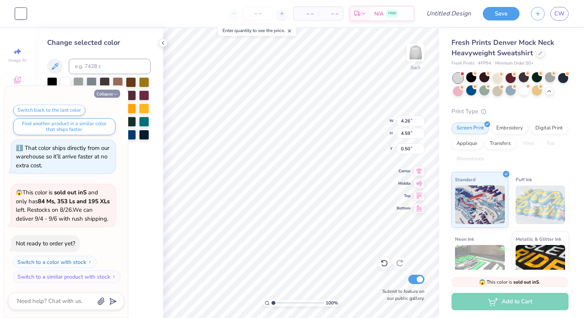
click at [110, 94] on button "Collapse" at bounding box center [107, 94] width 26 height 8
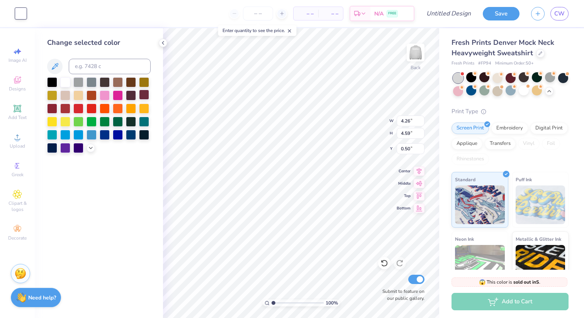
click at [143, 93] on div at bounding box center [144, 95] width 10 height 10
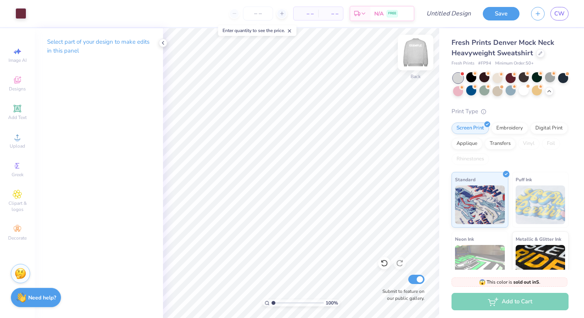
click at [412, 51] on img at bounding box center [415, 52] width 31 height 31
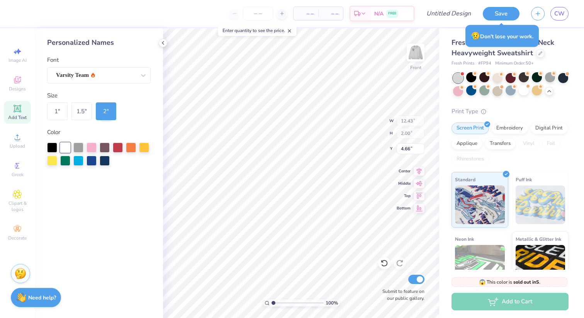
click at [10, 14] on div at bounding box center [7, 13] width 15 height 27
click at [103, 147] on div at bounding box center [105, 147] width 10 height 10
click at [139, 186] on div "Personalized Names Font Varsity Team Size 1 " 1.5 " 2 " Color" at bounding box center [99, 173] width 128 height 290
click at [22, 9] on div at bounding box center [20, 12] width 11 height 11
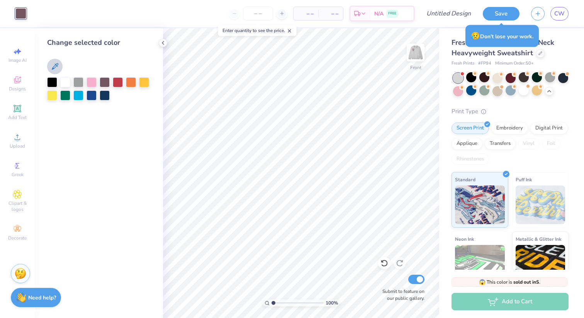
click at [57, 67] on icon at bounding box center [54, 66] width 9 height 9
click at [54, 65] on icon at bounding box center [55, 66] width 7 height 7
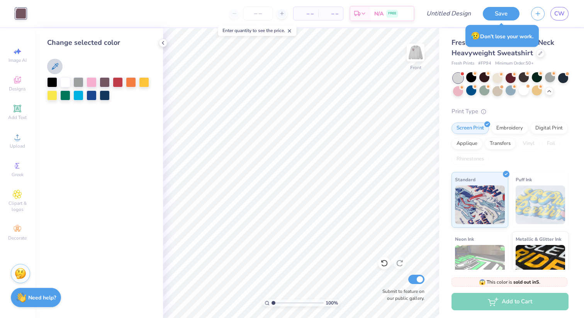
click at [54, 65] on icon at bounding box center [55, 66] width 7 height 7
click at [83, 59] on div at bounding box center [98, 66] width 103 height 15
click at [50, 64] on button at bounding box center [54, 66] width 15 height 15
click at [54, 65] on icon at bounding box center [55, 66] width 7 height 7
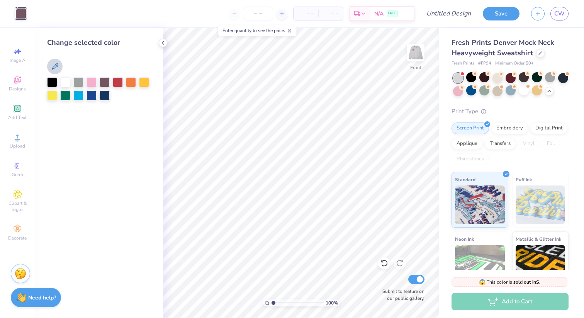
click at [55, 66] on icon at bounding box center [54, 66] width 9 height 9
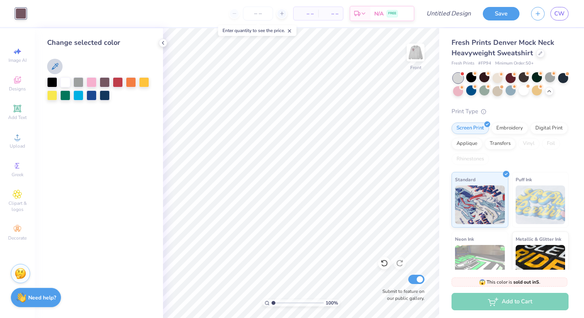
click at [55, 66] on icon at bounding box center [54, 66] width 9 height 9
click at [54, 65] on icon at bounding box center [54, 66] width 9 height 9
click at [69, 101] on div "Change selected color" at bounding box center [99, 173] width 128 height 290
click at [63, 81] on div at bounding box center [65, 81] width 10 height 10
click at [416, 53] on img at bounding box center [415, 52] width 31 height 31
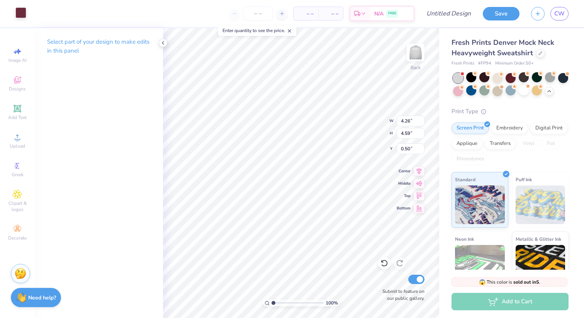
click at [17, 10] on div at bounding box center [20, 12] width 11 height 11
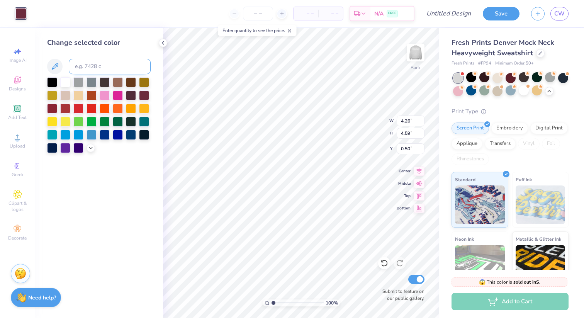
click at [64, 82] on div at bounding box center [65, 82] width 10 height 10
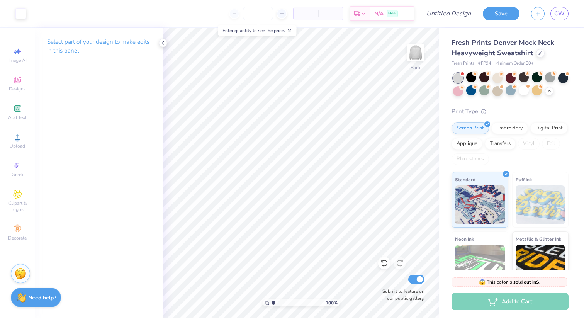
click at [477, 92] on div at bounding box center [510, 84] width 115 height 23
click at [525, 89] on div at bounding box center [523, 90] width 10 height 10
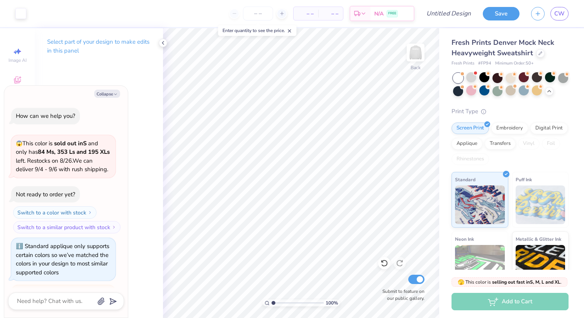
scroll to position [1658, 0]
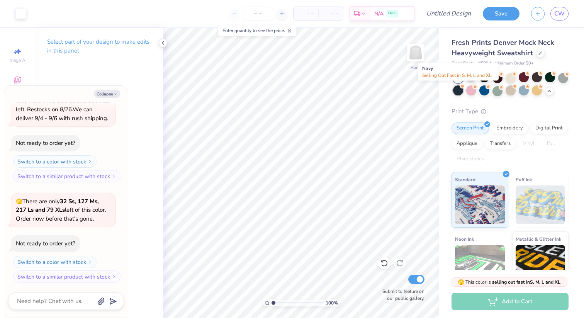
click at [457, 89] on div at bounding box center [458, 90] width 10 height 10
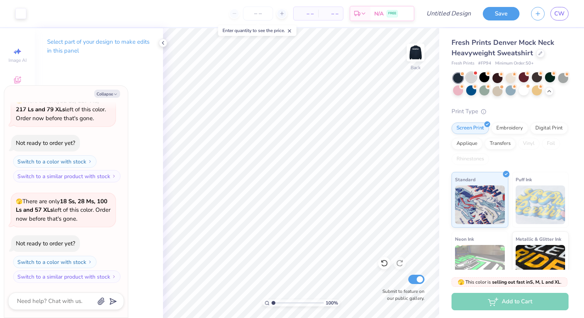
click at [473, 76] on div at bounding box center [471, 77] width 10 height 10
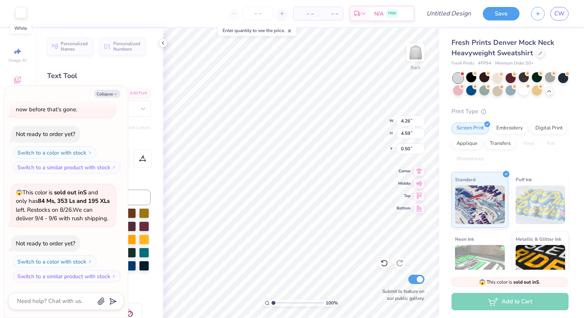
click at [22, 13] on div at bounding box center [20, 12] width 11 height 11
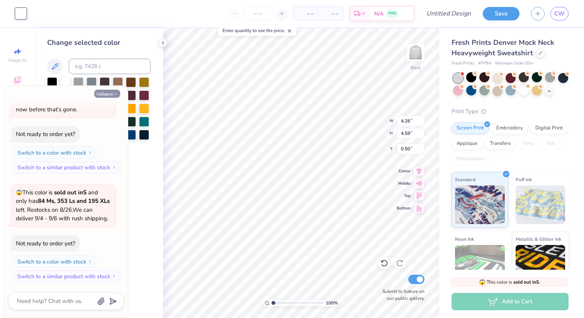
click at [110, 92] on button "Collapse" at bounding box center [107, 94] width 26 height 8
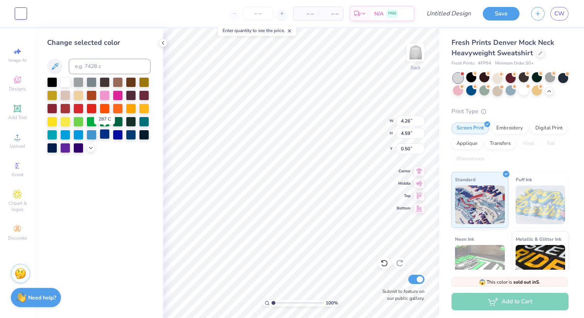
click at [104, 135] on div at bounding box center [105, 134] width 10 height 10
click at [52, 66] on icon at bounding box center [54, 66] width 9 height 9
click at [88, 66] on input at bounding box center [110, 66] width 82 height 15
click at [96, 66] on input "0487" at bounding box center [110, 66] width 82 height 15
click at [91, 149] on icon at bounding box center [91, 147] width 6 height 6
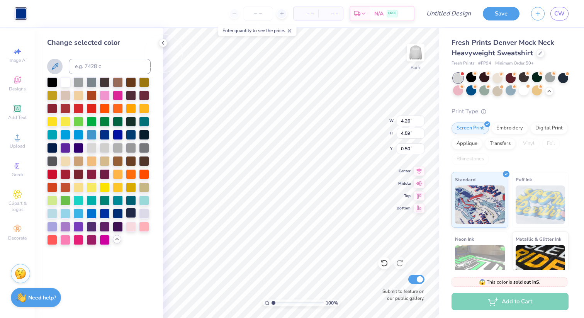
click at [129, 213] on div at bounding box center [131, 213] width 10 height 10
click at [132, 133] on div at bounding box center [131, 134] width 10 height 10
click at [105, 209] on div at bounding box center [105, 213] width 10 height 10
click at [118, 213] on div at bounding box center [118, 213] width 10 height 10
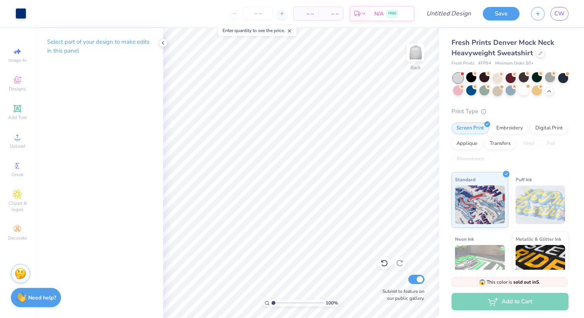
click at [583, 17] on div "Save CW" at bounding box center [533, 13] width 101 height 27
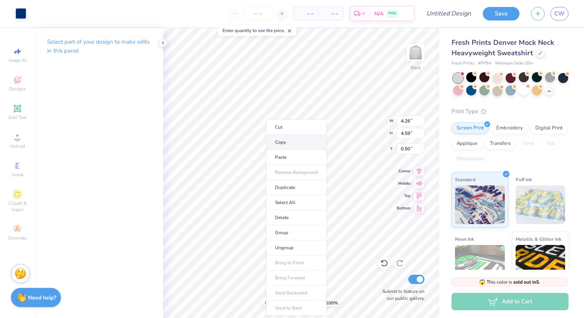
click at [279, 141] on li "Copy" at bounding box center [296, 142] width 61 height 15
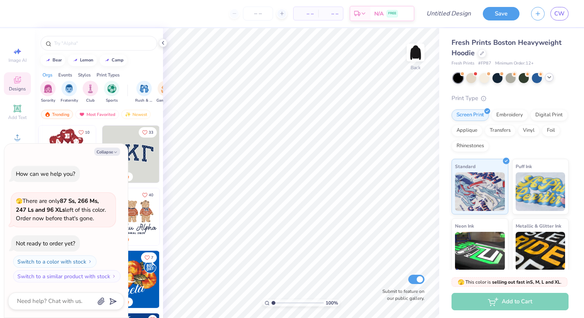
click at [549, 80] on icon at bounding box center [549, 77] width 6 height 6
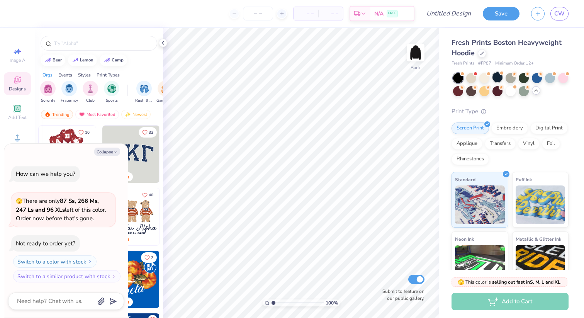
click at [499, 78] on div at bounding box center [497, 77] width 10 height 10
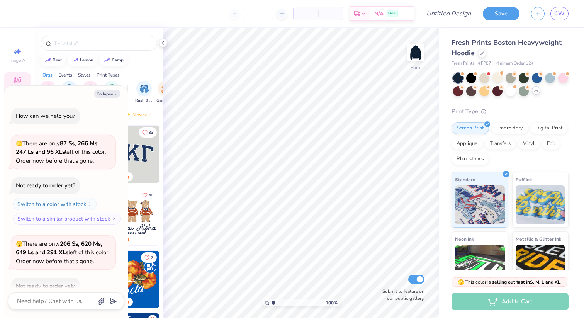
scroll to position [42, 0]
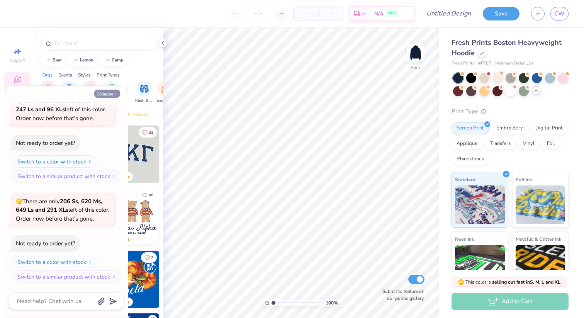
click at [110, 97] on button "Collapse" at bounding box center [107, 94] width 26 height 8
type textarea "x"
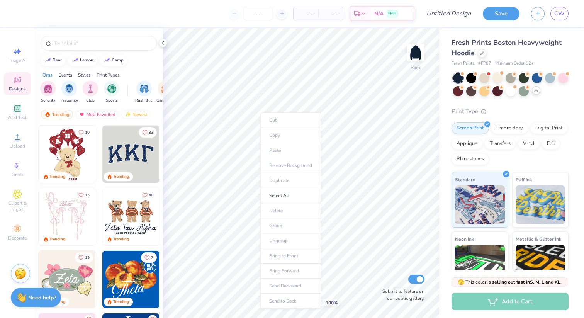
click at [281, 144] on ul "Cut Copy Paste Remove Background Duplicate Select All Delete Group Ungroup Brin…" at bounding box center [290, 210] width 61 height 196
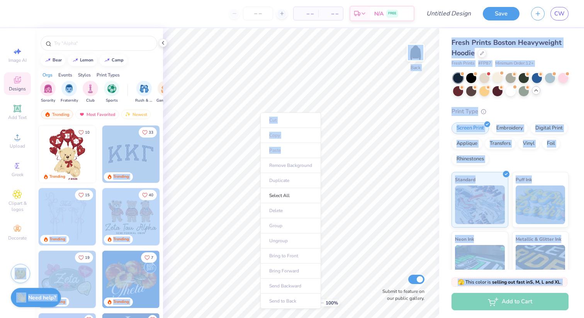
drag, startPoint x: 282, startPoint y: 150, endPoint x: 147, endPoint y: 139, distance: 135.2
click at [147, 139] on body "– – Per Item – – Total Est. Delivery N/A FREE Design Title Save CW Image AI Des…" at bounding box center [292, 159] width 584 height 318
click at [154, 145] on img at bounding box center [130, 153] width 57 height 57
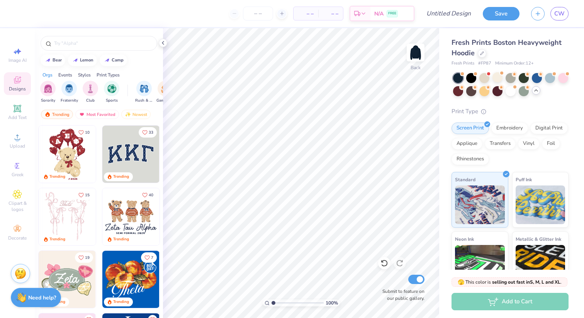
click at [220, 26] on div "– – Per Item – – Total Est. Delivery N/A FREE" at bounding box center [217, 13] width 393 height 27
click at [15, 198] on icon at bounding box center [17, 194] width 9 height 9
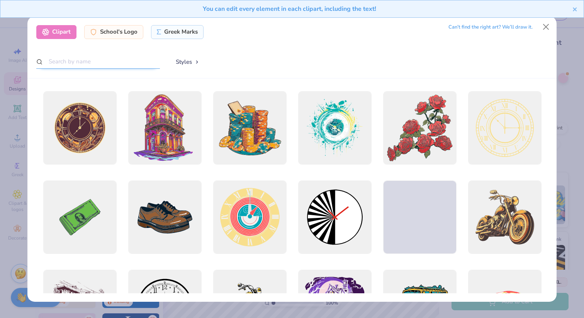
click at [112, 58] on input "text" at bounding box center [98, 61] width 124 height 14
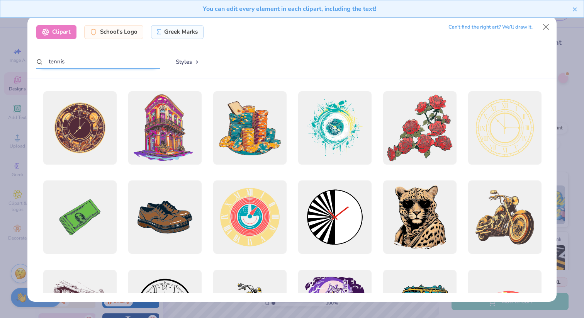
type input "tennis"
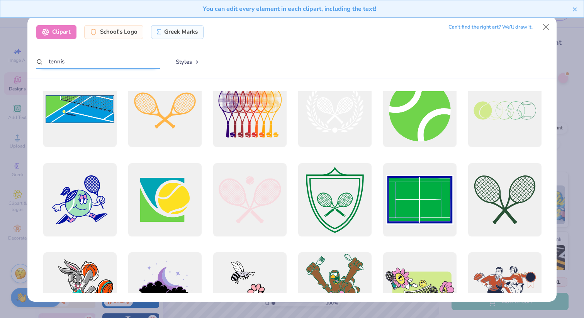
scroll to position [292, 0]
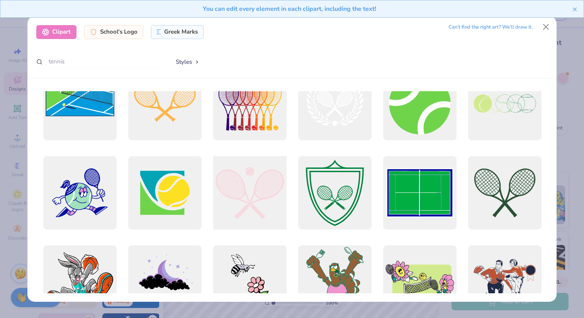
click at [260, 217] on div at bounding box center [249, 192] width 81 height 81
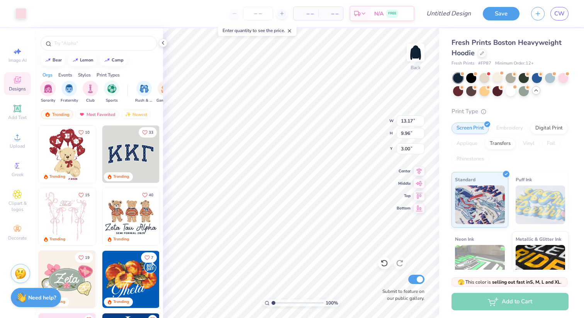
type input "7.10"
type input "5.37"
type input "4.39"
click at [15, 15] on div at bounding box center [20, 12] width 11 height 11
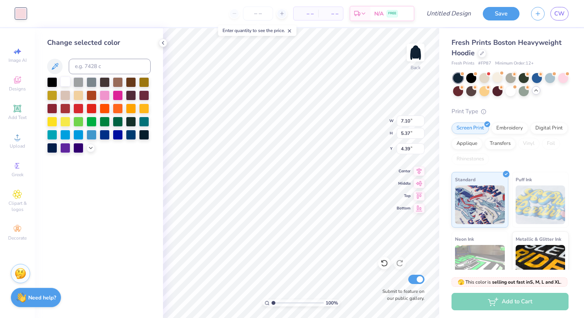
click at [63, 85] on div at bounding box center [65, 81] width 10 height 10
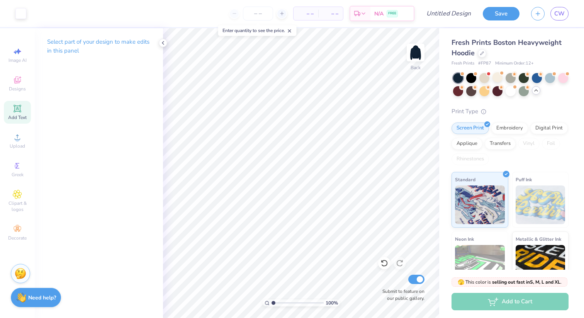
click at [18, 105] on icon at bounding box center [17, 108] width 9 height 9
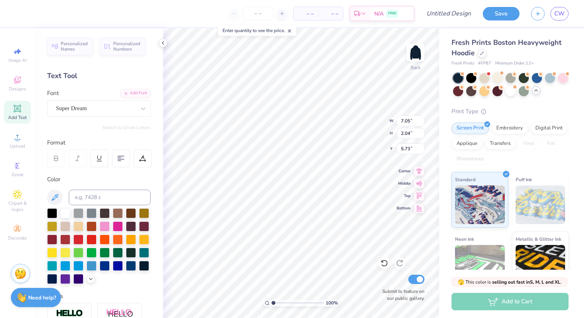
click at [19, 109] on icon at bounding box center [17, 108] width 7 height 7
type input "10.96"
click at [13, 109] on icon at bounding box center [17, 108] width 9 height 9
type textarea "p"
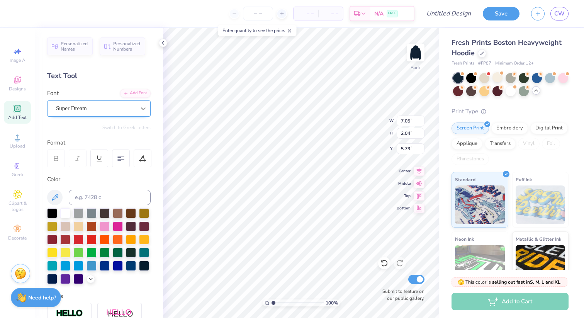
scroll to position [0, 0]
type textarea "PACKER"
click at [131, 93] on div "Add Font" at bounding box center [135, 92] width 30 height 9
click at [119, 115] on div "Super Dream" at bounding box center [98, 108] width 103 height 16
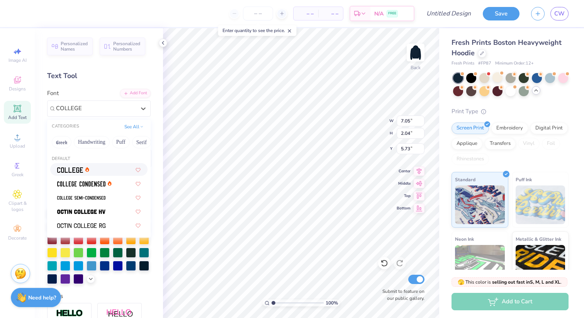
click at [90, 169] on div at bounding box center [98, 169] width 83 height 8
type input "COLLEGE"
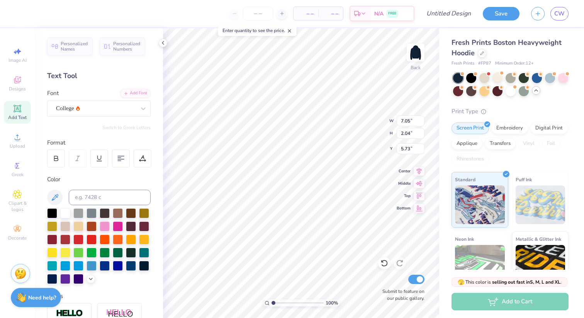
scroll to position [131, 0]
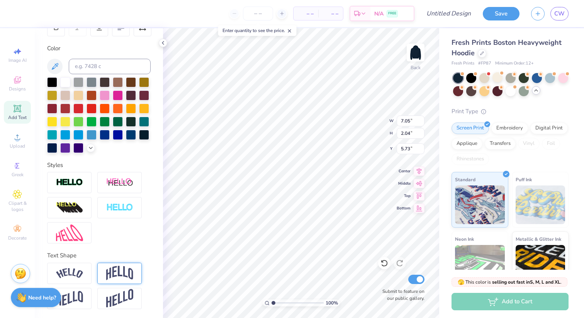
click at [119, 265] on div at bounding box center [119, 273] width 44 height 21
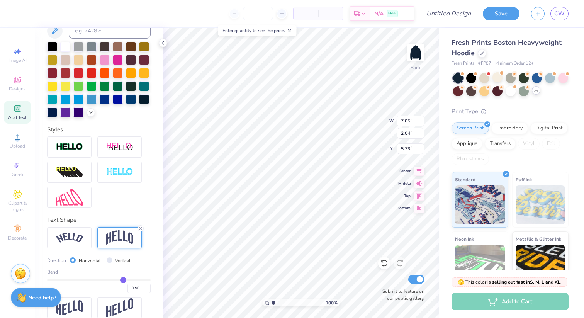
scroll to position [170, 0]
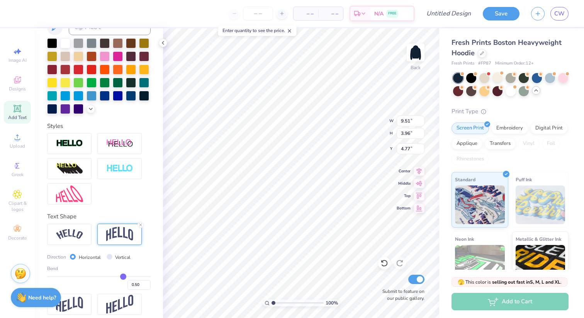
type input "1.72"
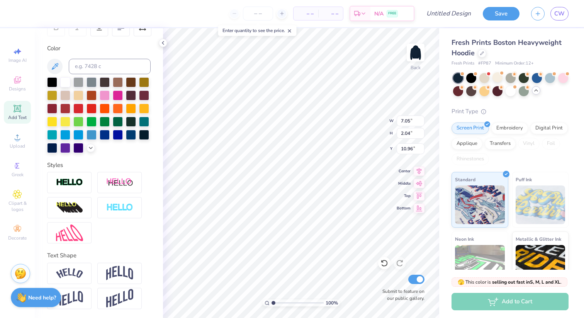
scroll to position [0, 0]
type textarea "X"
type textarea "t"
type textarea "TENNIS"
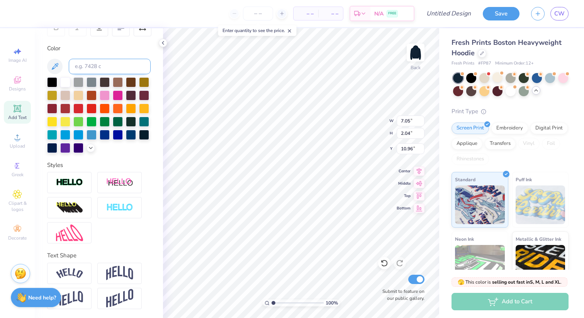
scroll to position [0, 0]
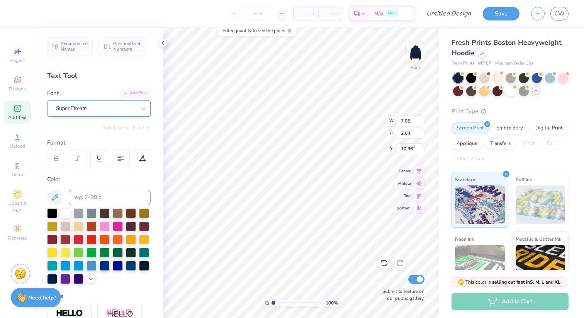
click at [78, 115] on div "Super Dream" at bounding box center [98, 108] width 103 height 16
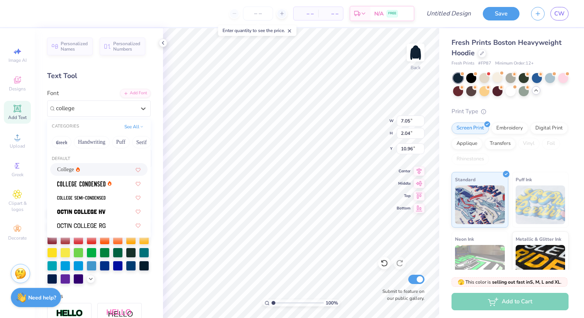
click at [83, 165] on div "College" at bounding box center [98, 169] width 83 height 8
type input "college"
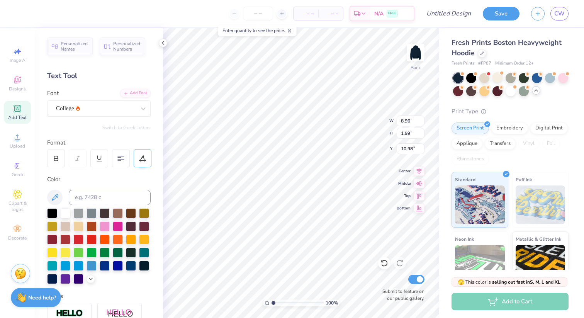
type input "11.01"
type input "6.05"
type input "9.76"
type input "7.05"
type input "2.04"
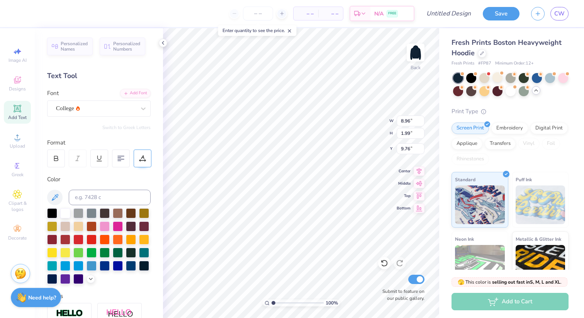
type input "6.05"
type input "10.11"
type input "5.80"
type input "1.29"
type input "10.26"
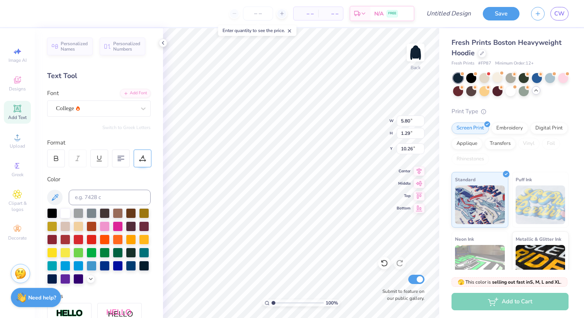
type input "9.51"
type input "3.96"
type input "1.73"
type input "7.10"
type input "5.37"
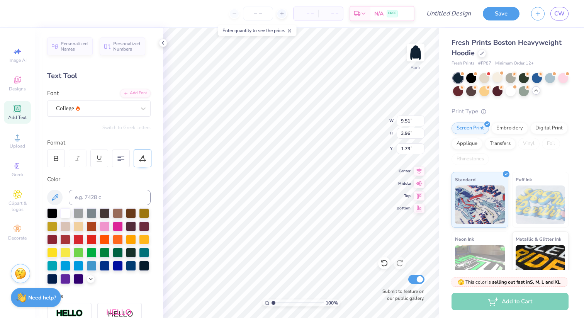
type input "4.39"
type input "5.52"
type input "4.17"
type input "5.80"
type input "1.29"
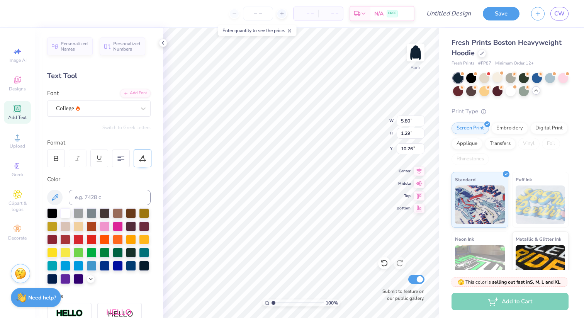
type input "8.90"
type input "5.52"
type input "4.17"
type input "4.38"
type input "9.51"
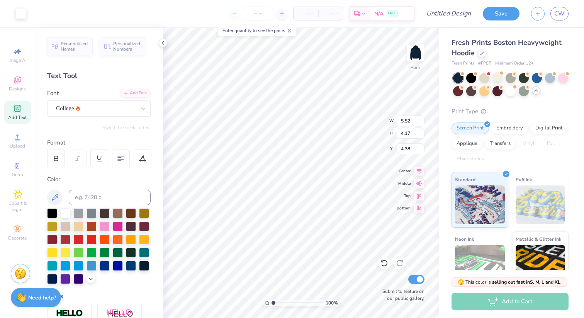
type input "3.96"
type input "1.73"
type input "6.69"
type input "2.79"
type input "2.11"
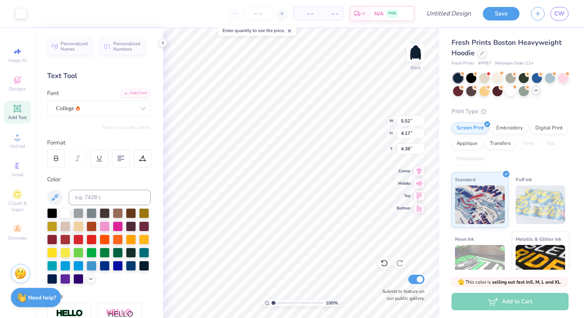
type input "4.58"
type input "3.47"
type input "4.30"
type input "5.80"
type input "1.29"
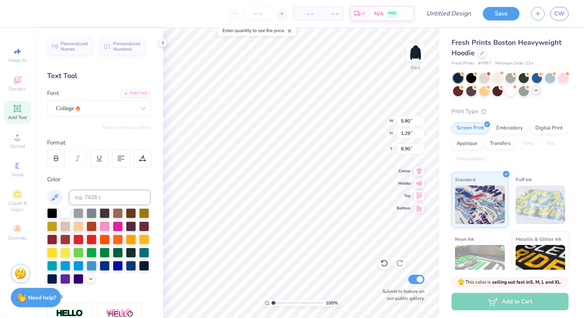
type input "8.22"
type input "5.11"
type input "1.14"
type input "7.77"
type input "8.04"
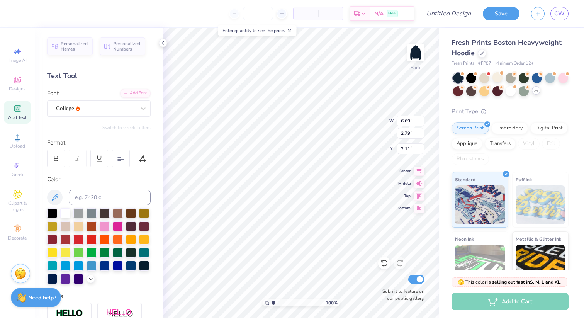
type input "5.95"
type input "2.48"
type input "4.01"
type input "3.94"
type input "2.98"
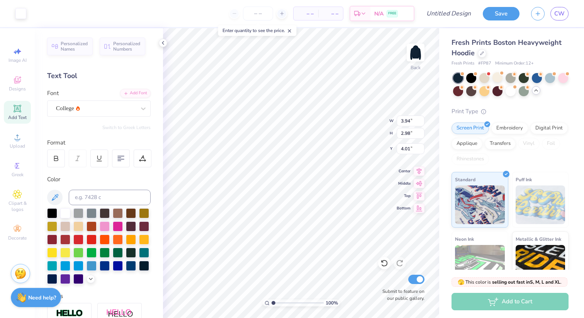
type input "4.04"
type input "7.02"
type input "4.22"
type input "0.94"
type input "3.77"
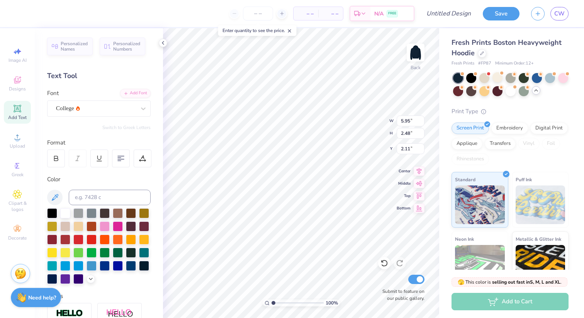
type input "1.76"
type input "4.45"
type input "4.64"
type input "0.68"
type input "3.00"
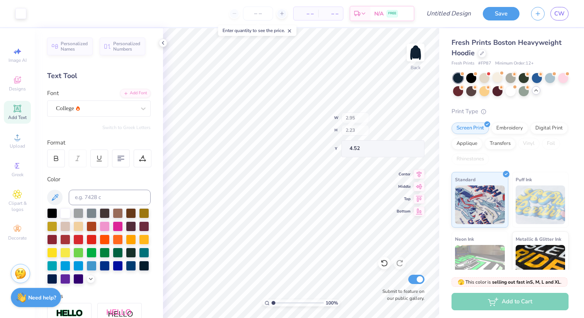
type input "3.16"
type input "0.70"
type input "6.75"
type textarea "GVT"
type input "7.32"
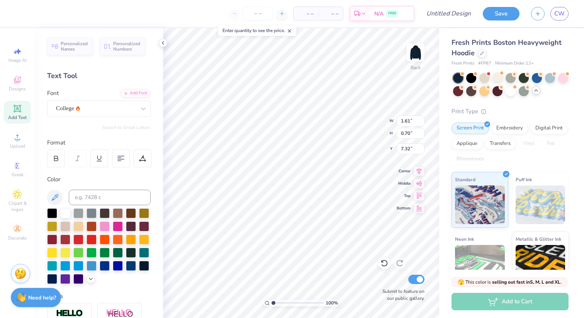
type input "2.53"
type input "1.11"
type input "6.75"
type input "2.13"
type input "0.93"
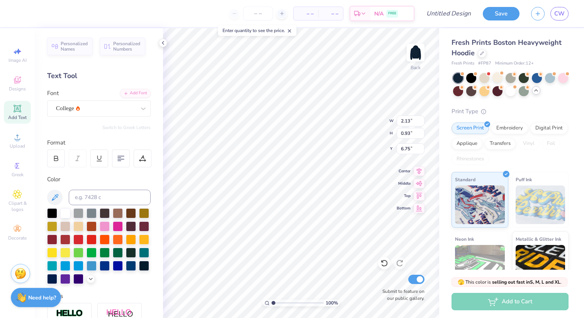
type input "7.06"
type input "4.45"
type input "1.86"
type input "3.00"
